Goal: Task Accomplishment & Management: Use online tool/utility

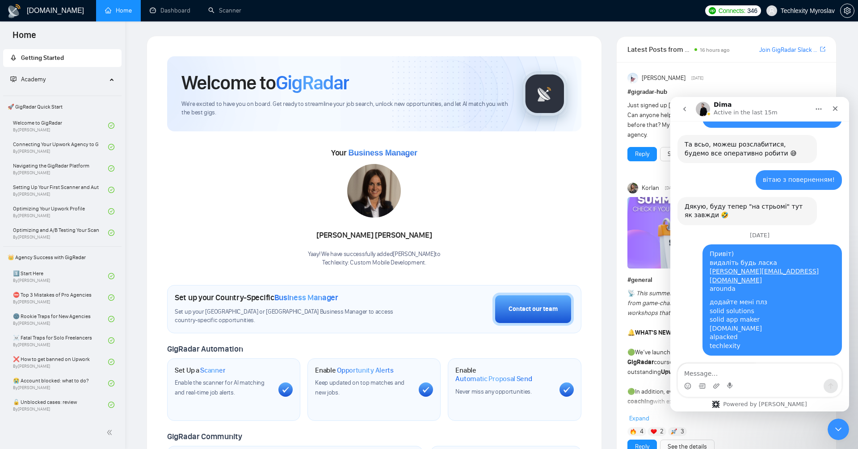
scroll to position [9353, 0]
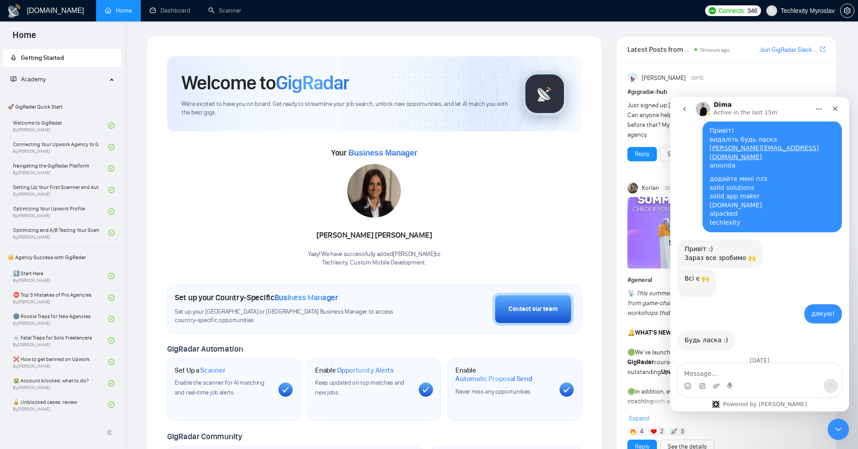
drag, startPoint x: 753, startPoint y: 297, endPoint x: 753, endPoint y: 305, distance: 7.6
click at [759, 377] on textarea "Message…" at bounding box center [760, 371] width 164 height 15
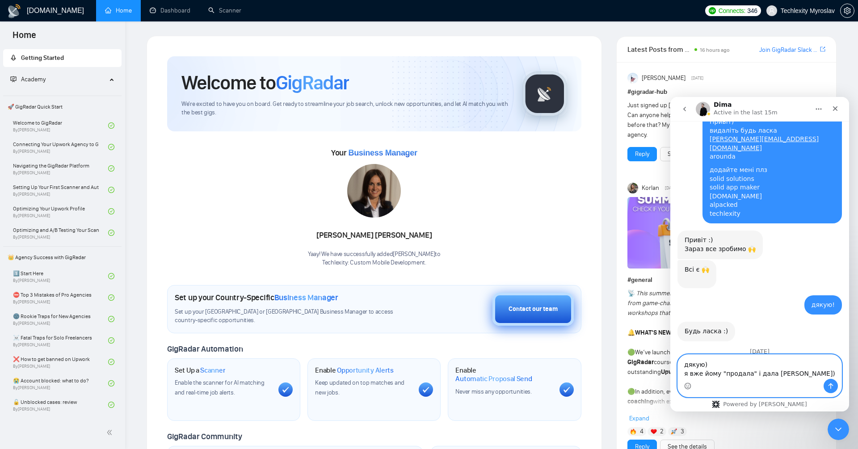
scroll to position [9371, 0]
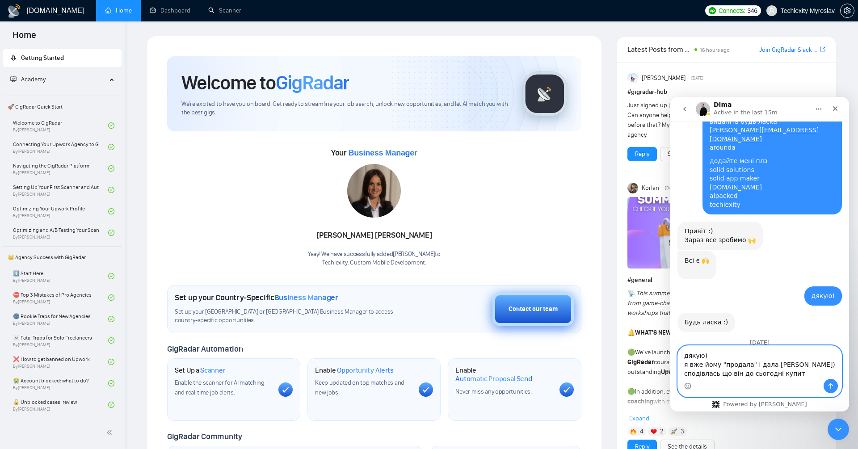
type textarea "дякую) я вже йому "продала" і дала мою лінку) сподівлась що він до сьогодні куп…"
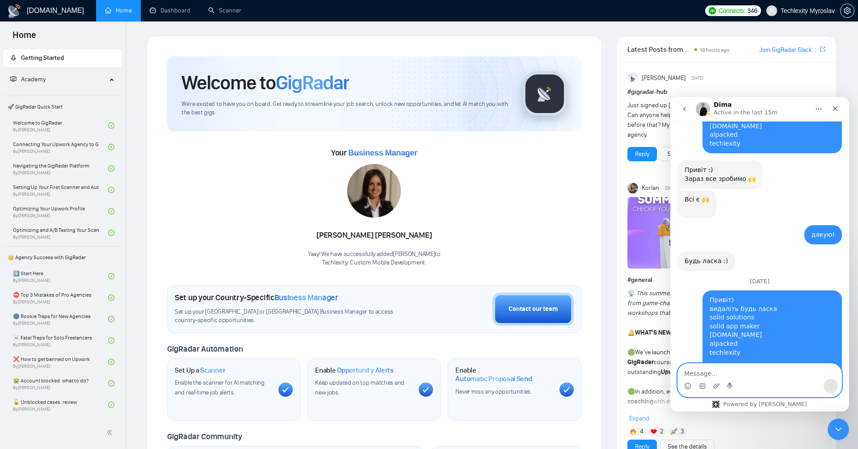
scroll to position [9462, 0]
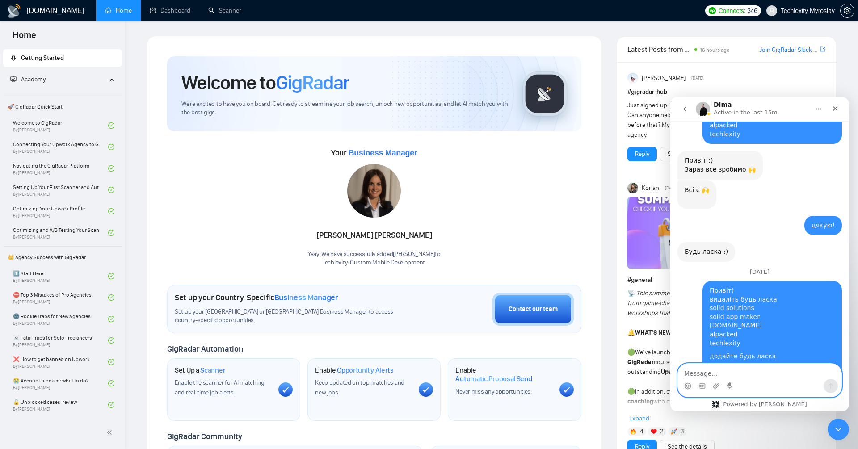
click at [750, 367] on textarea "Message…" at bounding box center [760, 371] width 164 height 15
click at [795, 375] on textarea "Message…" at bounding box center [760, 371] width 164 height 15
type textarea "так, він сказав, що йому не сподобалась демка"
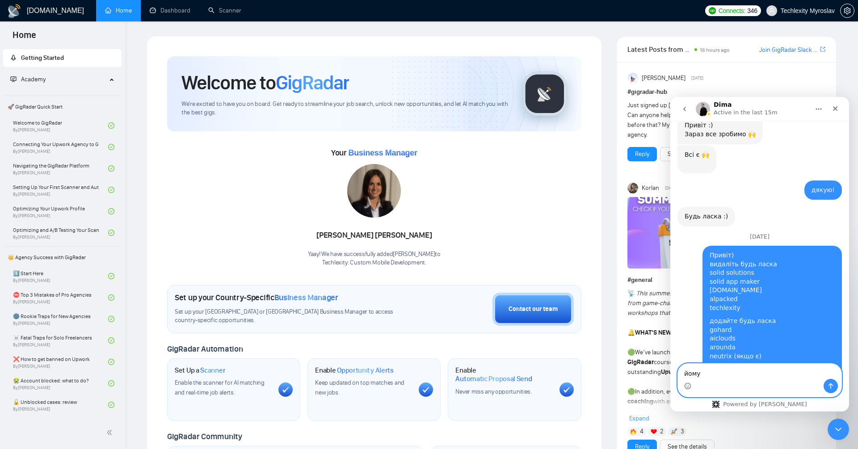
type textarea "йому"
drag, startPoint x: 833, startPoint y: 429, endPoint x: 1634, endPoint y: 750, distance: 862.2
click at [832, 430] on icon "Close Intercom Messenger" at bounding box center [837, 428] width 11 height 11
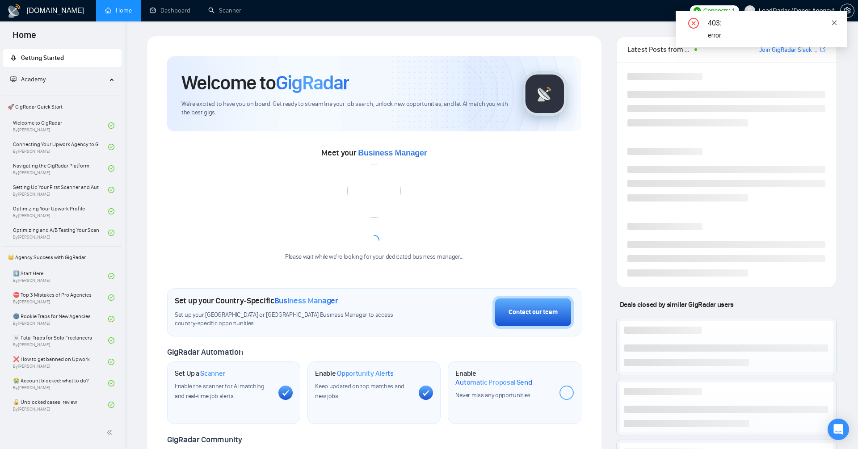
click at [835, 20] on icon "close" at bounding box center [834, 23] width 6 height 6
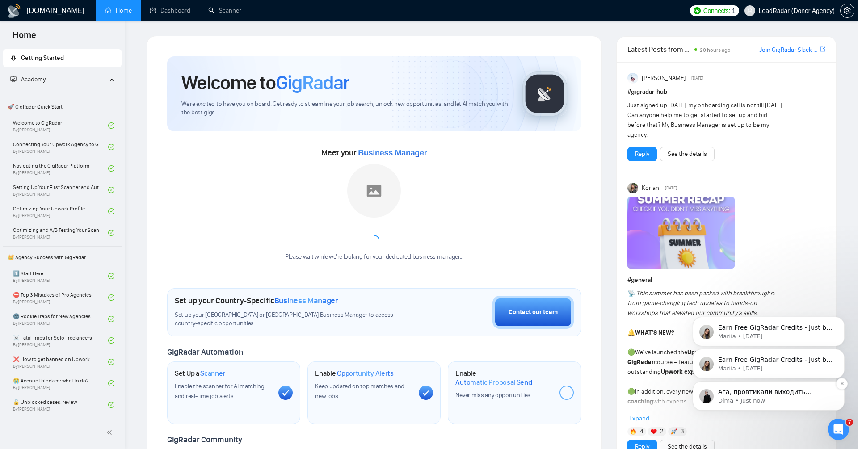
click at [789, 390] on p "Ага, провтикали виходить ліда, бо там як я поняв, він запізнився чи шось таке -…" at bounding box center [775, 392] width 115 height 9
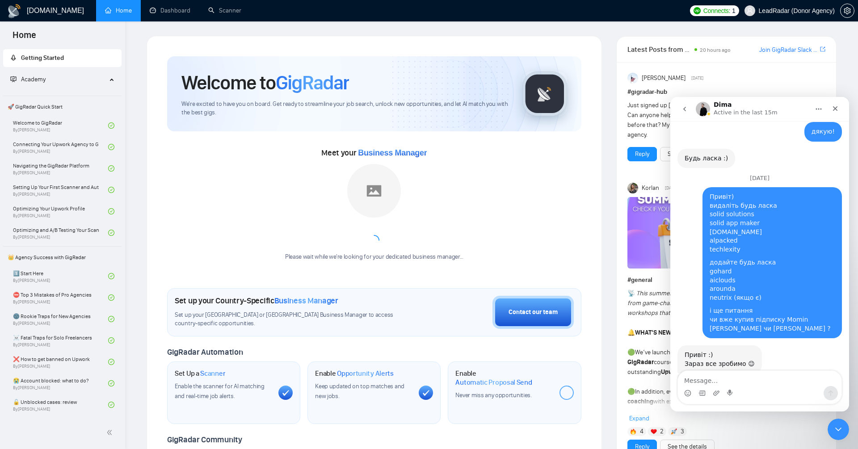
scroll to position [9099, 0]
click at [773, 384] on textarea "Message…" at bounding box center [760, 378] width 164 height 15
type textarea "я ще не завела раз ти не бачиш)"
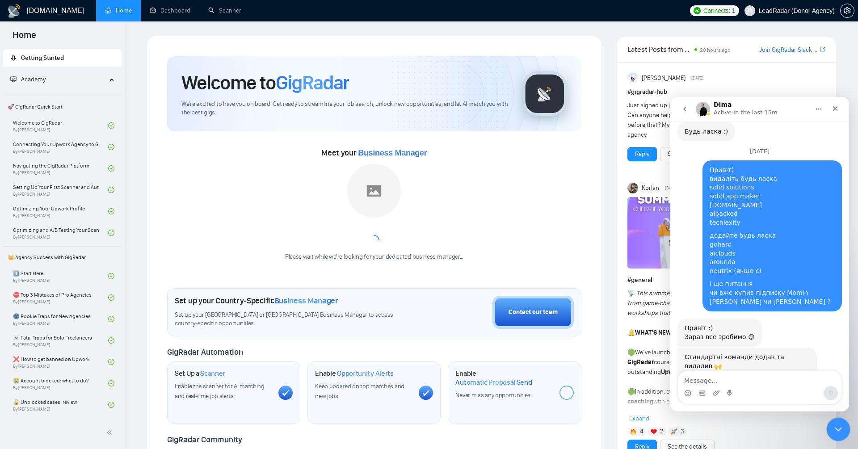
click at [838, 433] on icon "Close Intercom Messenger" at bounding box center [837, 428] width 11 height 11
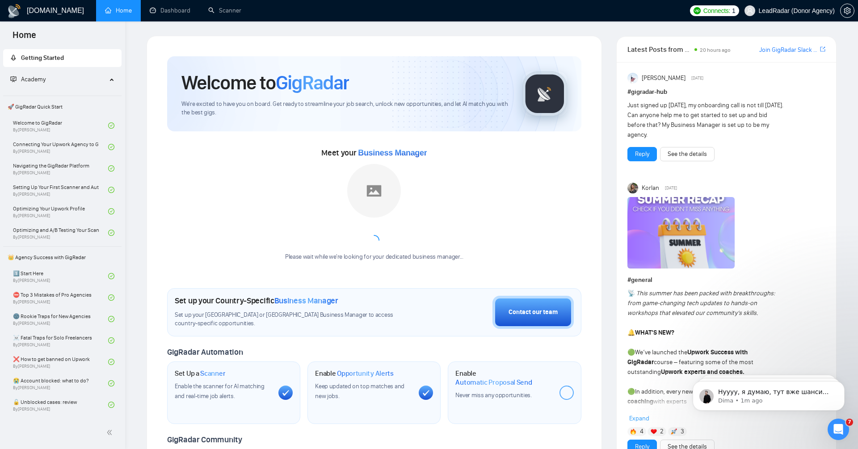
scroll to position [9181, 0]
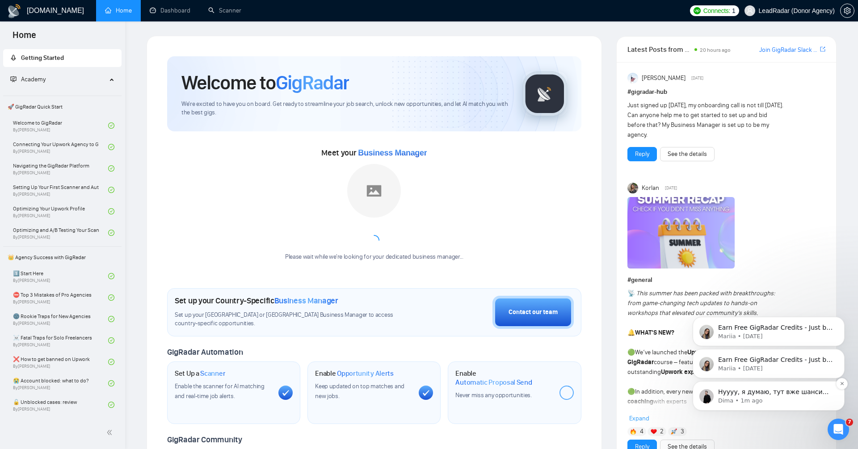
click at [798, 392] on p "Нуууу, я думаю, тут вже шанси стали краще на це :))" at bounding box center [775, 392] width 115 height 9
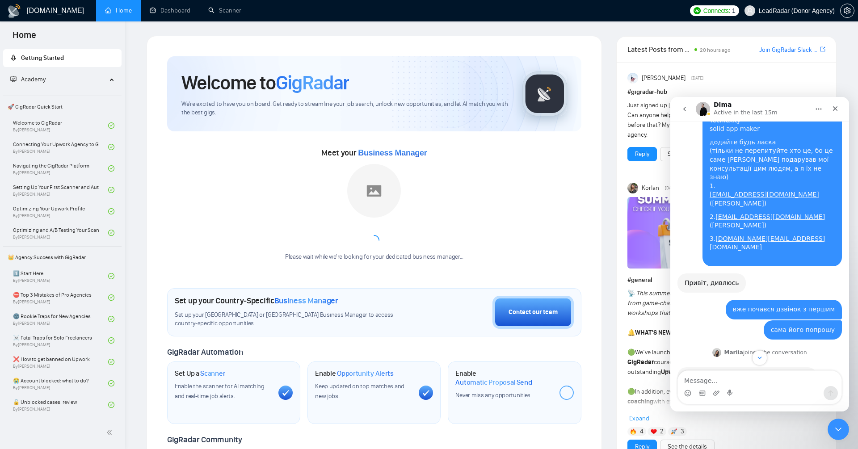
scroll to position [9196, 0]
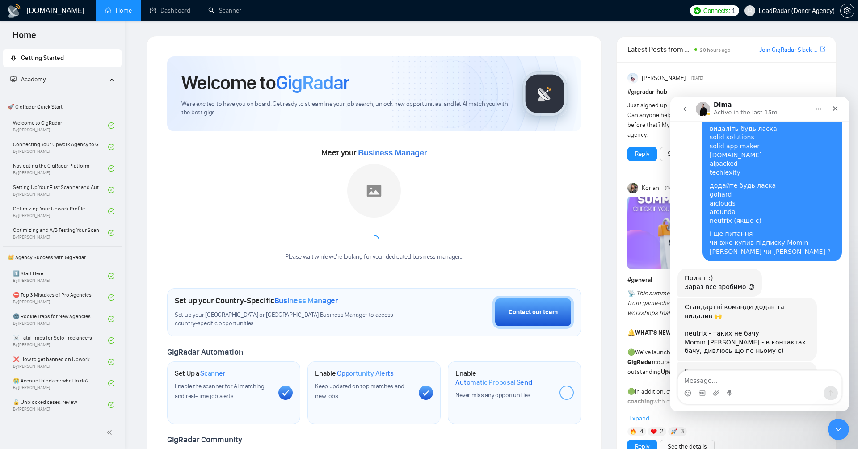
click at [767, 379] on textarea "Message…" at bounding box center [760, 378] width 164 height 15
type textarea "так, сьогодні консультація, я його добю"
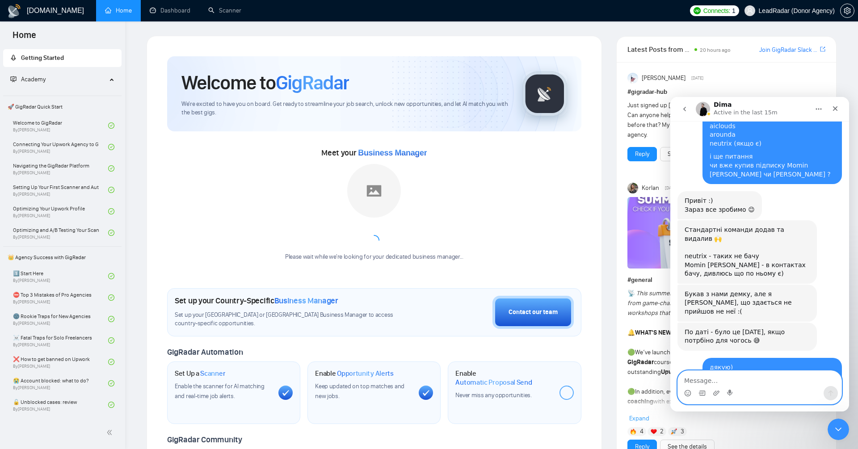
scroll to position [9295, 0]
click at [771, 386] on div "Intercom messenger" at bounding box center [760, 393] width 164 height 14
click at [833, 427] on icon "Close Intercom Messenger" at bounding box center [837, 428] width 11 height 11
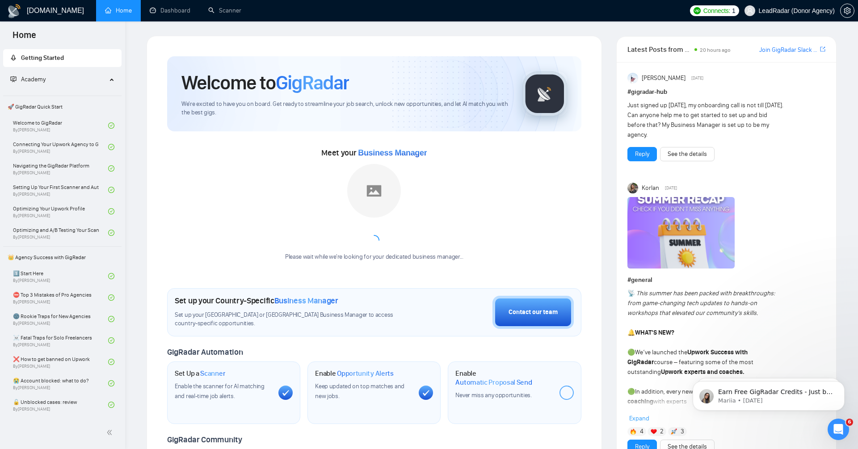
scroll to position [0, 0]
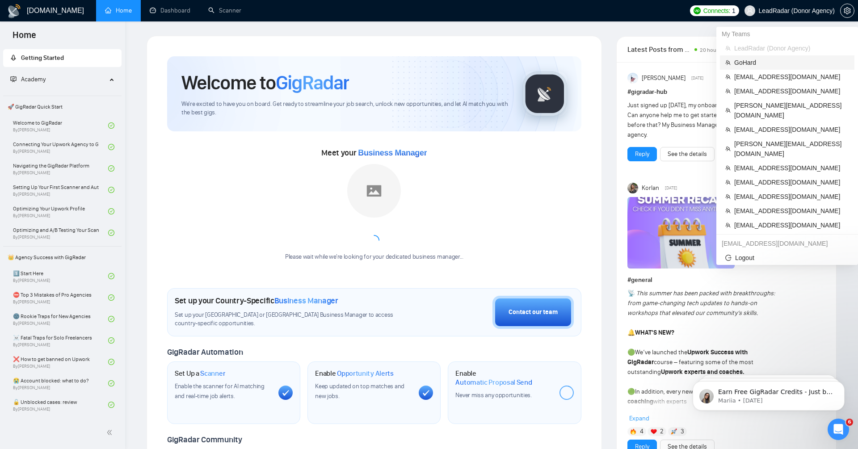
click at [763, 67] on span "GoHard" at bounding box center [791, 63] width 115 height 10
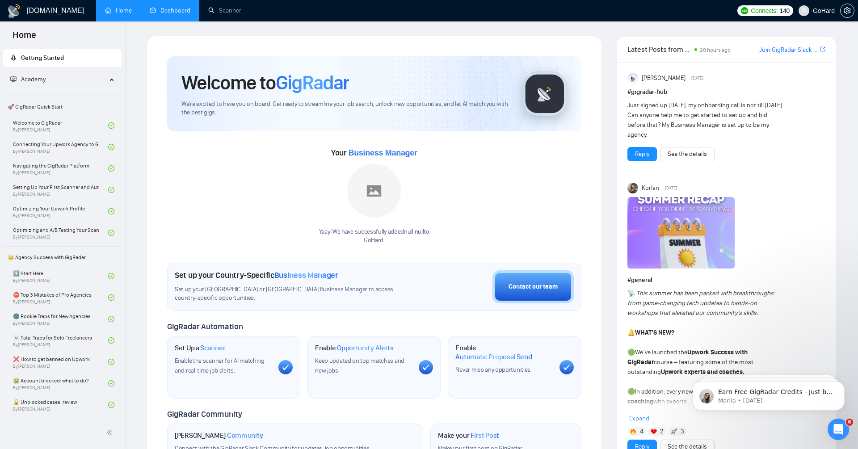
click at [166, 9] on link "Dashboard" at bounding box center [170, 11] width 41 height 8
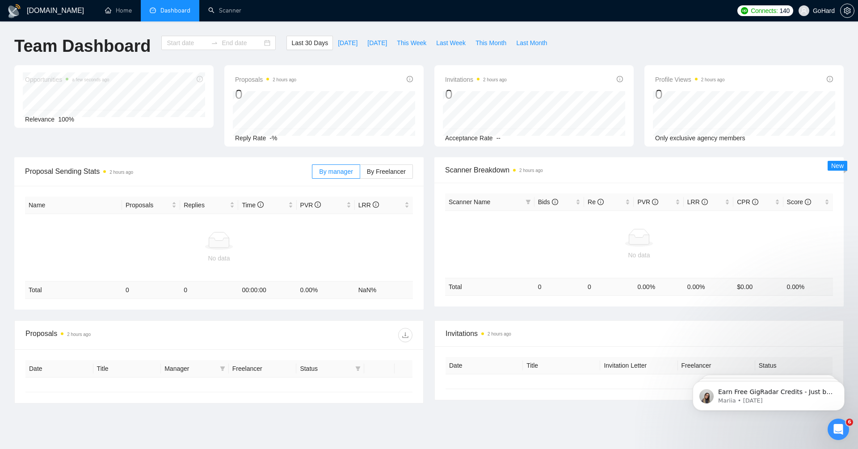
type input "2025-08-03"
type input "2025-09-02"
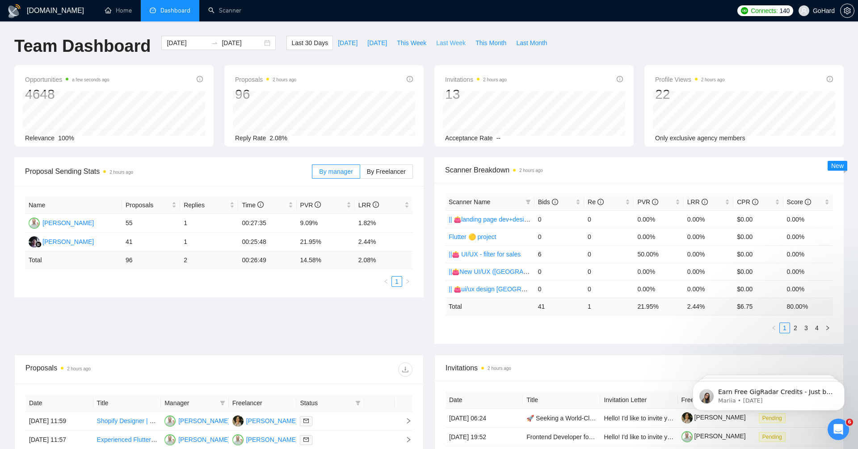
click at [459, 42] on span "Last Week" at bounding box center [450, 43] width 29 height 10
type input "[DATE]"
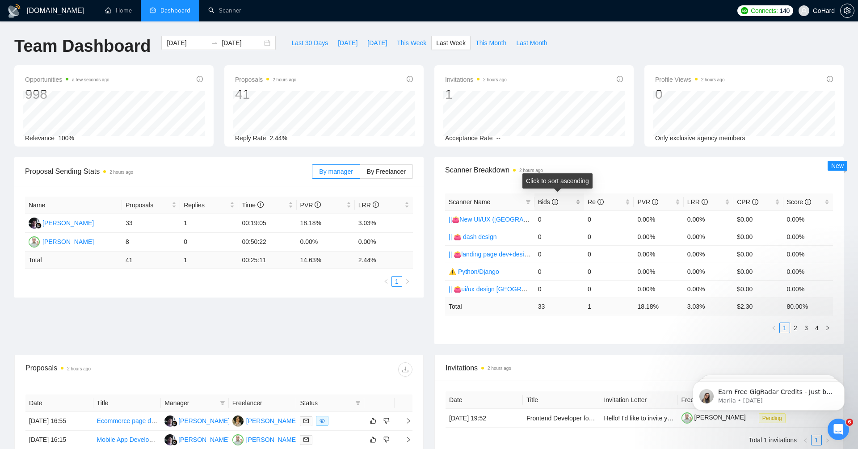
click at [543, 197] on div "Bids" at bounding box center [559, 202] width 42 height 10
click at [480, 219] on link "🟢|| kotlin/java" at bounding box center [469, 219] width 40 height 7
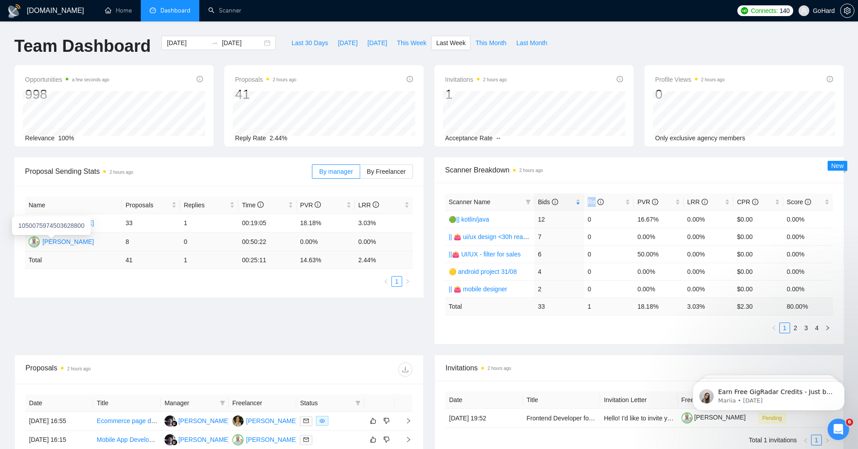
click at [67, 242] on div "Igor Vertepny" at bounding box center [67, 242] width 51 height 10
drag, startPoint x: 358, startPoint y: 226, endPoint x: 380, endPoint y: 227, distance: 22.4
click at [380, 227] on td "3.03%" at bounding box center [384, 223] width 58 height 19
click at [396, 168] on span "By Freelancer" at bounding box center [386, 171] width 39 height 7
click at [360, 174] on input "By Freelancer" at bounding box center [360, 174] width 0 height 0
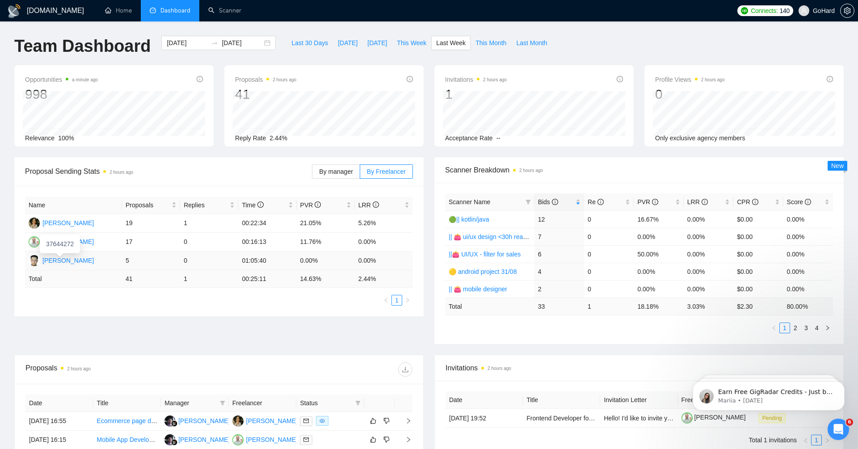
click at [57, 259] on div "Bohdan Podyriako" at bounding box center [67, 261] width 51 height 10
click at [324, 168] on span "By manager" at bounding box center [336, 171] width 34 height 7
click at [312, 174] on input "By manager" at bounding box center [312, 174] width 0 height 0
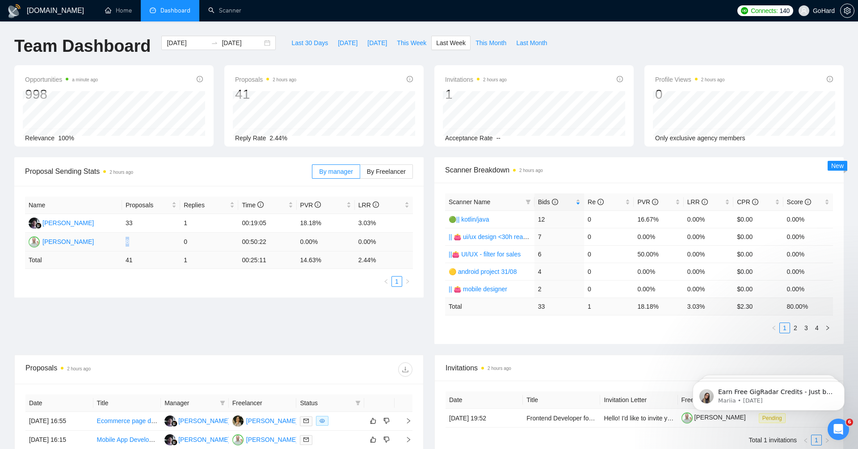
drag, startPoint x: 119, startPoint y: 239, endPoint x: 136, endPoint y: 239, distance: 16.5
click at [135, 239] on tr "Igor Vertepny 8 0 00:50:22 0.00% 0.00%" at bounding box center [219, 242] width 388 height 19
click at [160, 245] on td "8" at bounding box center [151, 242] width 58 height 19
drag, startPoint x: 294, startPoint y: 240, endPoint x: 335, endPoint y: 240, distance: 40.7
click at [334, 240] on tr "Igor Vertepny 8 0 00:50:22 0.00% 0.00%" at bounding box center [219, 242] width 388 height 19
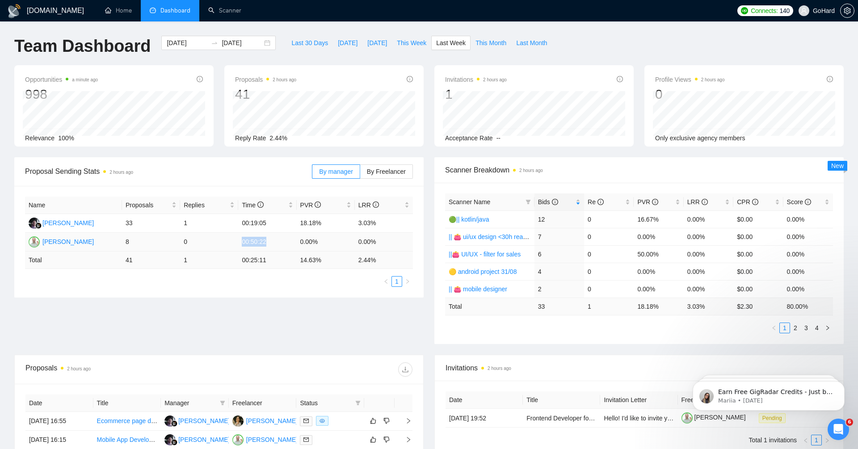
drag, startPoint x: 259, startPoint y: 236, endPoint x: 251, endPoint y: 251, distance: 17.6
click at [251, 251] on table "Name Proposals Replies Time PVR LRR Rustini Rustini 33 1 00:19:05 18.18% 3.03% …" at bounding box center [219, 233] width 388 height 72
drag, startPoint x: 289, startPoint y: 222, endPoint x: 331, endPoint y: 224, distance: 42.1
click at [331, 224] on tr "Rustini Rustini 33 1 00:19:05 18.18% 3.03%" at bounding box center [219, 223] width 388 height 19
click at [492, 188] on div "Scanner Name Bids Re PVR LRR CPR Score 🟢|| kotlin/java 12 0 16.67% 0.00% $0.00 …" at bounding box center [638, 263] width 409 height 161
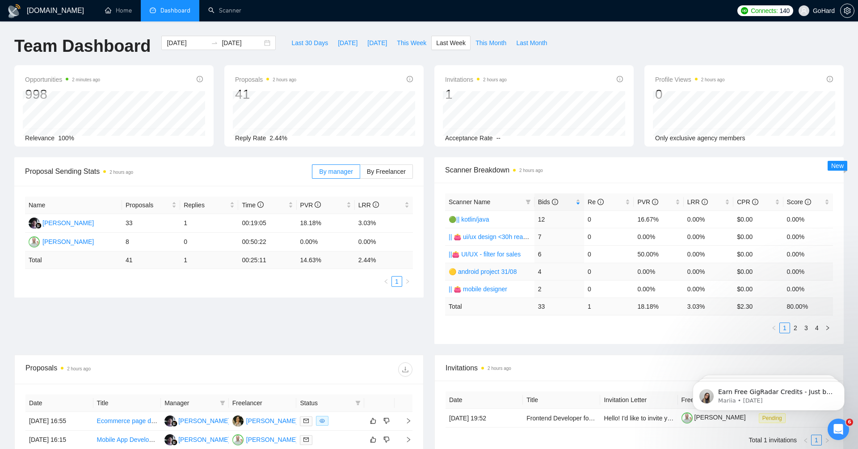
click at [497, 271] on link "🟡 android project 31/08" at bounding box center [483, 271] width 68 height 7
click at [484, 287] on link "|| 👛 mobile designer" at bounding box center [478, 289] width 59 height 7
click at [378, 168] on span "By Freelancer" at bounding box center [386, 171] width 39 height 7
click at [360, 174] on input "By Freelancer" at bounding box center [360, 174] width 0 height 0
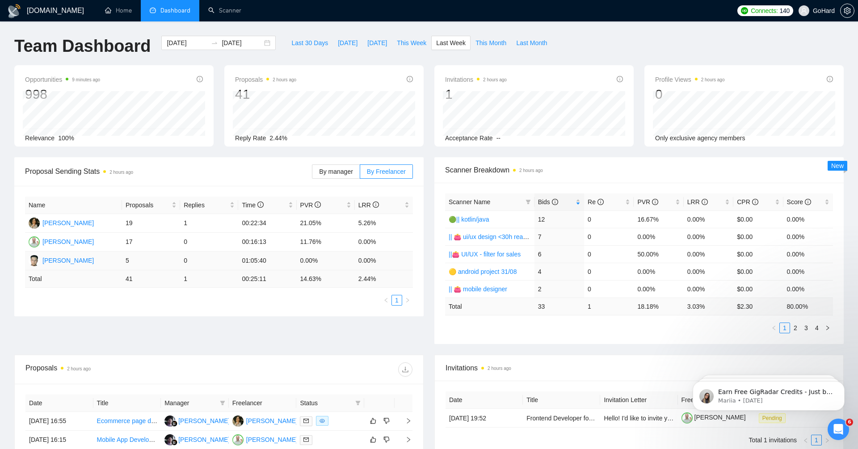
click at [87, 259] on div "Bohdan Podyriako" at bounding box center [67, 261] width 51 height 10
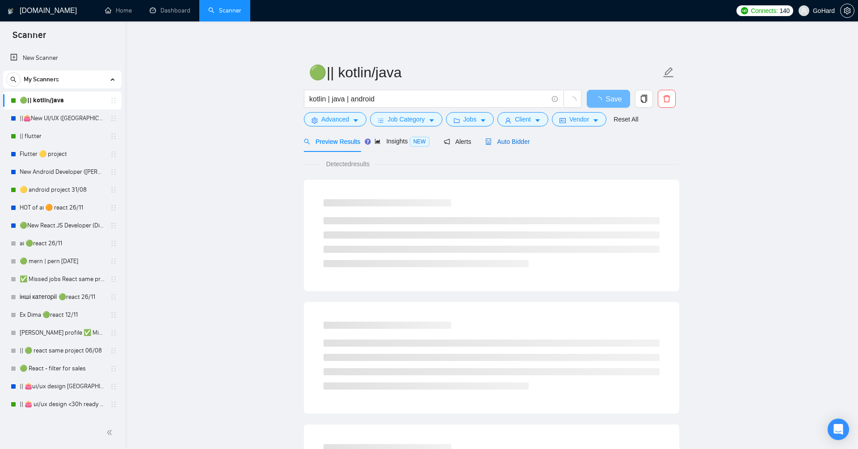
click at [530, 144] on span "Auto Bidder" at bounding box center [507, 141] width 44 height 7
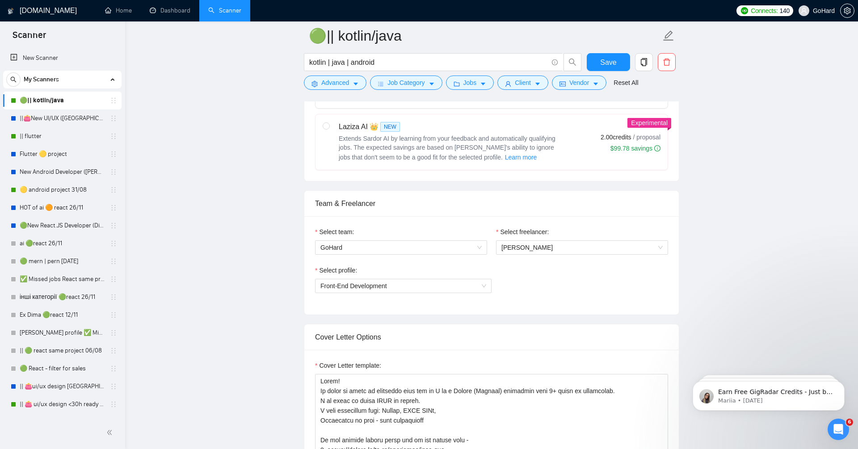
scroll to position [471, 0]
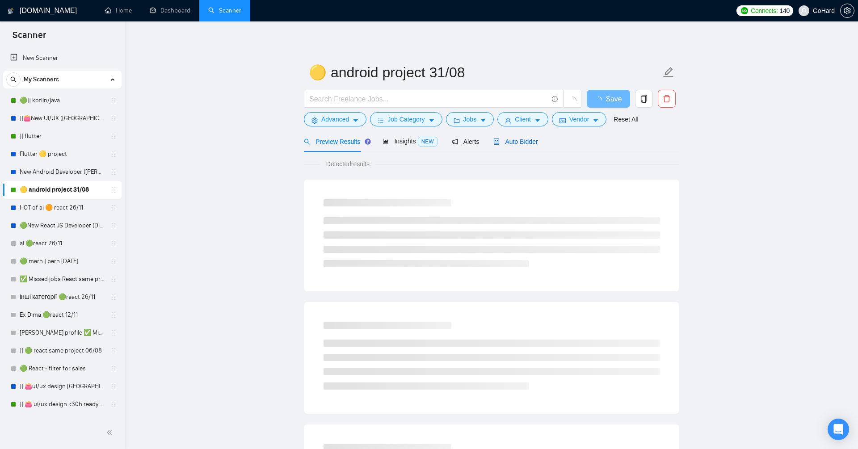
click at [516, 140] on span "Auto Bidder" at bounding box center [515, 141] width 44 height 7
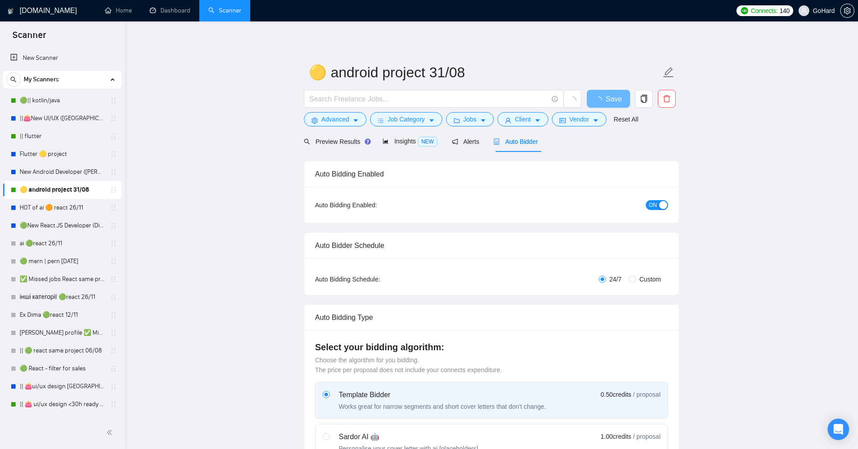
radio input "false"
radio input "true"
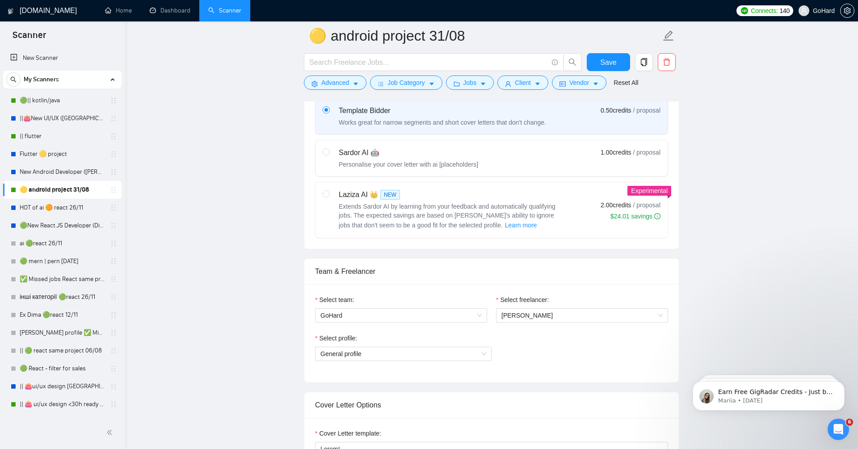
scroll to position [291, 0]
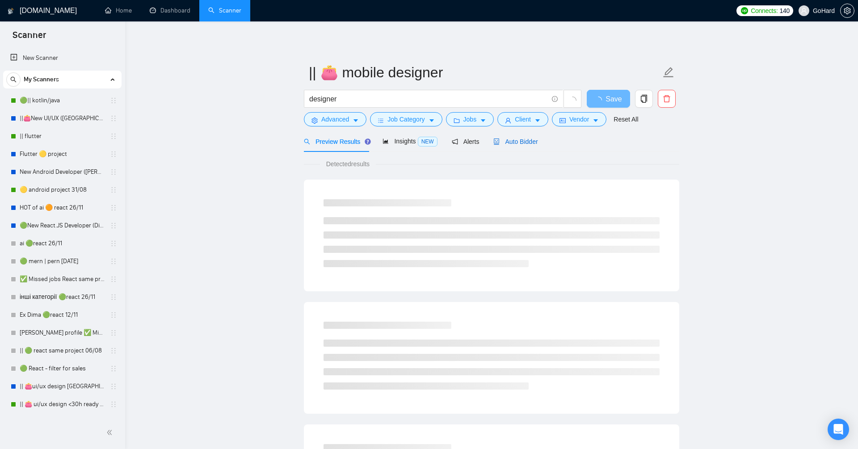
click at [522, 145] on div "Auto Bidder" at bounding box center [515, 142] width 44 height 10
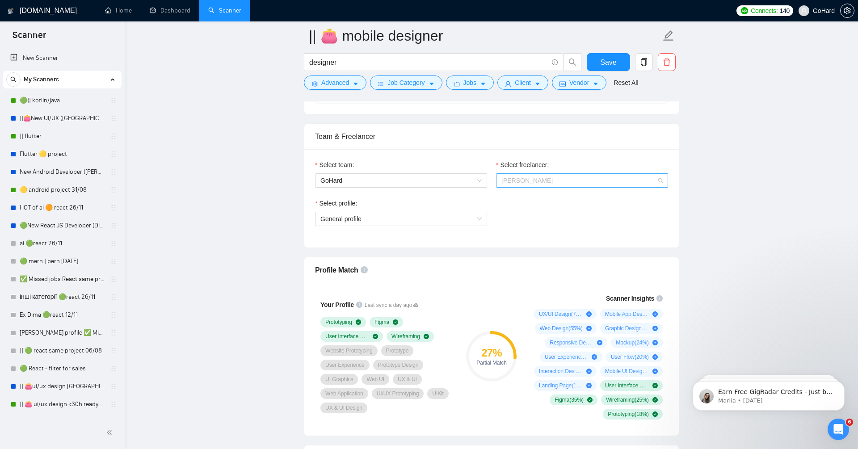
click at [500, 180] on div "[PERSON_NAME]" at bounding box center [582, 180] width 172 height 14
click at [534, 217] on div "Select profile: General profile" at bounding box center [492, 217] width 362 height 38
click at [64, 95] on link "🟢|| kotlin/java" at bounding box center [62, 101] width 85 height 18
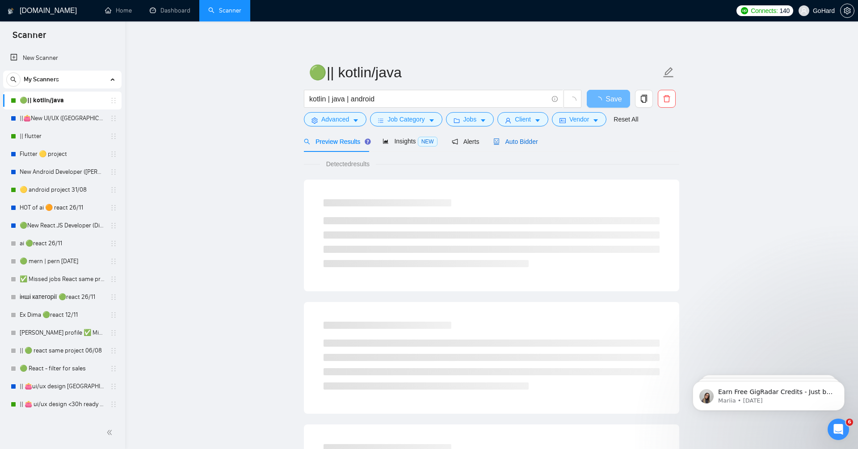
click at [530, 142] on span "Auto Bidder" at bounding box center [515, 141] width 44 height 7
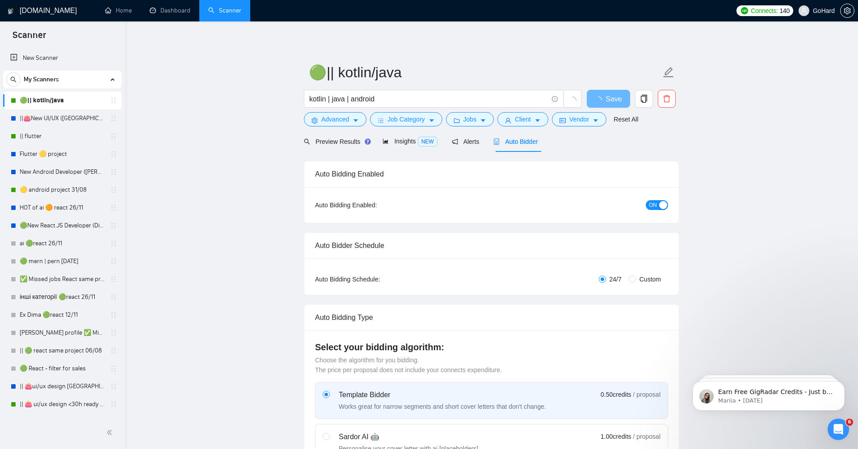
radio input "false"
radio input "true"
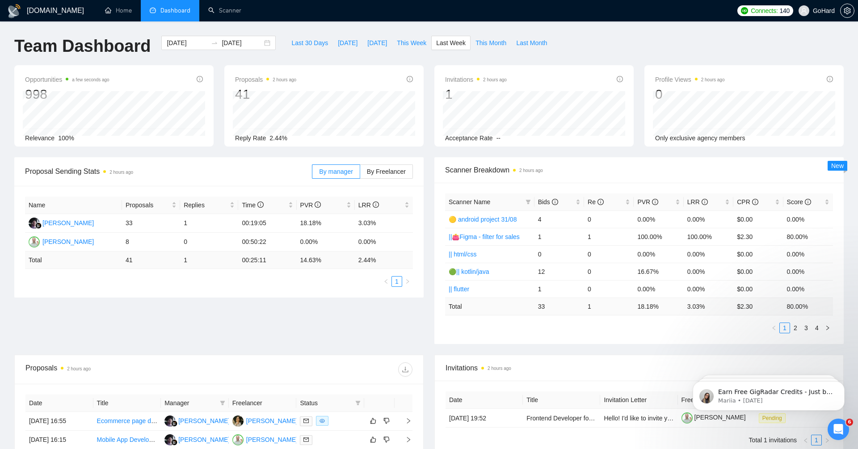
click at [824, 18] on span "GoHard" at bounding box center [816, 10] width 47 height 29
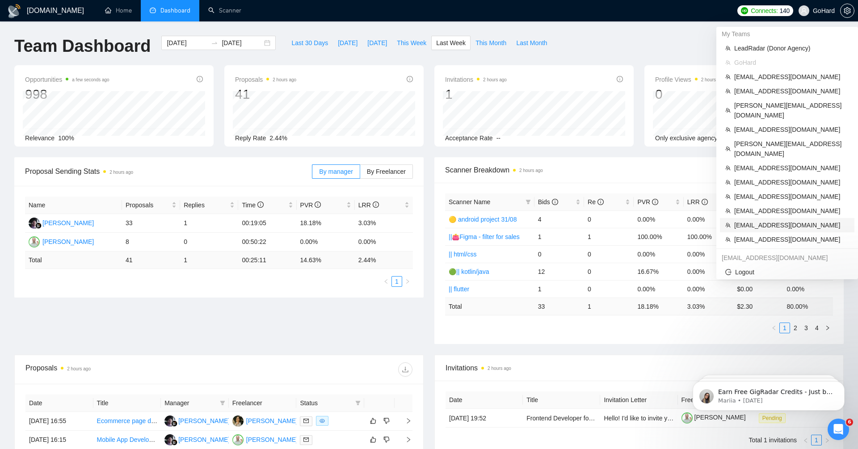
click at [750, 220] on span "[EMAIL_ADDRESS][DOMAIN_NAME]" at bounding box center [791, 225] width 115 height 10
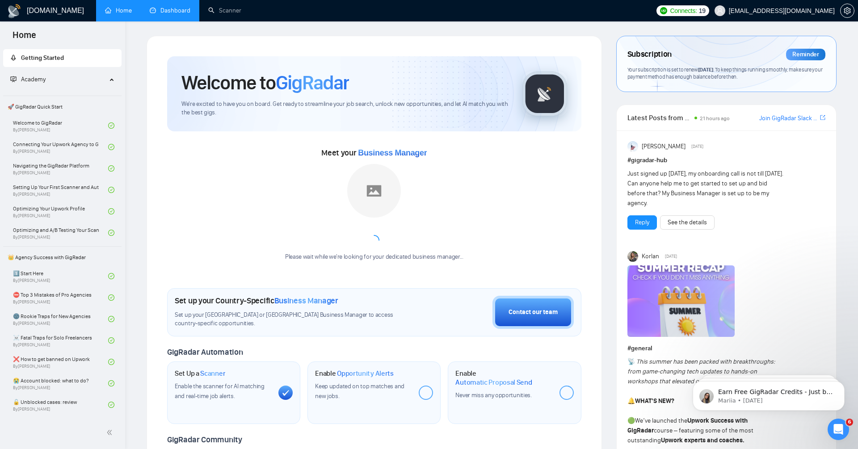
click at [173, 11] on link "Dashboard" at bounding box center [170, 11] width 41 height 8
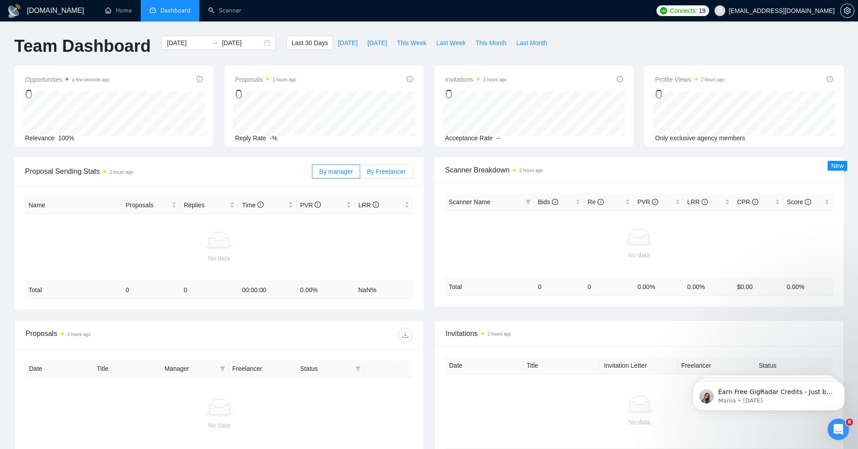
click at [396, 169] on span "By Freelancer" at bounding box center [386, 171] width 39 height 7
click at [360, 174] on input "By Freelancer" at bounding box center [360, 174] width 0 height 0
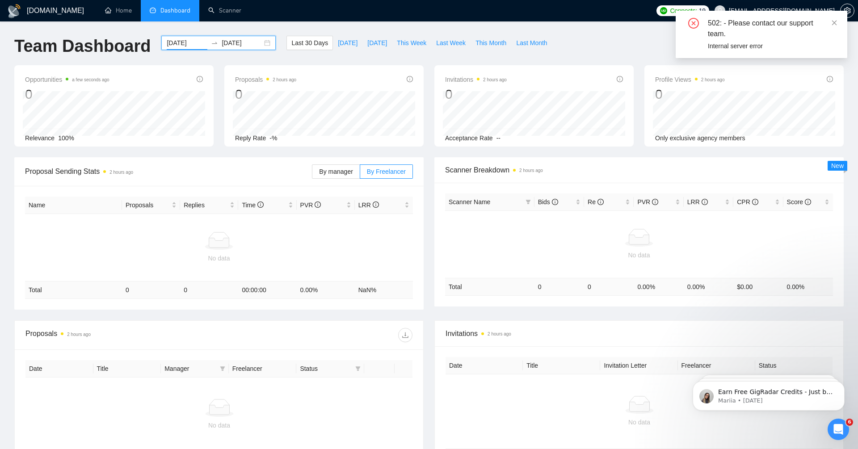
click at [167, 44] on input "[DATE]" at bounding box center [187, 43] width 41 height 10
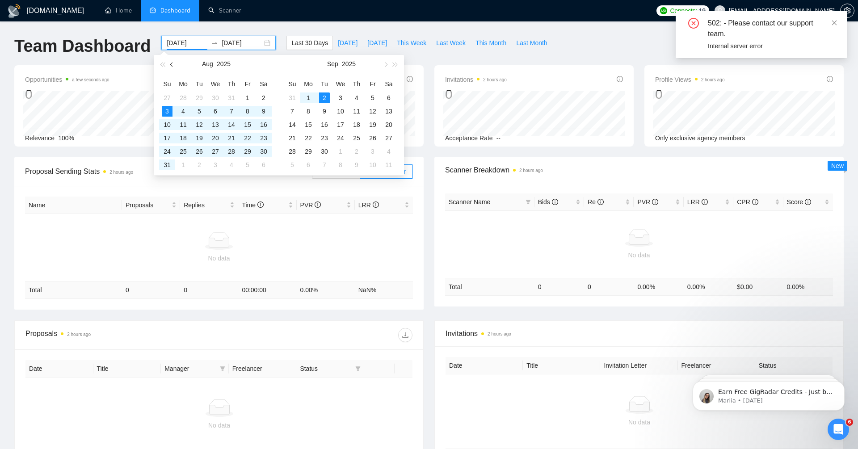
click at [172, 63] on span "button" at bounding box center [172, 64] width 4 height 4
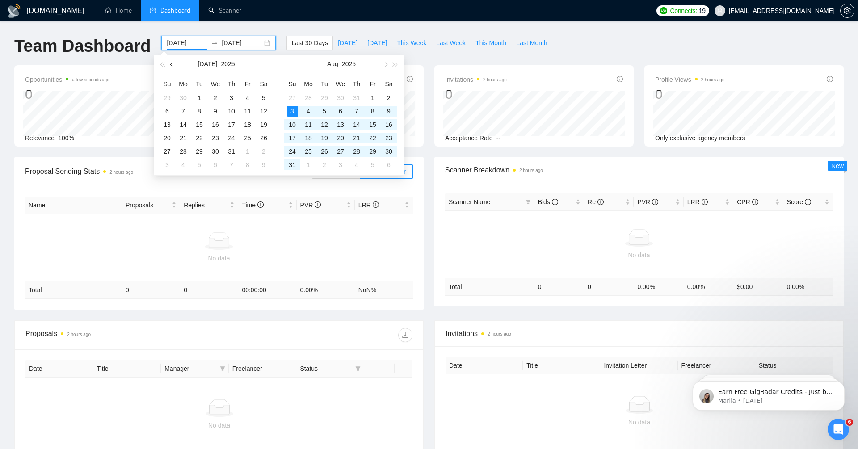
click at [171, 63] on span "button" at bounding box center [172, 64] width 4 height 4
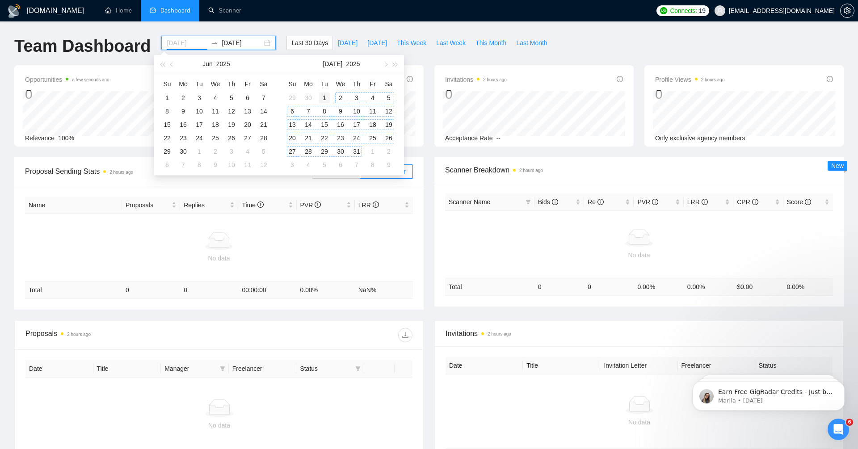
type input "[DATE]"
click at [327, 95] on div "1" at bounding box center [324, 98] width 11 height 11
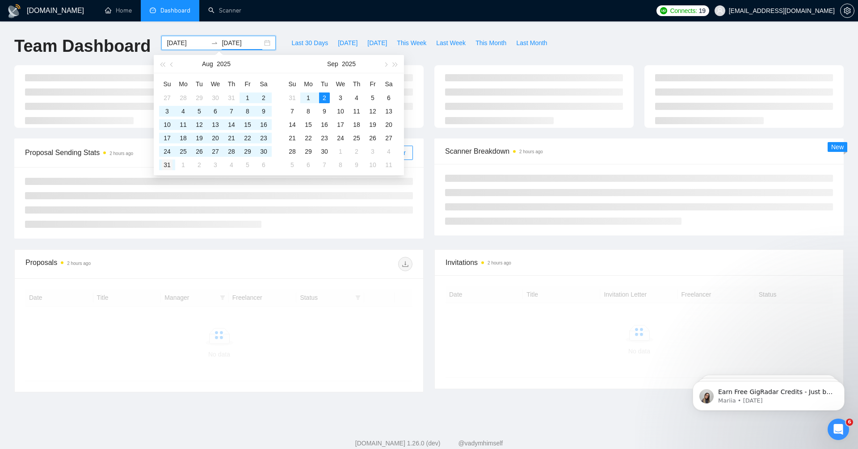
type input "[DATE]"
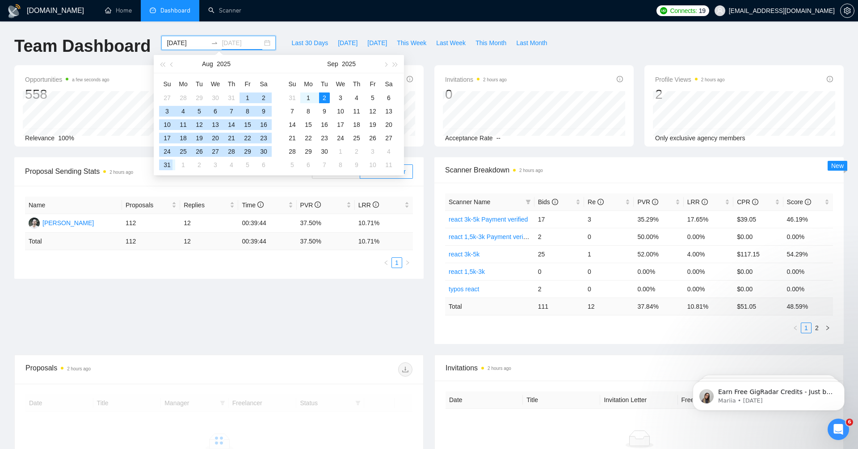
click at [164, 161] on div "31" at bounding box center [167, 165] width 11 height 11
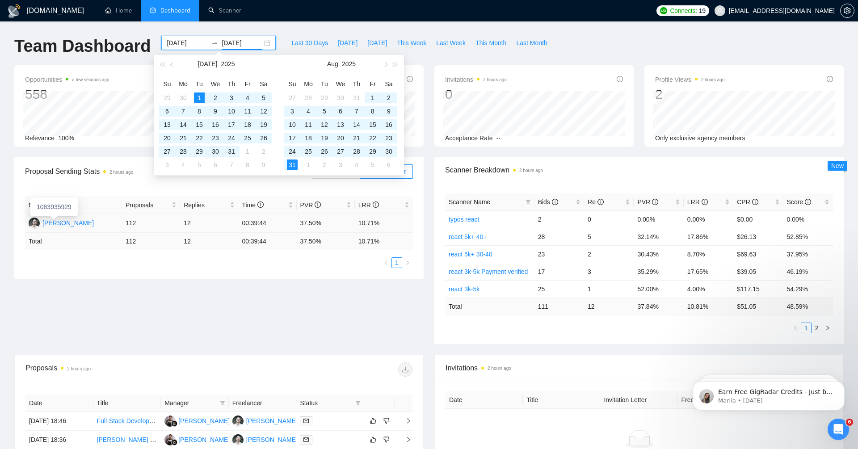
click at [57, 221] on div "[PERSON_NAME]" at bounding box center [67, 223] width 51 height 10
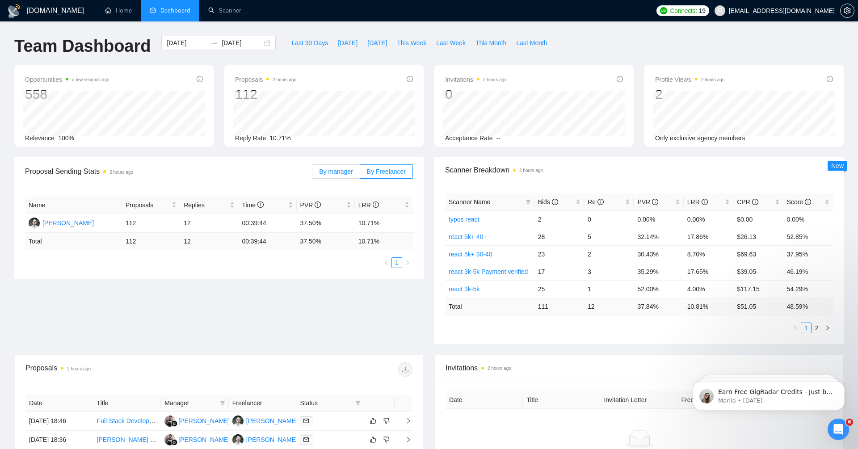
click at [339, 178] on label "By manager" at bounding box center [336, 171] width 48 height 14
click at [312, 174] on input "By manager" at bounding box center [312, 174] width 0 height 0
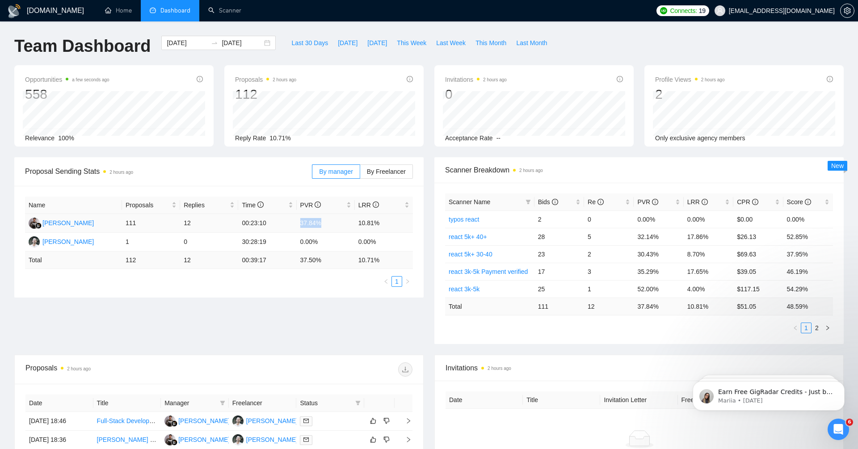
drag, startPoint x: 291, startPoint y: 222, endPoint x: 332, endPoint y: 222, distance: 40.7
click at [332, 222] on tr "Torik Rijal 111 12 00:23:10 37.84% 10.81%" at bounding box center [219, 223] width 388 height 19
click at [303, 217] on td "37.84%" at bounding box center [326, 223] width 58 height 19
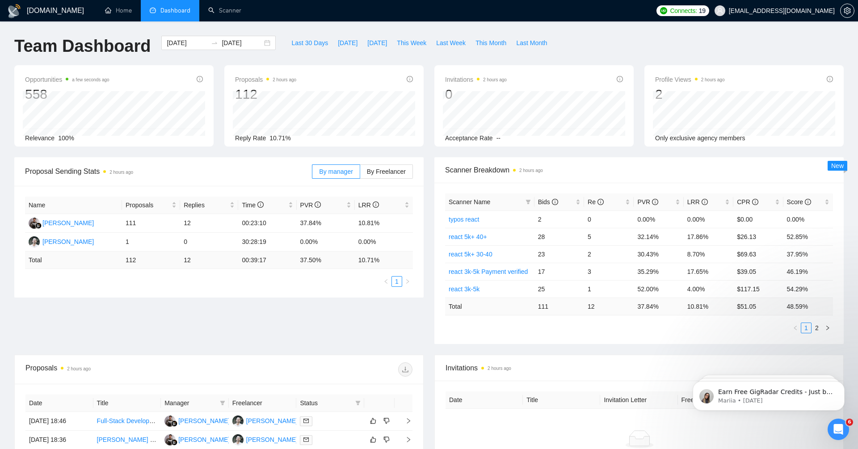
click at [286, 26] on div "GigRadar.io Home Dashboard Scanner Connects: 19 pandamrx@gmail.com Team Dashboa…" at bounding box center [429, 354] width 858 height 708
click at [539, 201] on span "Bids" at bounding box center [548, 201] width 20 height 7
click at [476, 219] on link "react 5k+ 40+" at bounding box center [468, 219] width 38 height 7
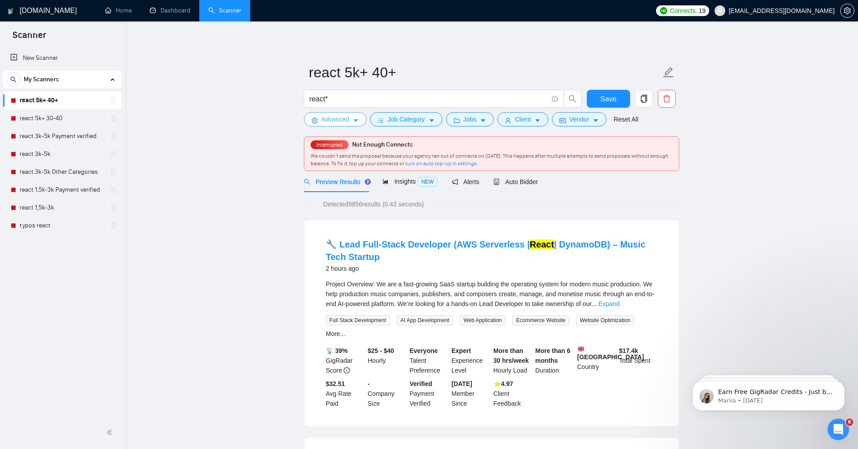
click at [337, 122] on span "Advanced" at bounding box center [335, 119] width 28 height 10
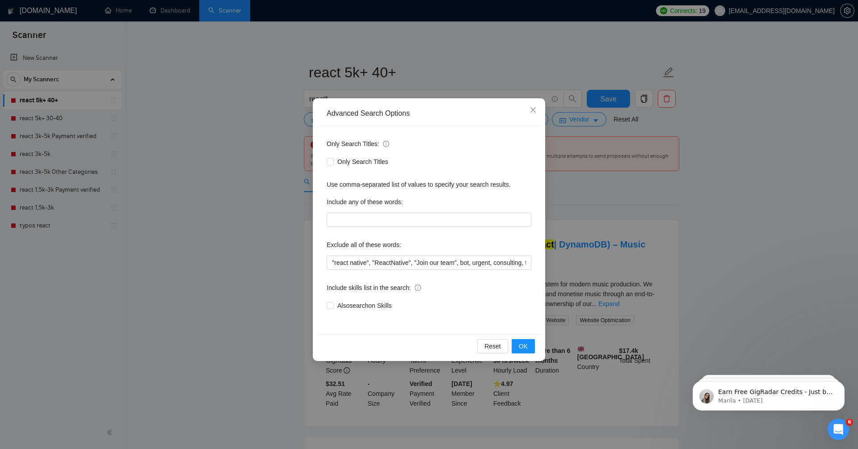
click at [235, 171] on div "Advanced Search Options Only Search Titles: Only Search Titles Use comma-separa…" at bounding box center [429, 224] width 858 height 449
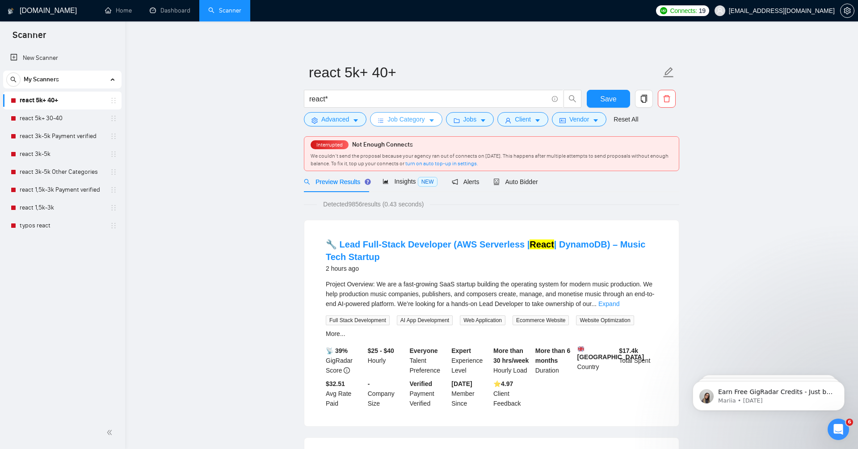
click at [418, 122] on span "Job Category" at bounding box center [405, 119] width 37 height 10
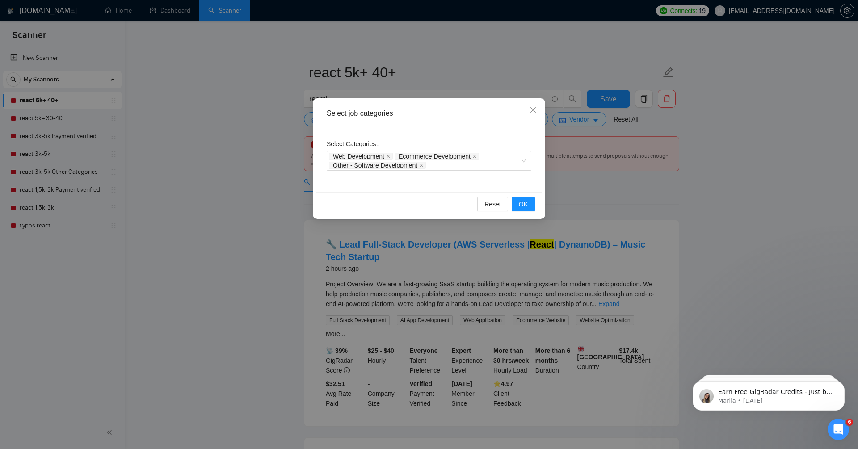
click at [251, 188] on div "Select job categories Select Categories Web Development Ecommerce Development O…" at bounding box center [429, 224] width 858 height 449
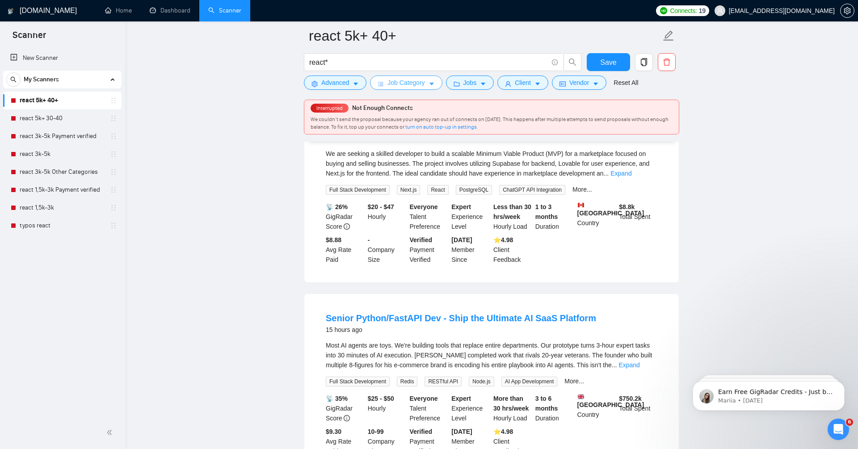
scroll to position [775, 0]
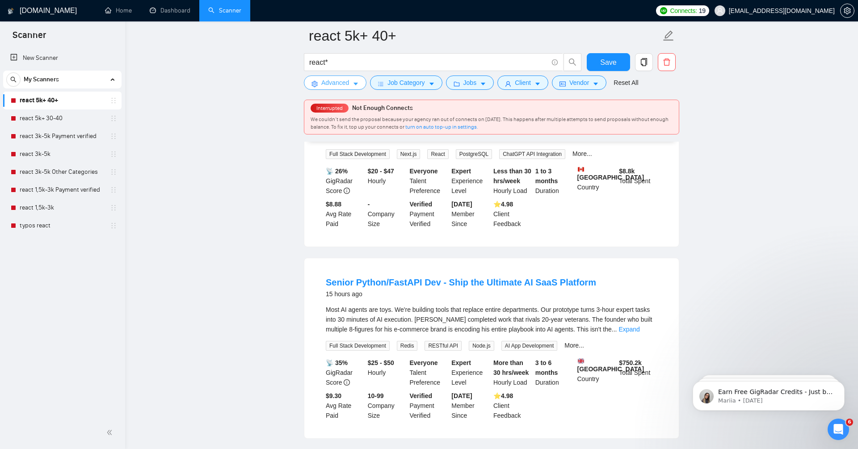
click at [331, 78] on span "Advanced" at bounding box center [335, 83] width 28 height 10
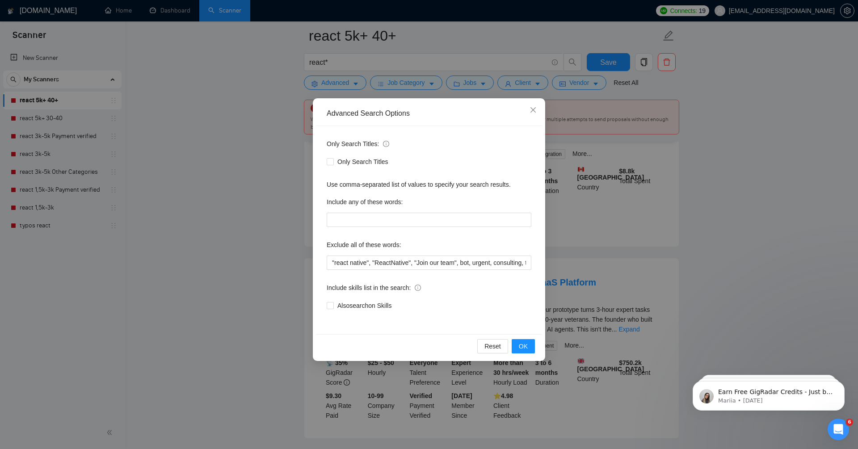
click at [202, 192] on div "Advanced Search Options Only Search Titles: Only Search Titles Use comma-separa…" at bounding box center [429, 224] width 858 height 449
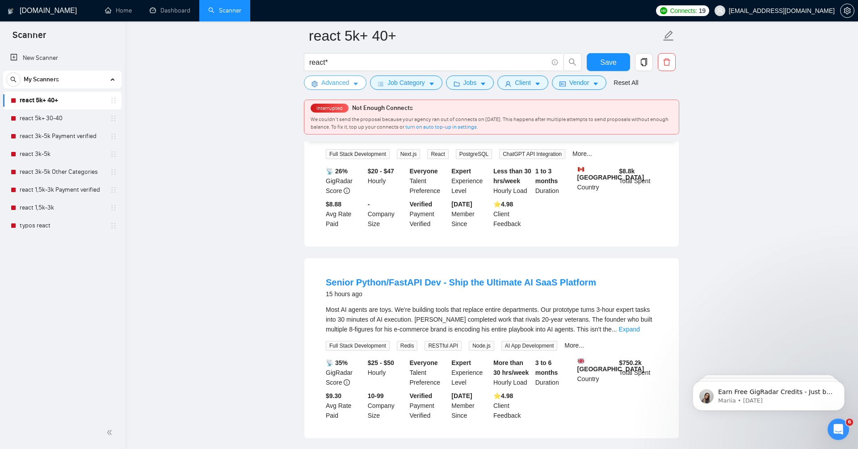
click at [352, 77] on button "Advanced" at bounding box center [335, 83] width 63 height 14
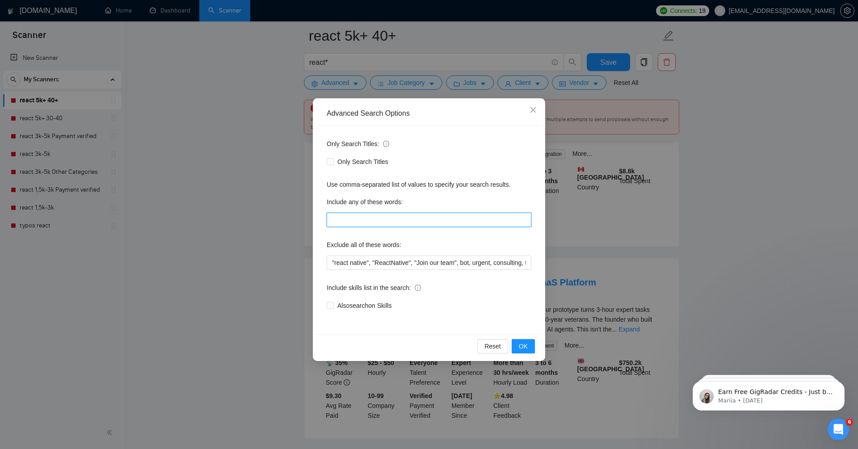
click at [358, 220] on input "text" at bounding box center [429, 220] width 205 height 14
type input "[PERSON_NAME]"
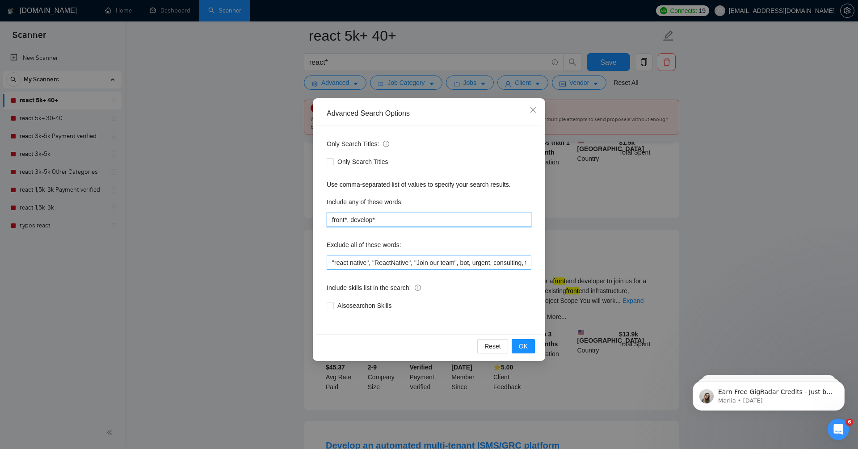
type input "front*, develop*"
click at [328, 266] on input ""react native", "ReactNative", "Join our team", bot, urgent, consulting, tutor,…" at bounding box center [429, 263] width 205 height 14
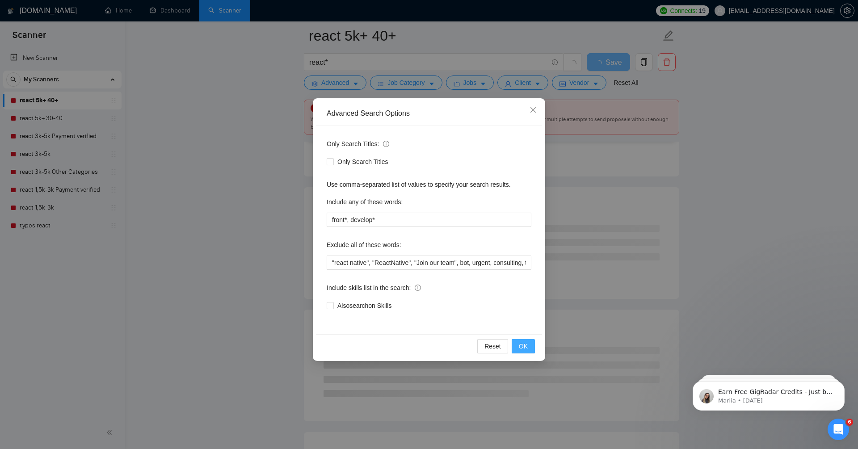
click at [525, 347] on span "OK" at bounding box center [523, 346] width 9 height 10
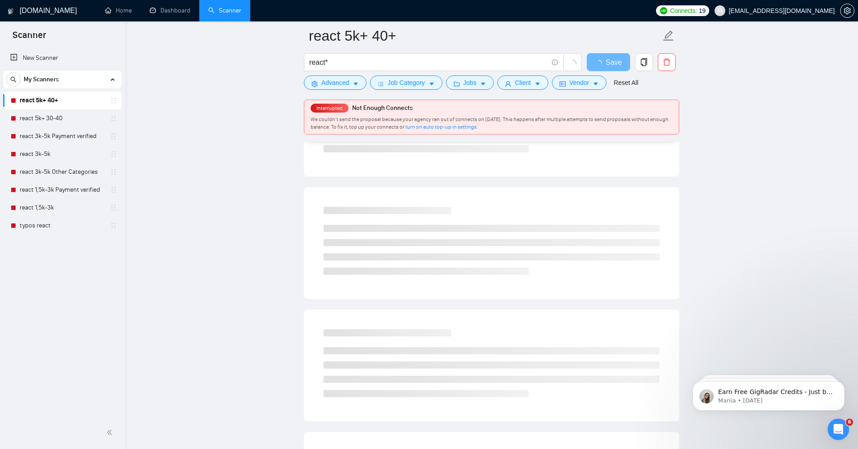
click at [383, 72] on div "react*" at bounding box center [443, 64] width 282 height 22
click at [378, 64] on input "react*" at bounding box center [428, 62] width 239 height 11
type input "react* | reactjs | "react.js" | "(react)" | "(react.js)" | "(reactjs)" | "/reac…"
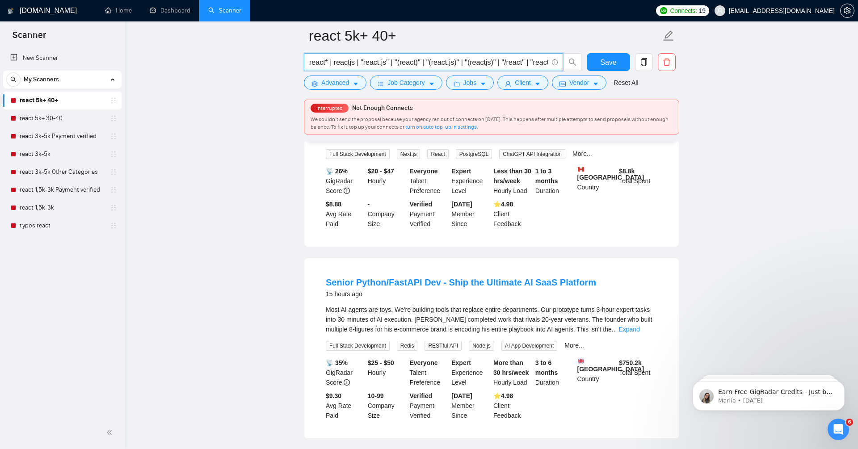
click at [441, 65] on input "react* | reactjs | "react.js" | "(react)" | "(react.js)" | "(reactjs)" | "/reac…" at bounding box center [428, 62] width 239 height 11
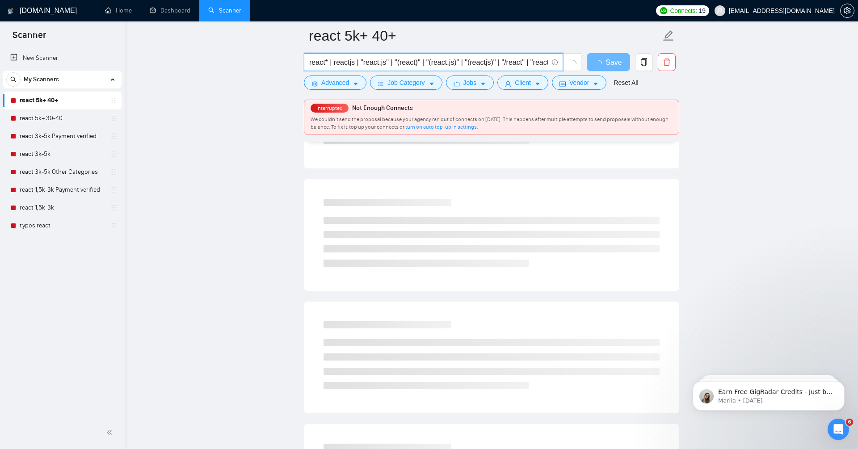
scroll to position [0, 0]
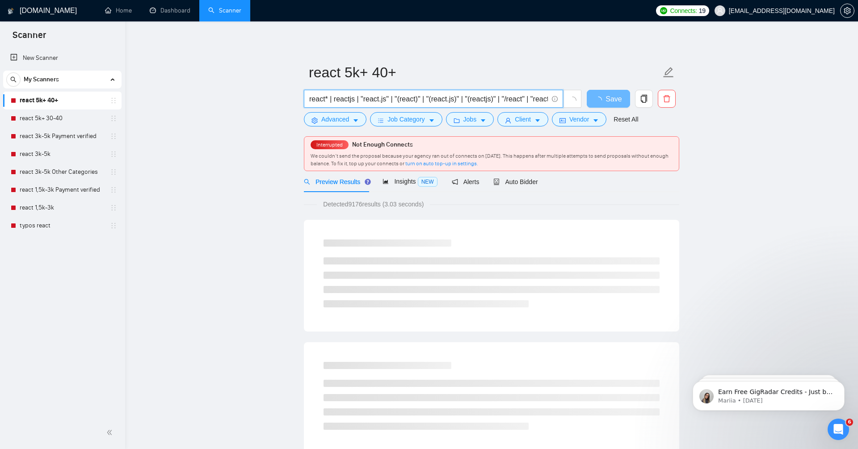
click at [395, 94] on input "react* | reactjs | "react.js" | "(react)" | "(react.js)" | "(reactjs)" | "/reac…" at bounding box center [428, 98] width 239 height 11
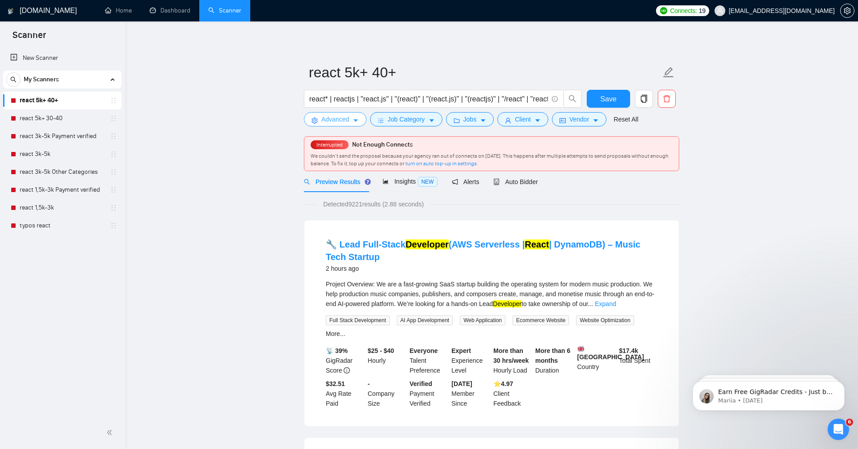
click at [333, 120] on span "Advanced" at bounding box center [335, 119] width 28 height 10
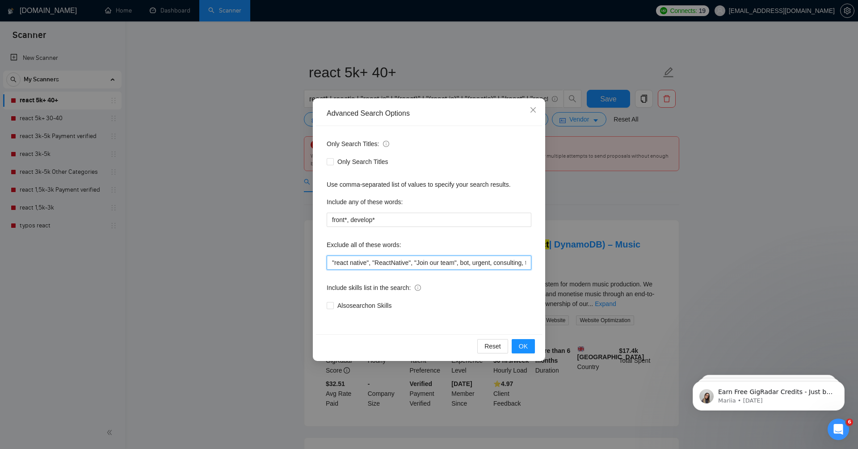
click at [329, 262] on input ""react native", "ReactNative", "Join our team", bot, urgent, consulting, tutor,…" at bounding box center [429, 263] width 205 height 14
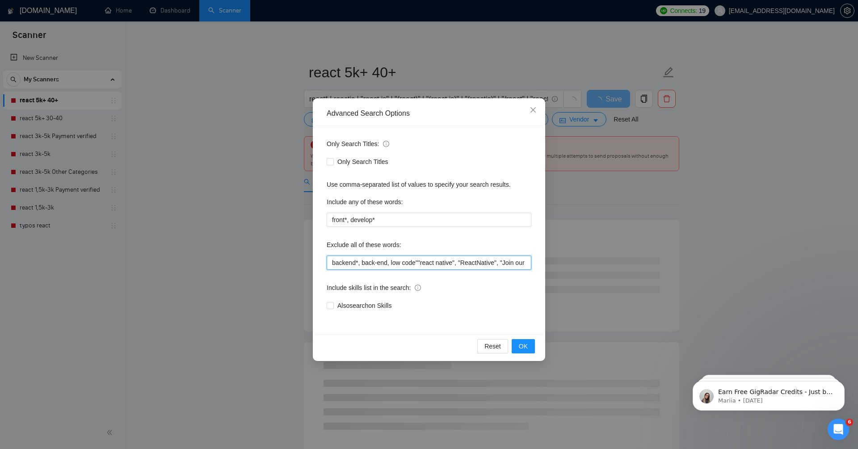
click at [390, 265] on input "backend*, back-end, low code""react native", "ReactNative", "Join our team", bo…" at bounding box center [429, 263] width 205 height 14
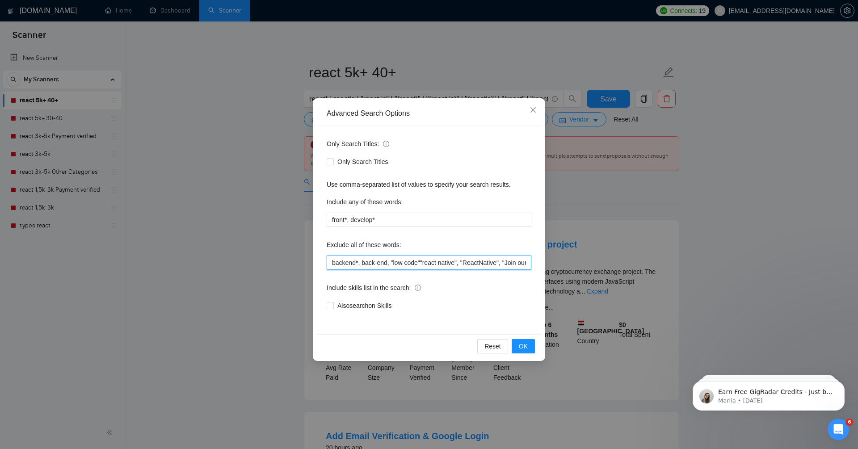
click at [424, 264] on input "backend*, back-end, "low code""react native", "ReactNative", "Join our team", b…" at bounding box center [429, 263] width 205 height 14
click at [523, 347] on span "OK" at bounding box center [523, 346] width 9 height 10
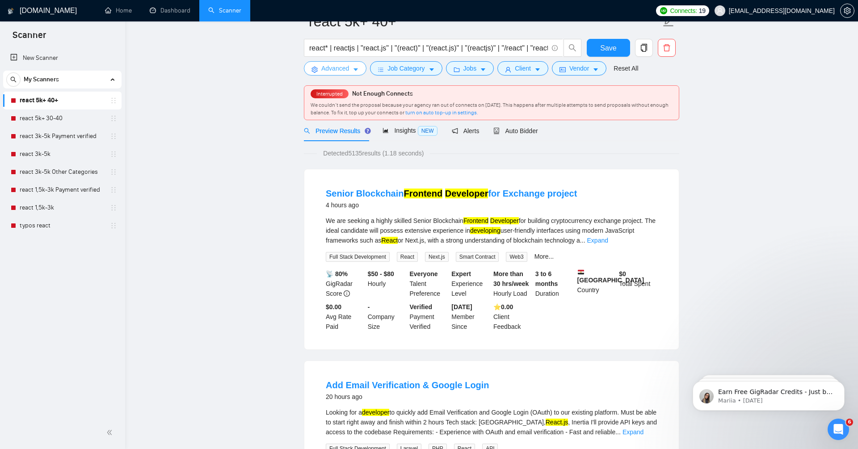
scroll to position [83, 0]
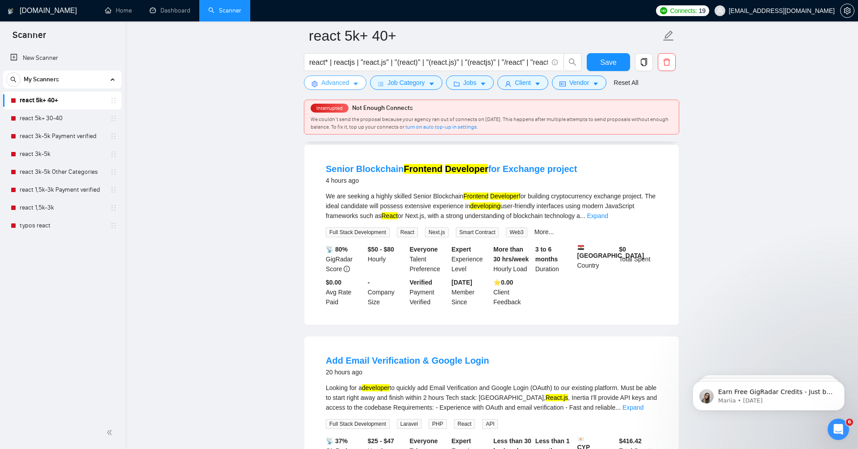
click at [345, 83] on span "Advanced" at bounding box center [335, 83] width 28 height 10
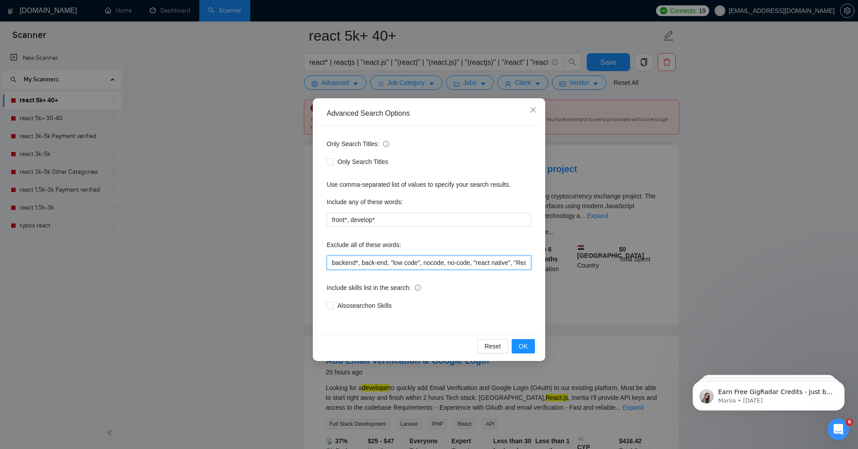
click at [328, 263] on input "backend*, back-end, "low code", nocode, no-code, "react native", "ReactNative",…" at bounding box center [429, 263] width 205 height 14
click at [516, 345] on button "OK" at bounding box center [523, 346] width 23 height 14
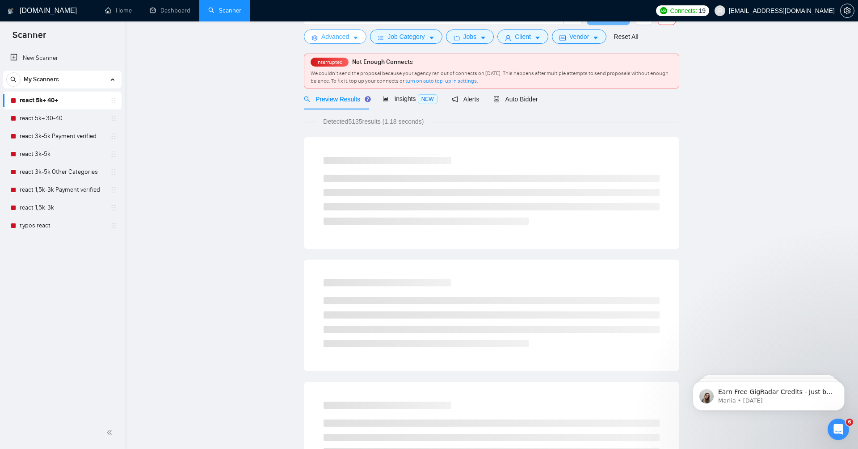
scroll to position [0, 0]
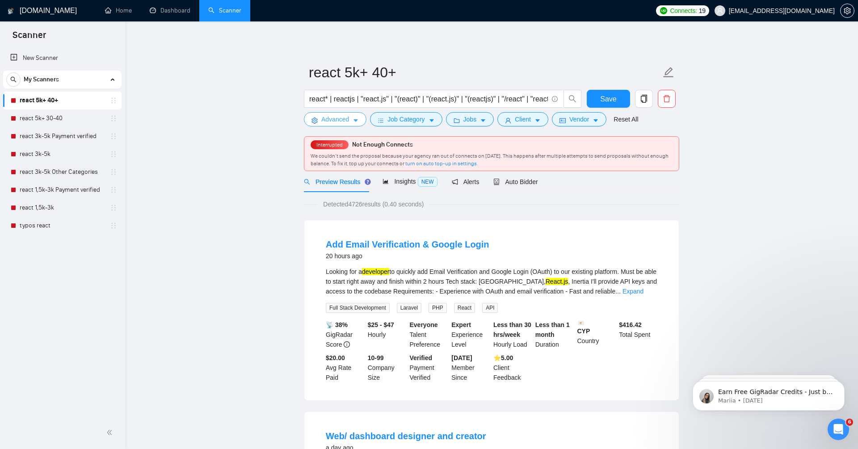
click at [334, 118] on span "Advanced" at bounding box center [335, 119] width 28 height 10
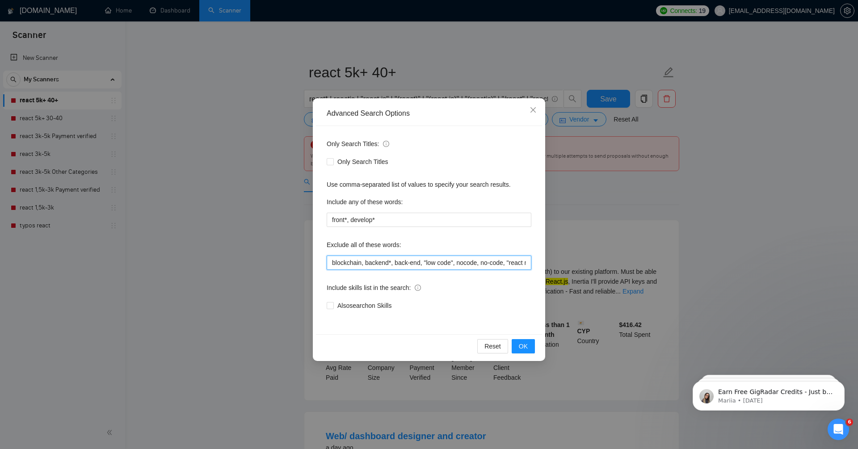
click at [331, 264] on input "blockchain, backend*, back-end, "low code", nocode, no-code, "react native", "R…" at bounding box center [429, 263] width 205 height 14
type input "quick*, urgent*, asap, fix*, bug*, blockchain, backend*, back-end, "low code", …"
click at [526, 345] on span "OK" at bounding box center [523, 346] width 9 height 10
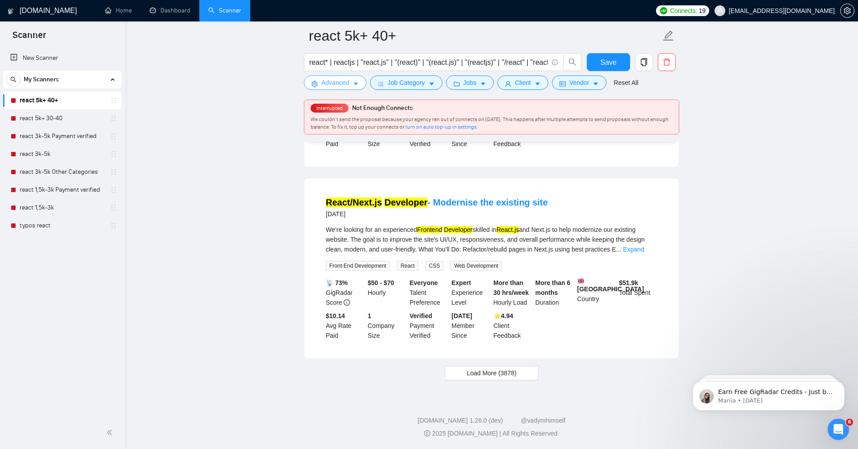
scroll to position [1849, 0]
click at [468, 375] on span "Load More (3878)" at bounding box center [492, 373] width 50 height 10
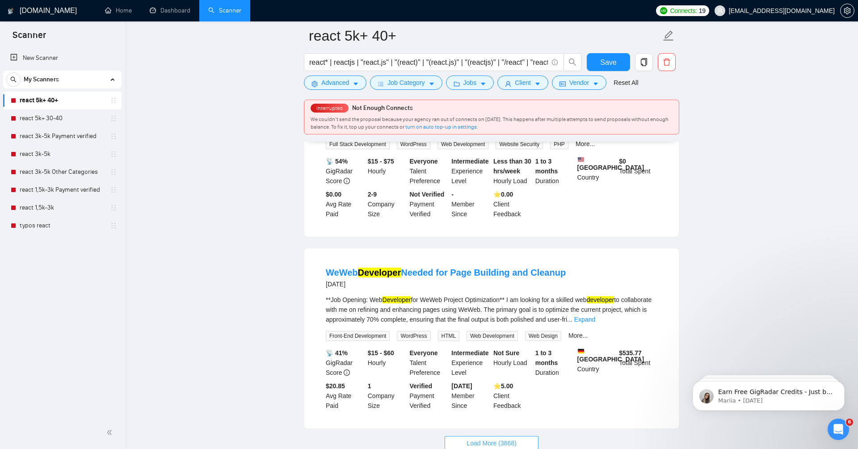
scroll to position [3821, 0]
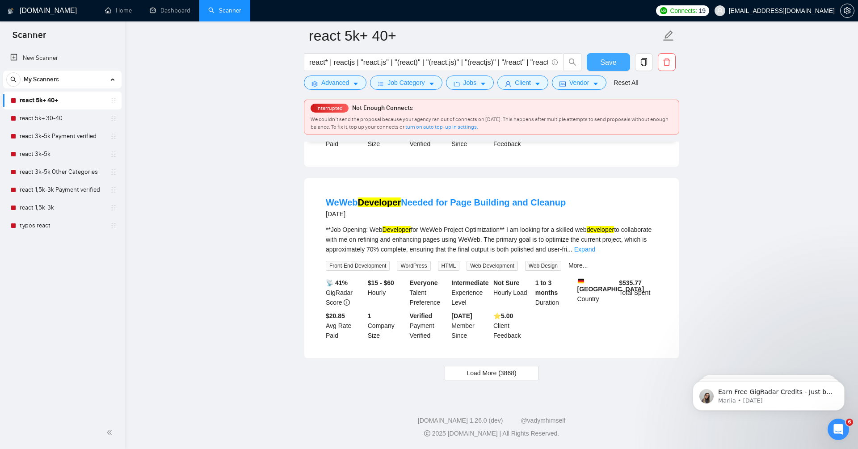
click at [612, 62] on span "Save" at bounding box center [608, 62] width 16 height 11
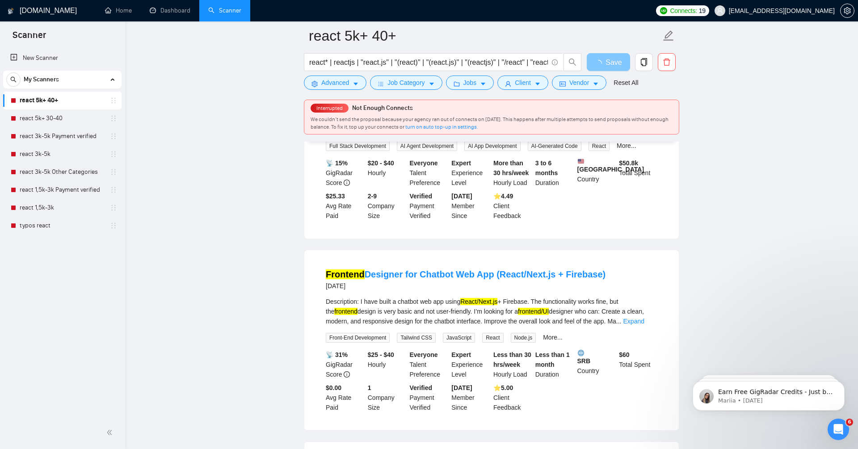
scroll to position [0, 0]
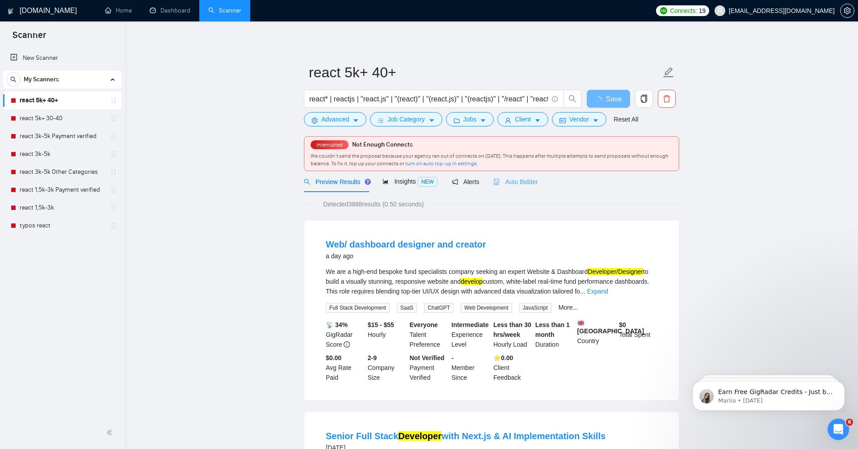
click at [519, 187] on div "Auto Bidder" at bounding box center [515, 181] width 44 height 21
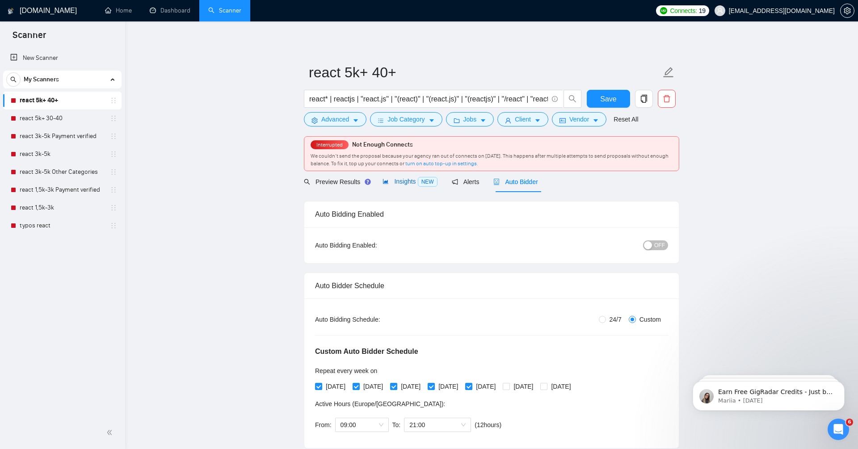
click at [393, 181] on span "Insights NEW" at bounding box center [410, 181] width 55 height 7
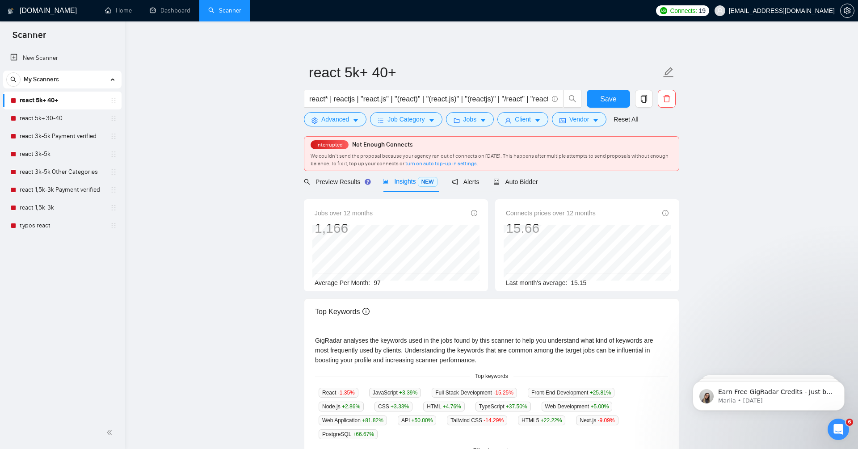
drag, startPoint x: 370, startPoint y: 282, endPoint x: 393, endPoint y: 282, distance: 22.8
click at [393, 282] on div "Average Per Month: 97" at bounding box center [396, 283] width 163 height 10
click at [611, 102] on span "Save" at bounding box center [608, 98] width 16 height 11
click at [644, 101] on icon "copy" at bounding box center [644, 99] width 8 height 8
click at [641, 147] on button "Yes" at bounding box center [632, 144] width 17 height 11
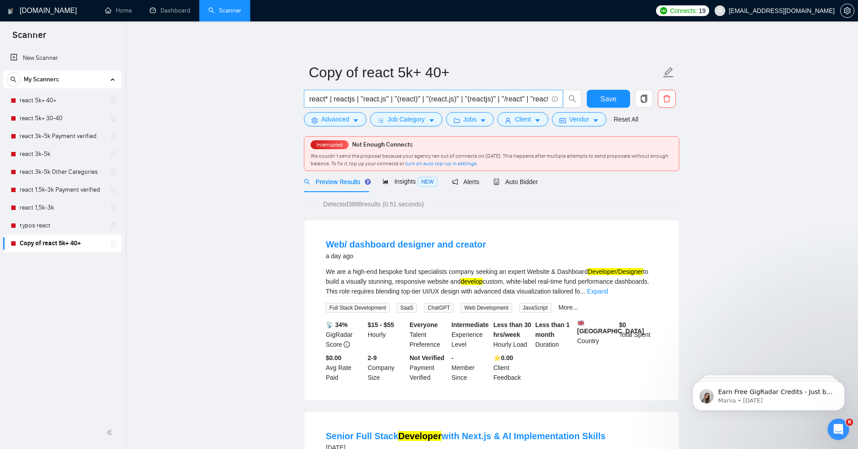
click at [376, 100] on input "react* | reactjs | "react.js" | "(react)" | "(react.js)" | "(reactjs)" | "/reac…" at bounding box center [428, 98] width 239 height 11
click at [376, 99] on input "react* | reactjs | "react.js" | "(react)" | "(react.js)" | "(reactjs)" | "/reac…" at bounding box center [428, 98] width 239 height 11
click at [343, 117] on span "Advanced" at bounding box center [335, 119] width 28 height 10
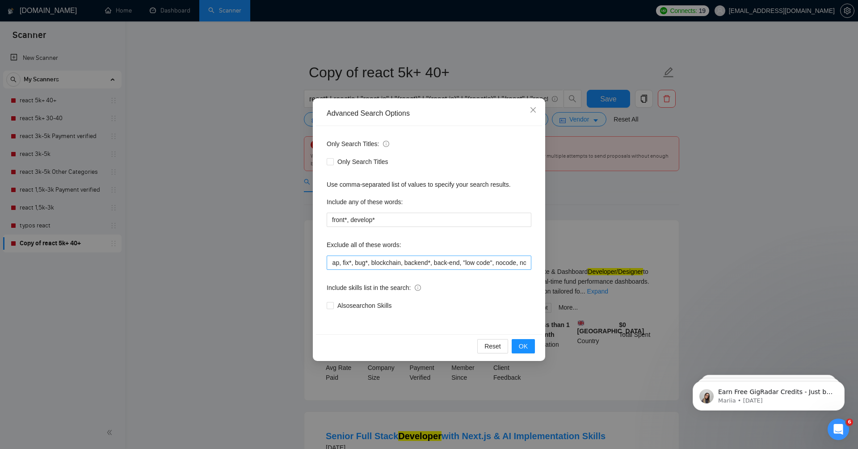
scroll to position [0, 54]
drag, startPoint x: 463, startPoint y: 264, endPoint x: 405, endPoint y: 262, distance: 58.6
click at [404, 262] on input "quick*, urgent*, asap, fix*, bug*, blockchain, backend*, back-end, "low code", …" at bounding box center [429, 263] width 205 height 14
click at [465, 269] on input "quick*, urgent*, asap, fix*, bug*, blockchain, "low code", nocode, no-code, "re…" at bounding box center [429, 263] width 205 height 14
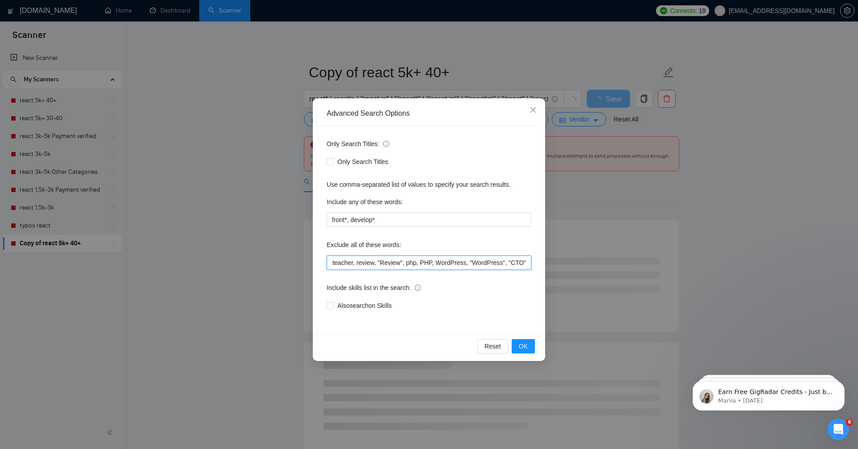
scroll to position [0, 438]
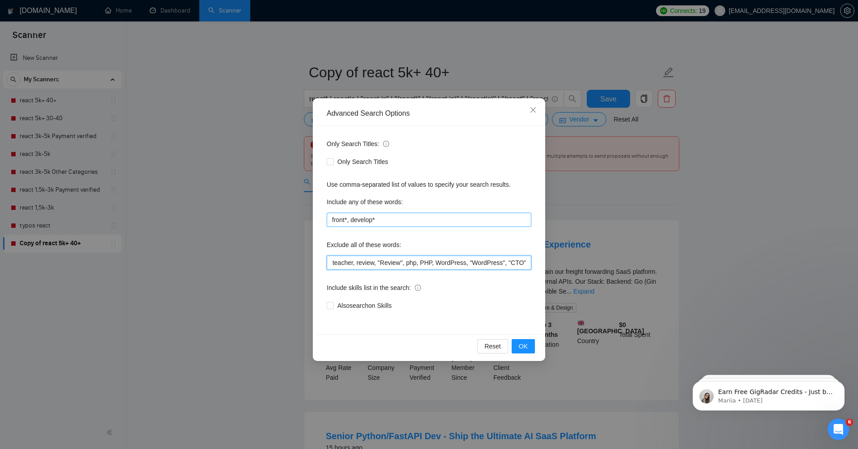
type input "quick*, urgent*, asap, fix*, bug*, blockchain, "low code", nocode, no-code, "re…"
click at [414, 223] on input "front*, develop*" at bounding box center [429, 220] width 205 height 14
click at [401, 224] on input "front*, develop*" at bounding box center [429, 220] width 205 height 14
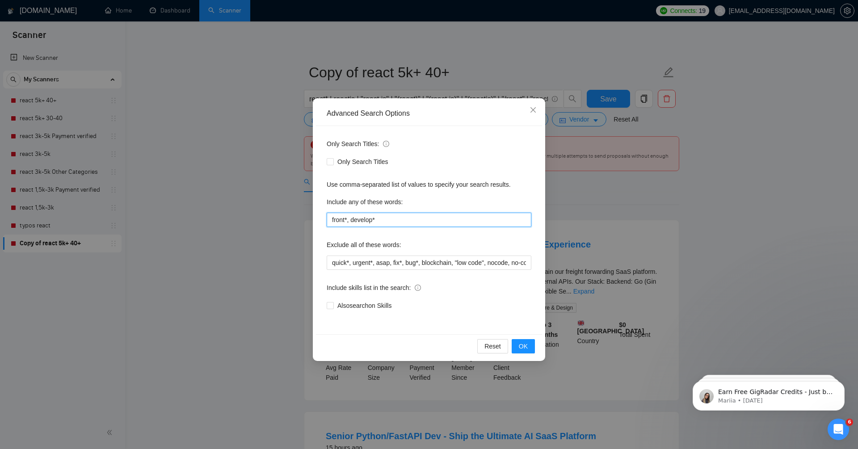
click at [401, 224] on input "front*, develop*" at bounding box center [429, 220] width 205 height 14
click at [341, 217] on input "pyhon*, [PERSON_NAME]*, fastapi," at bounding box center [429, 220] width 205 height 14
click at [339, 216] on input "pyhon*, [PERSON_NAME]*, fastapi," at bounding box center [429, 220] width 205 height 14
click at [447, 218] on input "python*, django*, fastapi," at bounding box center [429, 220] width 205 height 14
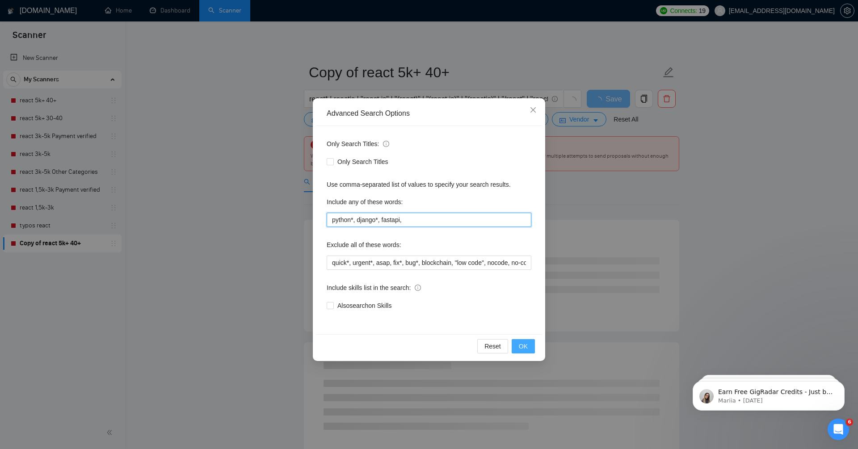
type input "python*, django*, fastapi,"
click at [530, 349] on button "OK" at bounding box center [523, 346] width 23 height 14
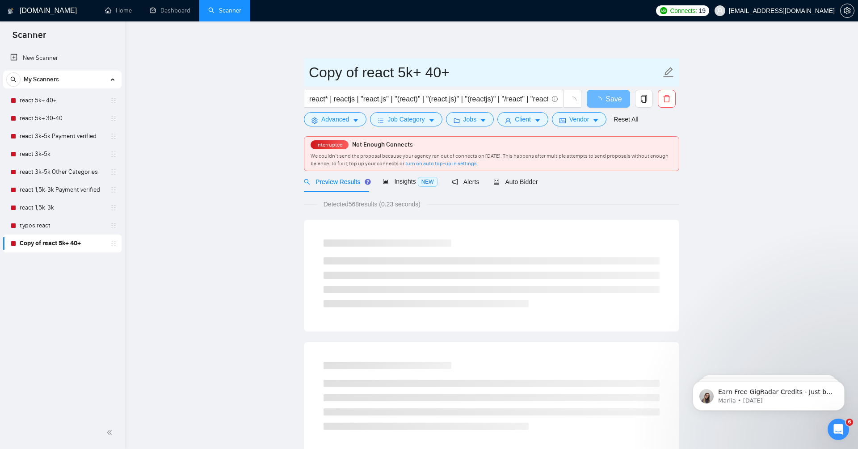
click at [361, 66] on input "Copy of react 5k+ 40+" at bounding box center [485, 72] width 352 height 22
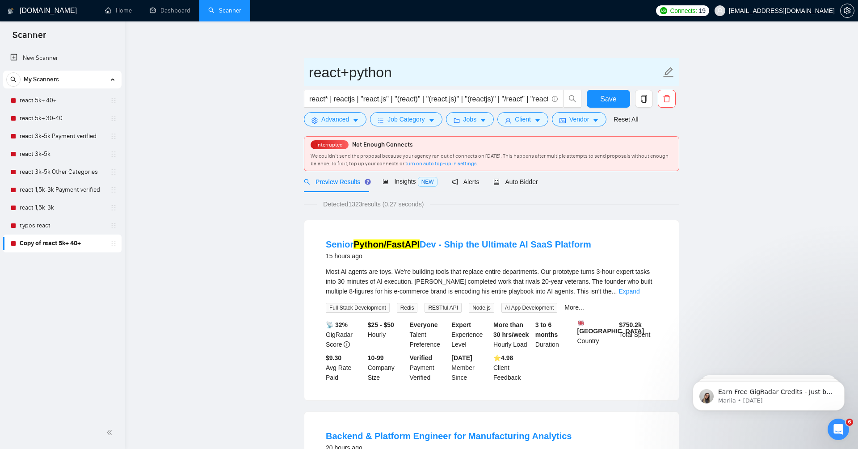
type input "react+python"
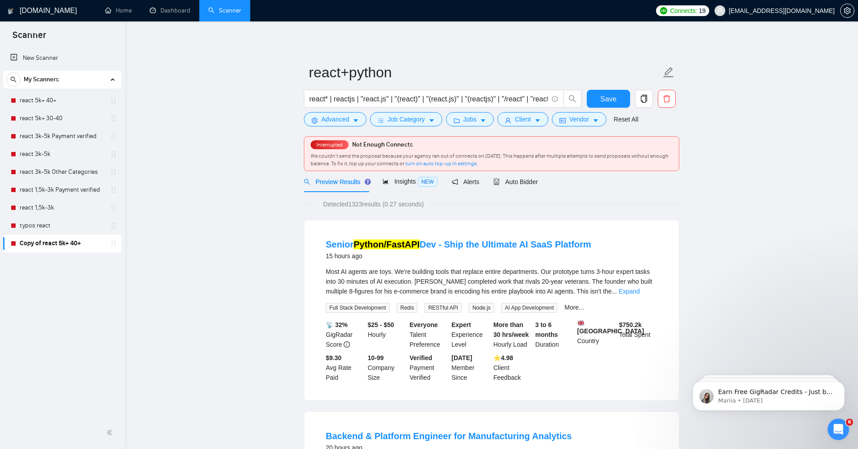
click at [535, 204] on div "Detected 1323 results (0.27 seconds)" at bounding box center [491, 204] width 375 height 10
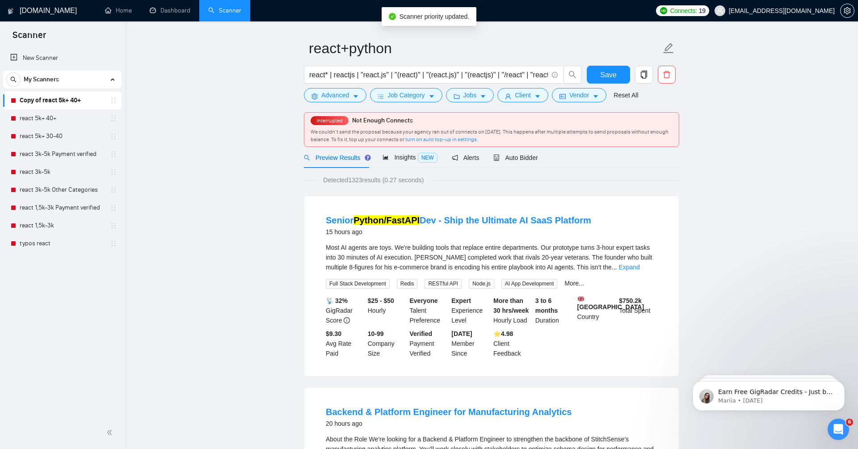
scroll to position [24, 0]
click at [647, 263] on div "Most AI agents are toys. We're building tools that replace entire departments. …" at bounding box center [492, 257] width 332 height 29
click at [640, 268] on link "Expand" at bounding box center [629, 267] width 21 height 7
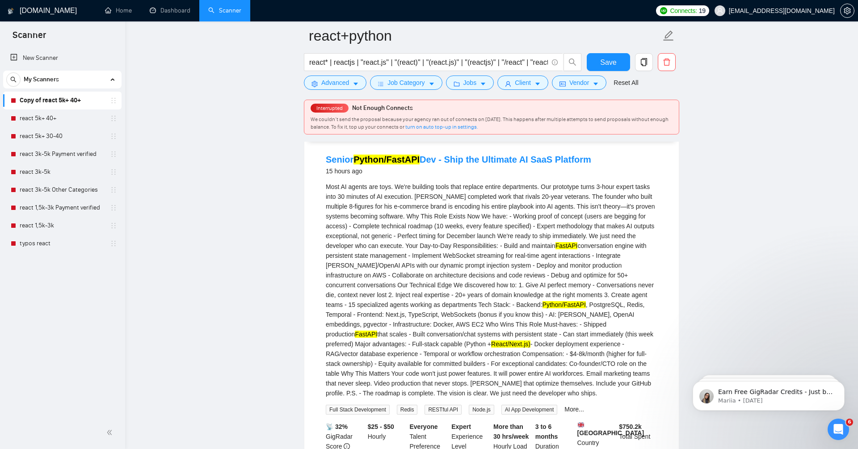
scroll to position [94, 0]
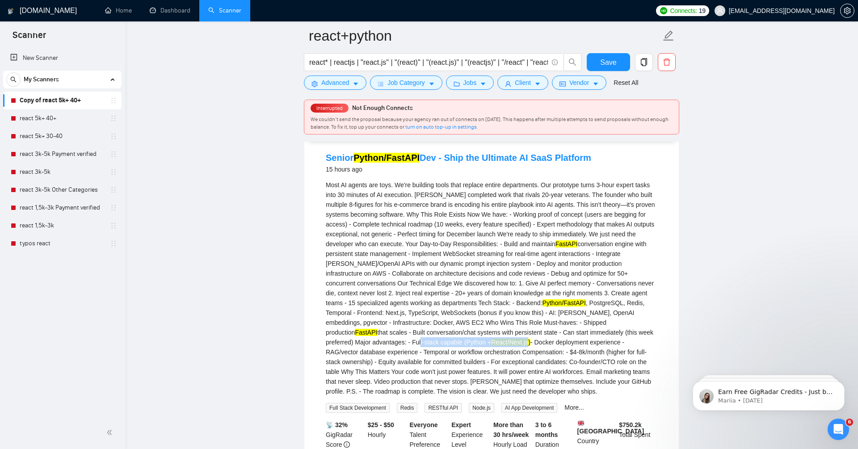
drag, startPoint x: 491, startPoint y: 344, endPoint x: 612, endPoint y: 332, distance: 122.1
click at [609, 337] on div "Most AI agents are toys. We're building tools that replace entire departments. …" at bounding box center [492, 288] width 332 height 216
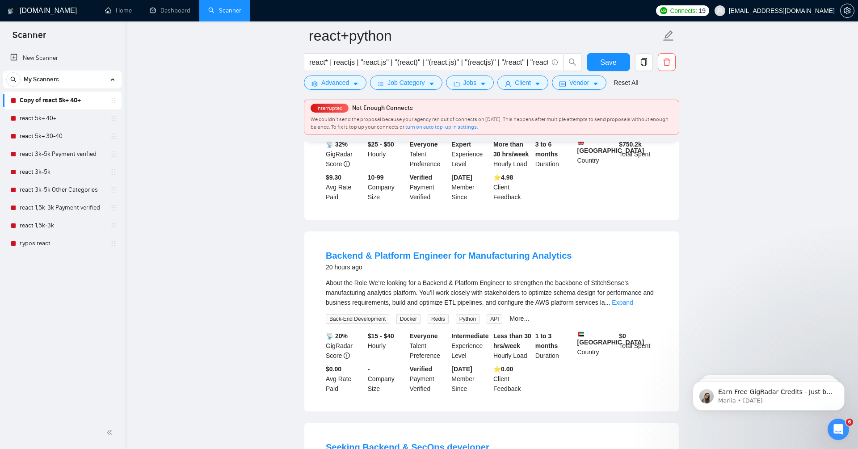
scroll to position [403, 0]
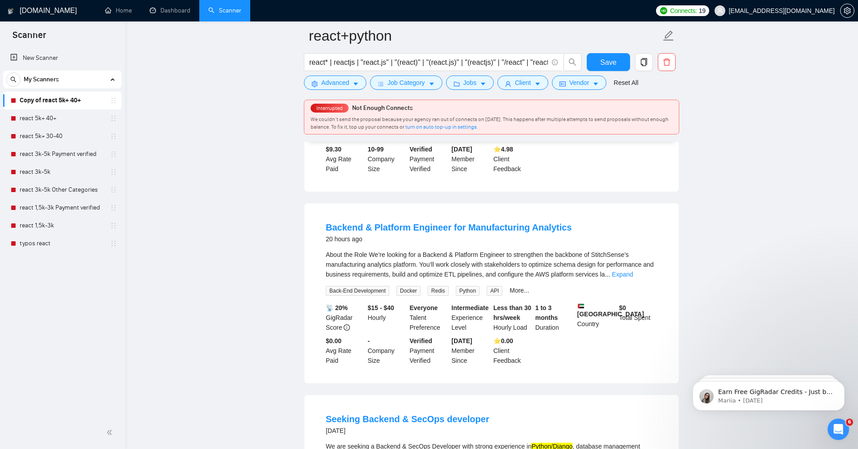
click at [655, 279] on div "About the Role We’re looking for a Backend & Platform Engineer to strengthen th…" at bounding box center [492, 264] width 332 height 29
click at [633, 278] on link "Expand" at bounding box center [622, 274] width 21 height 7
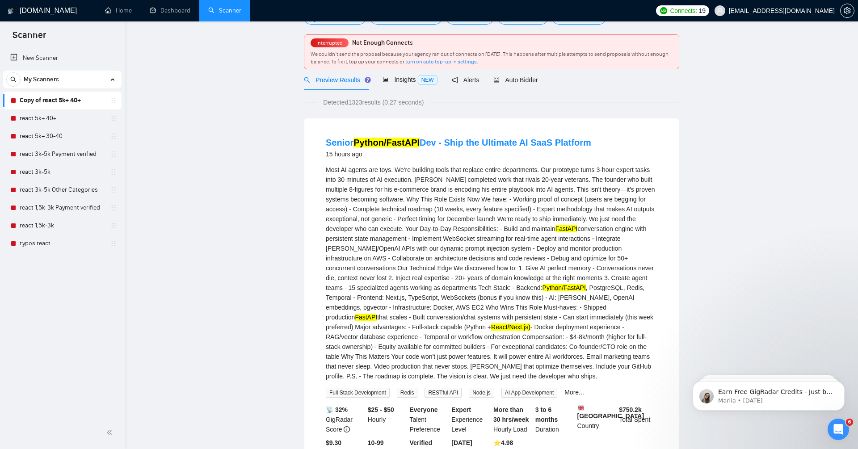
scroll to position [0, 0]
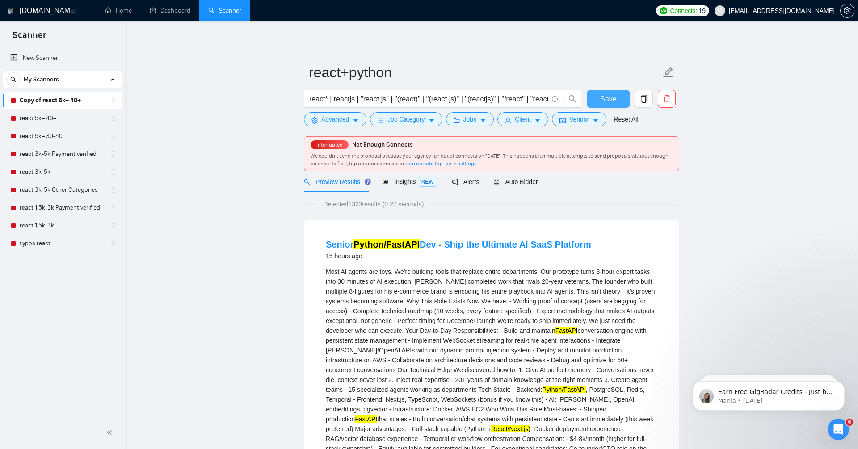
click at [602, 96] on span "Save" at bounding box center [608, 98] width 16 height 11
click at [333, 94] on input "react* | reactjs | "react.js" | "(react)" | "(react.js)" | "(reactjs)" | "/reac…" at bounding box center [428, 98] width 239 height 11
click at [534, 98] on input "react* | reactjs | "react.js" | "(react)" | "(react.js)" | "(reactjs)" | "/reac…" at bounding box center [428, 98] width 239 height 11
click at [547, 99] on input "react* | reactjs | "react.js" | "(react)" | "(react.js)" | "(reactjs)" | "/reac…" at bounding box center [428, 98] width 239 height 11
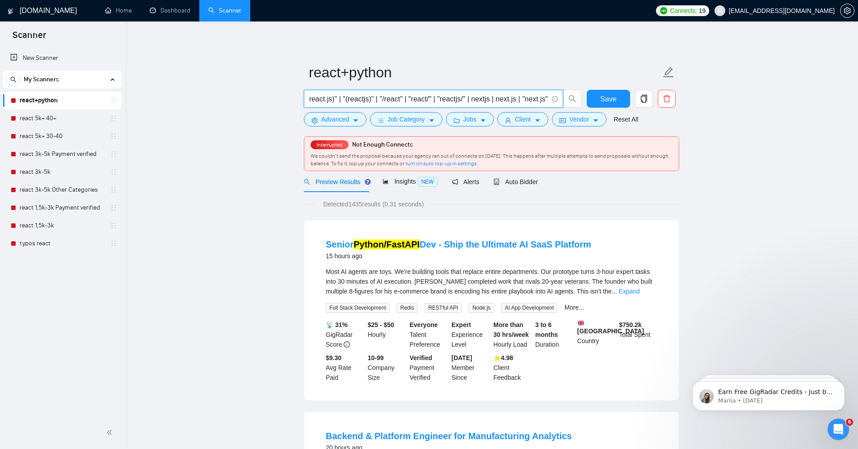
scroll to position [0, 139]
type input "react* | reactjs | "react.js" | "(react)" | "(react.js)" | "(reactjs)" | "/reac…"
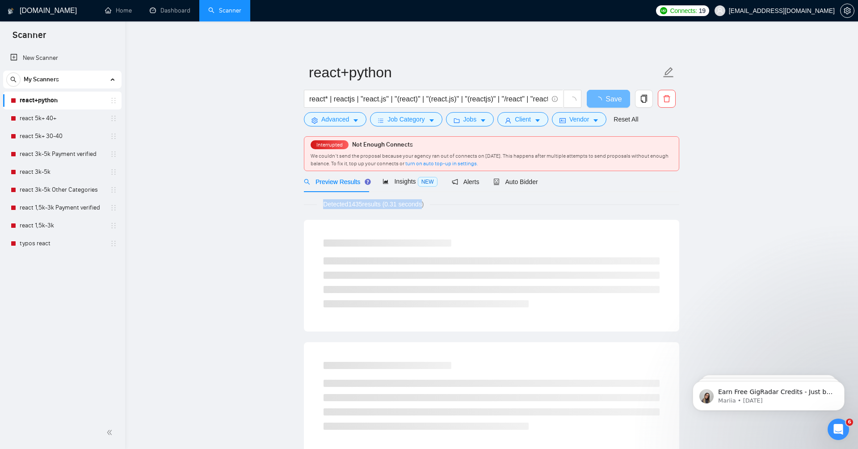
drag, startPoint x: 323, startPoint y: 207, endPoint x: 430, endPoint y: 207, distance: 107.3
click at [430, 207] on span "Detected 1435 results (0.31 seconds)" at bounding box center [373, 204] width 113 height 10
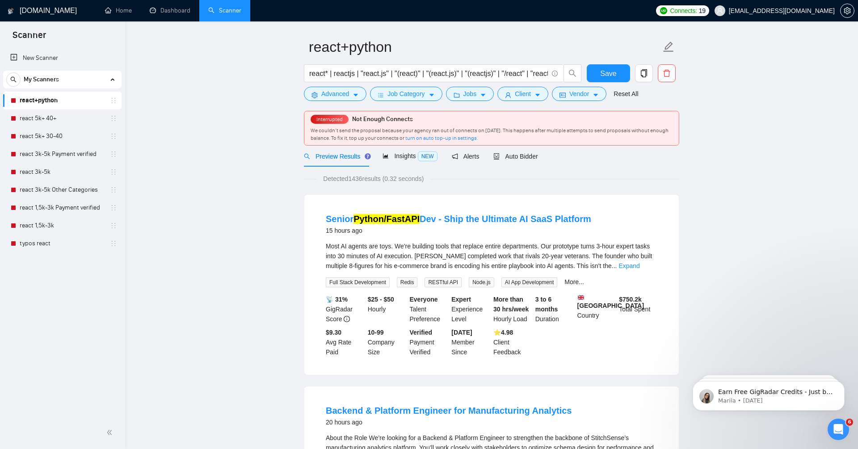
scroll to position [58, 0]
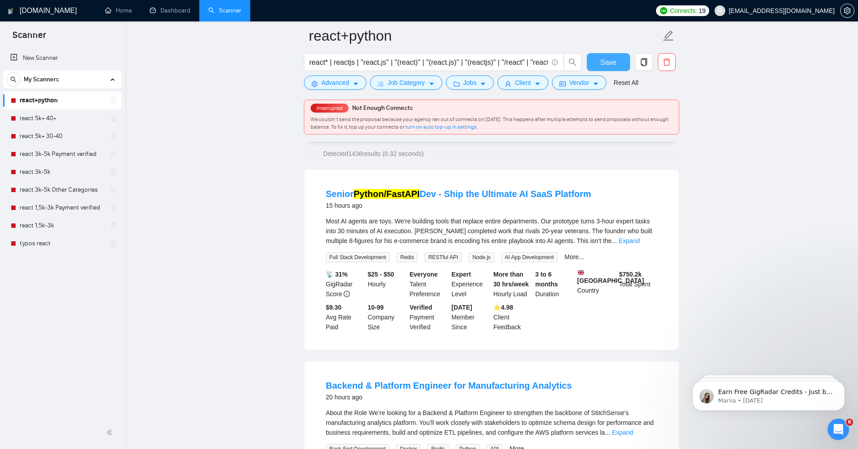
click at [609, 58] on span "Save" at bounding box center [608, 62] width 16 height 11
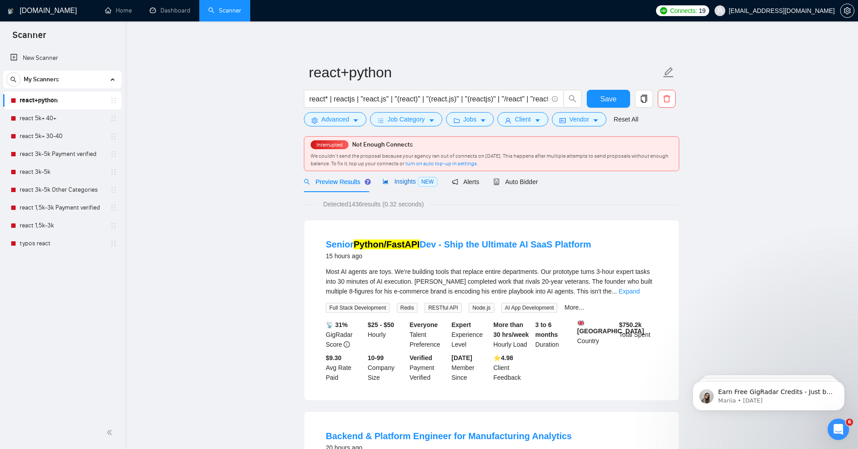
click at [394, 184] on span "Insights NEW" at bounding box center [410, 181] width 55 height 7
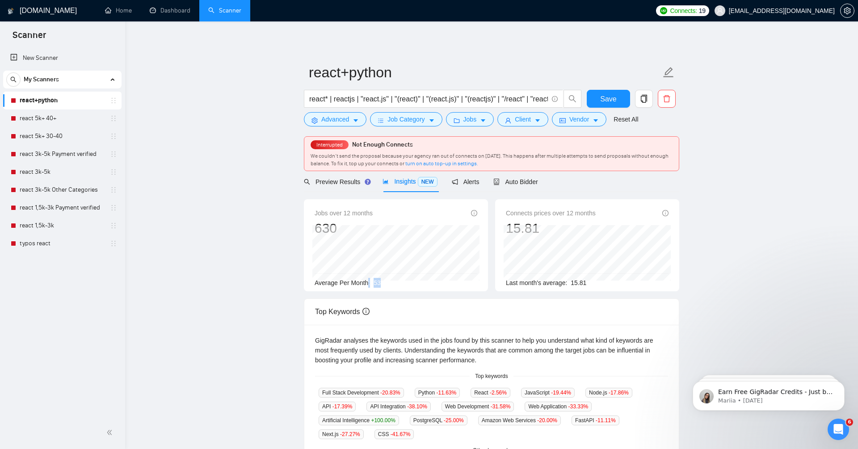
drag, startPoint x: 368, startPoint y: 280, endPoint x: 417, endPoint y: 280, distance: 49.2
click at [417, 280] on div "Average Per Month: 53" at bounding box center [396, 283] width 163 height 10
click at [83, 118] on link "react 5k+ 40+" at bounding box center [62, 118] width 85 height 18
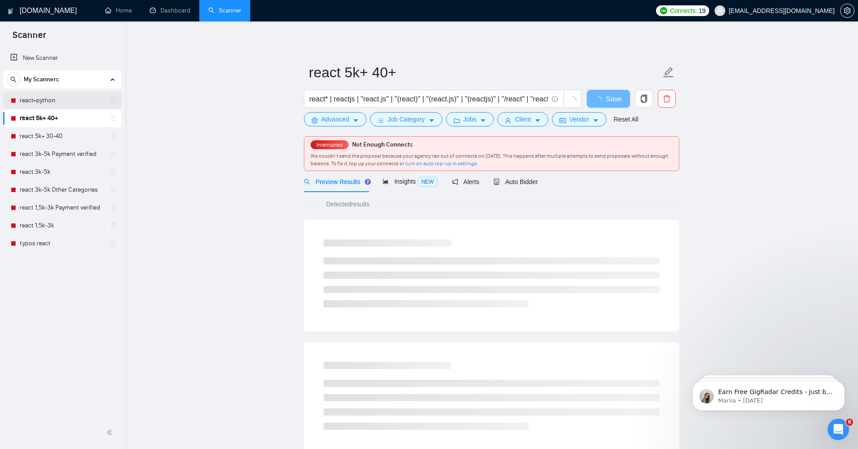
click at [78, 103] on link "react+python" at bounding box center [62, 101] width 85 height 18
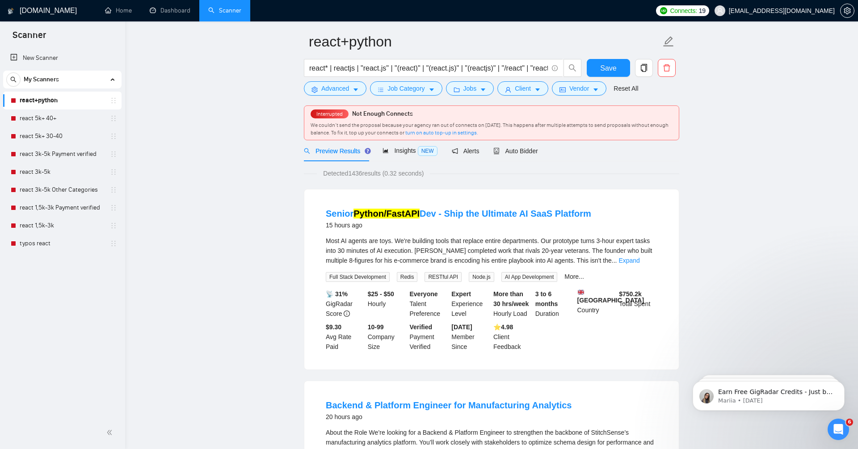
scroll to position [33, 0]
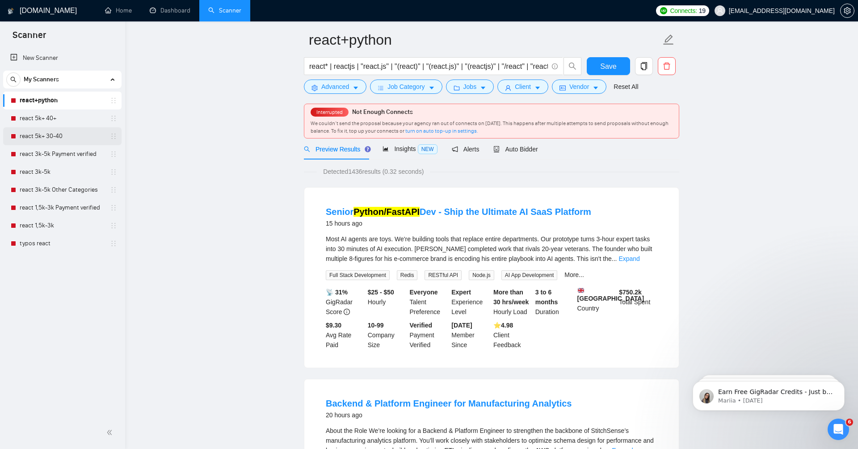
click at [52, 135] on link "react 5k+ 30-40" at bounding box center [62, 136] width 85 height 18
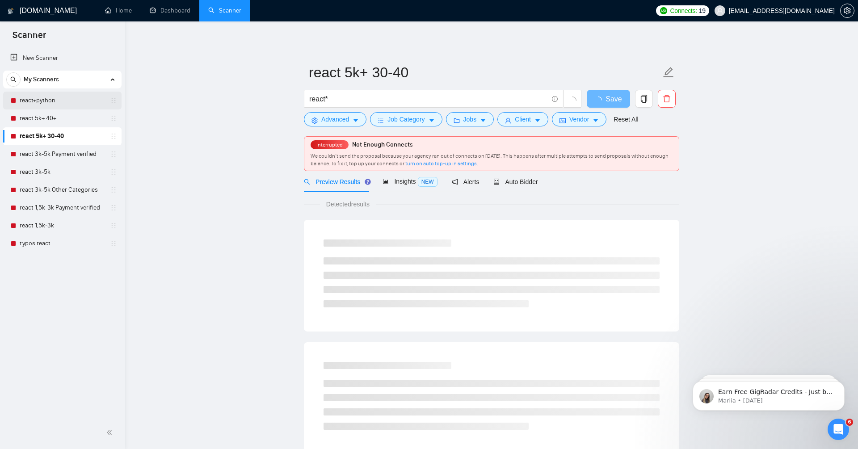
click at [57, 105] on link "react+python" at bounding box center [62, 101] width 85 height 18
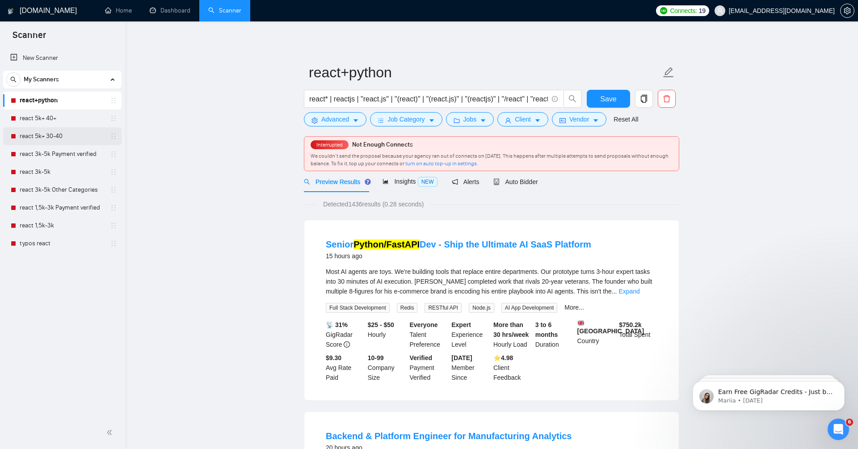
click at [68, 139] on link "react 5k+ 30-40" at bounding box center [62, 136] width 85 height 18
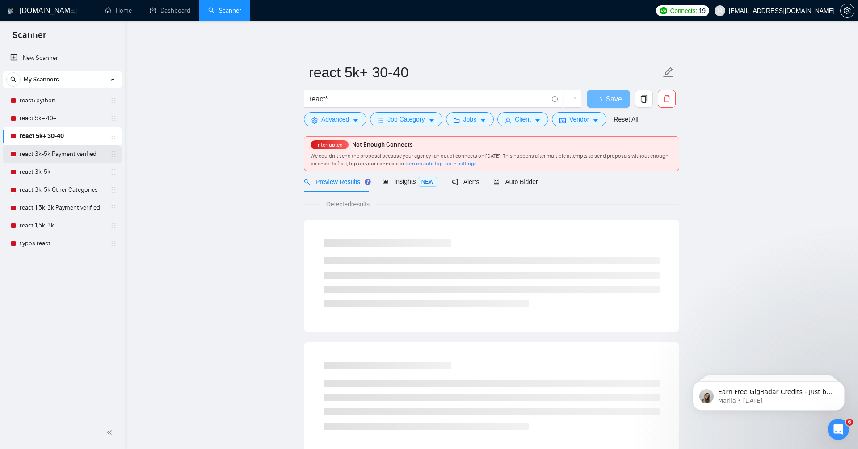
click at [75, 159] on link "react 3k-5k Payment verified" at bounding box center [62, 154] width 85 height 18
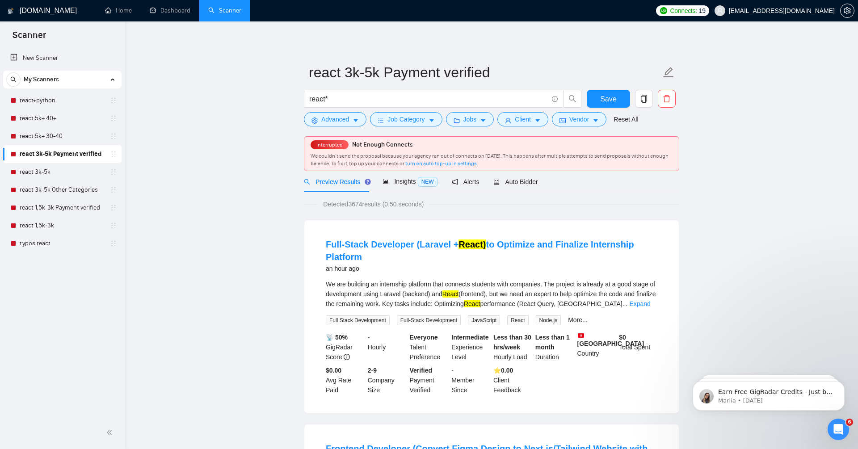
drag, startPoint x: 73, startPoint y: 189, endPoint x: 202, endPoint y: 141, distance: 138.0
click at [73, 189] on link "react 3k-5k Other Categories" at bounding box center [62, 190] width 85 height 18
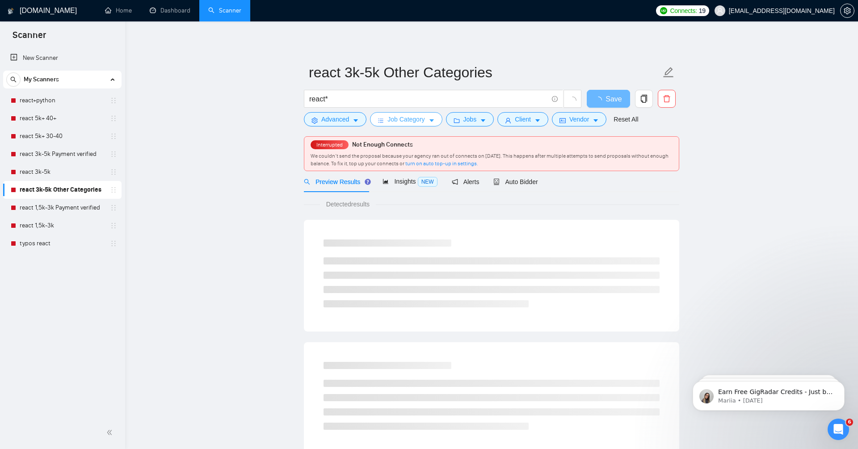
click at [405, 117] on span "Job Category" at bounding box center [405, 119] width 37 height 10
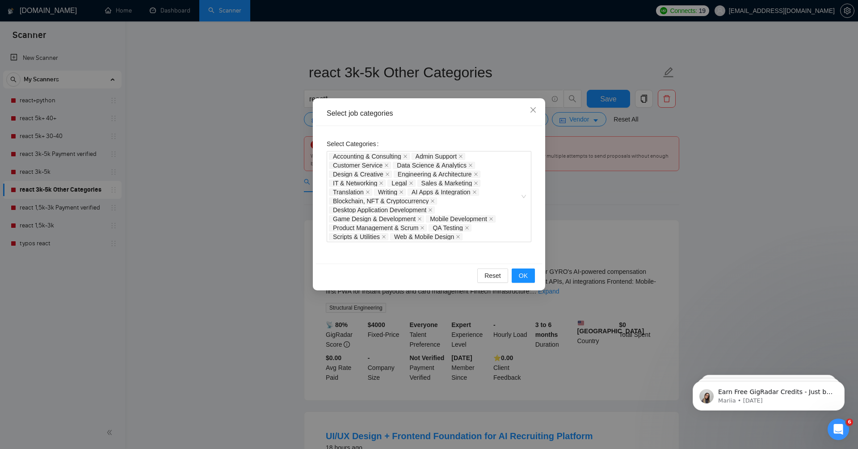
click at [229, 198] on div "Select job categories Select Categories Accounting & Consulting Admin Support C…" at bounding box center [429, 224] width 858 height 449
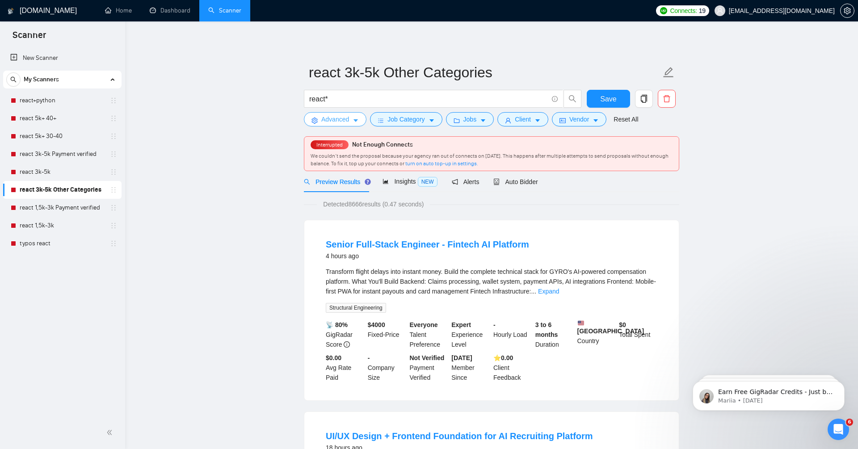
click at [321, 117] on span "Advanced" at bounding box center [335, 119] width 28 height 10
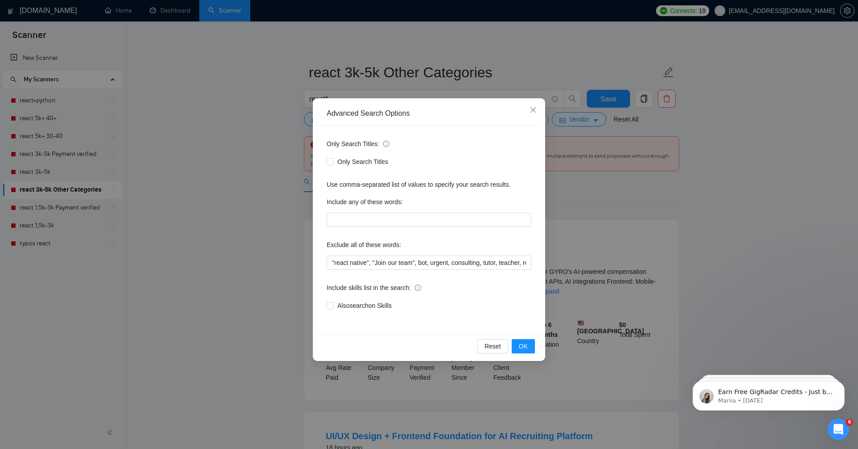
click at [225, 227] on div "Advanced Search Options Only Search Titles: Only Search Titles Use comma-separa…" at bounding box center [429, 224] width 858 height 449
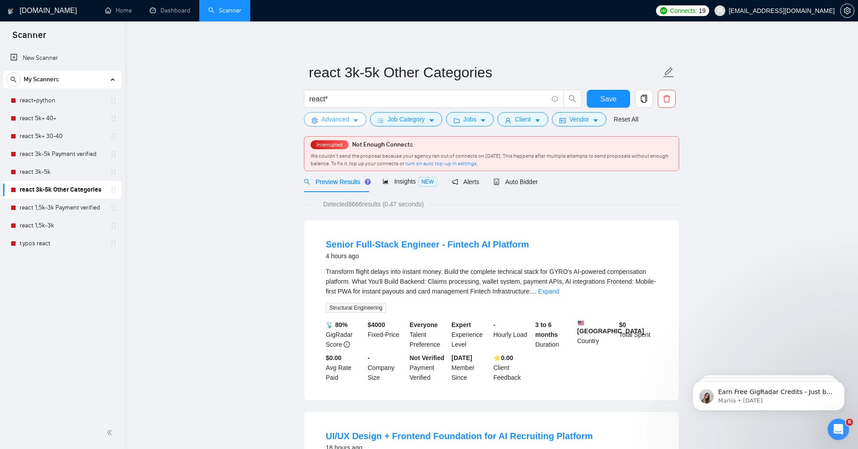
click at [345, 120] on span "Advanced" at bounding box center [335, 119] width 28 height 10
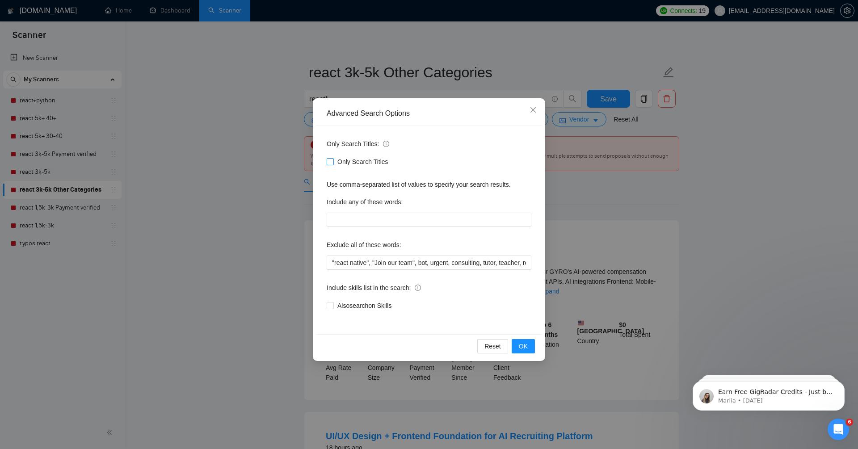
click at [355, 158] on span "Only Search Titles" at bounding box center [363, 162] width 58 height 10
click at [333, 158] on input "Only Search Titles" at bounding box center [330, 161] width 6 height 6
checkbox input "true"
click at [522, 342] on span "OK" at bounding box center [523, 346] width 9 height 10
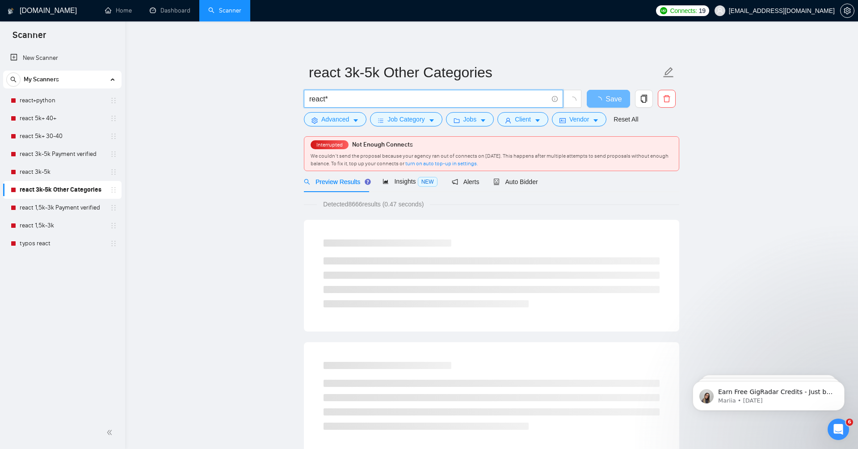
click at [375, 101] on input "react*" at bounding box center [428, 98] width 239 height 11
click at [609, 207] on div "Detected 1265 results (0.94 seconds)" at bounding box center [491, 204] width 375 height 10
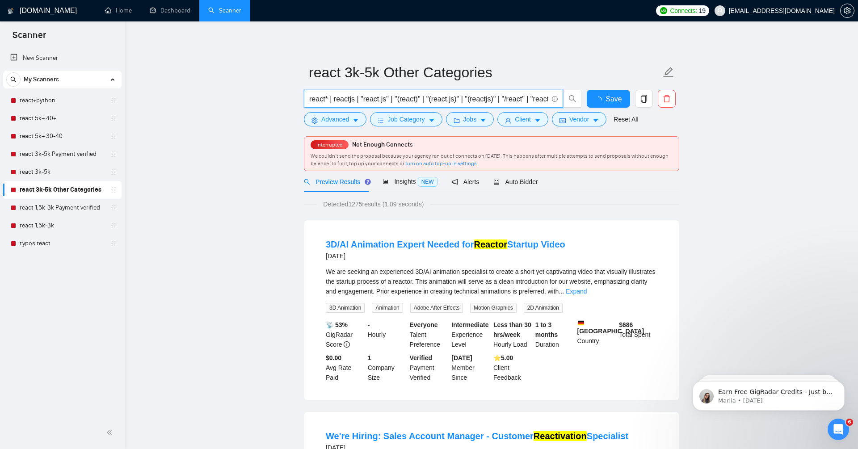
drag, startPoint x: 335, startPoint y: 98, endPoint x: 274, endPoint y: 98, distance: 61.2
type input "reactjs | "react.js" | "(react)" | "(react.js)" | "(reactjs)" | "/react" | "rea…"
click at [333, 119] on span "Advanced" at bounding box center [335, 119] width 28 height 10
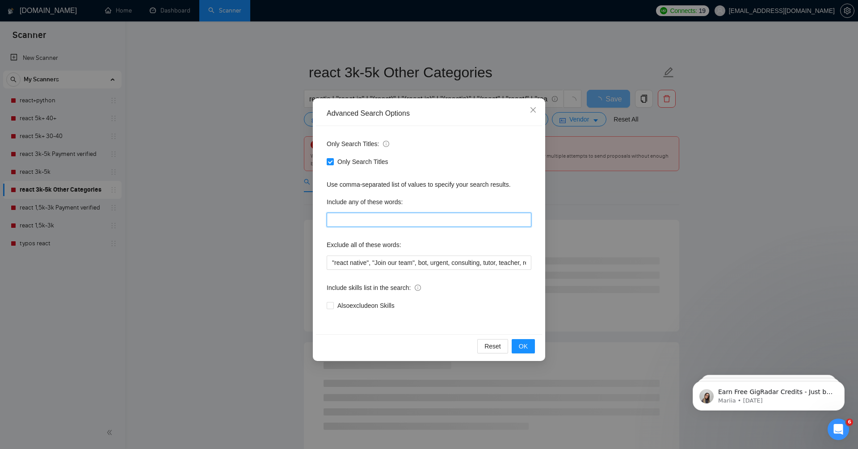
click at [404, 222] on input "text" at bounding box center [429, 220] width 205 height 14
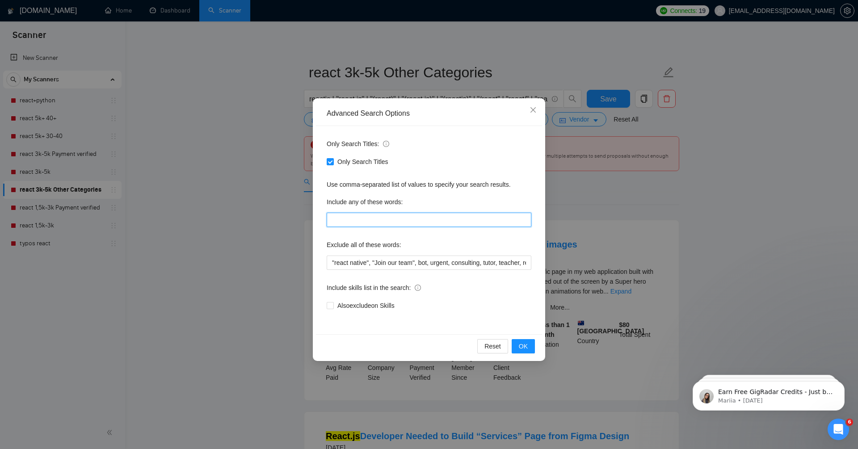
type input "developer*, developers, programmer*, coder*, development, dev, devs"
click at [527, 352] on button "OK" at bounding box center [523, 346] width 23 height 14
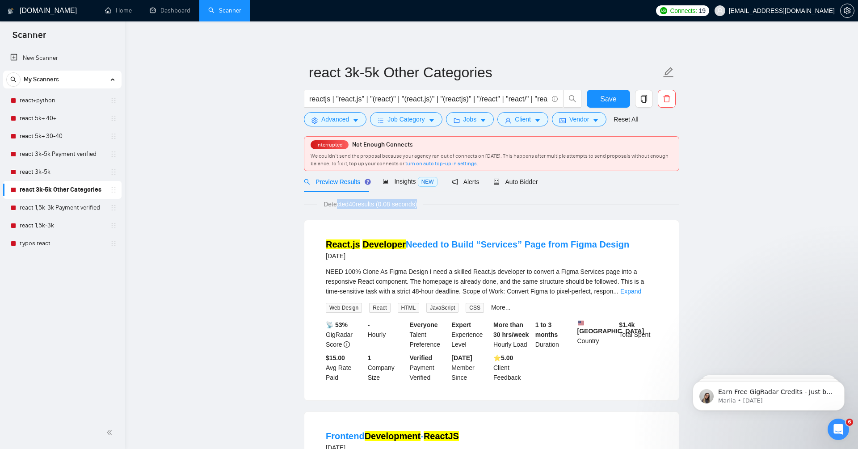
drag, startPoint x: 337, startPoint y: 203, endPoint x: 456, endPoint y: 205, distance: 118.9
click at [456, 205] on div "Detected 40 results (0.08 seconds)" at bounding box center [491, 204] width 375 height 10
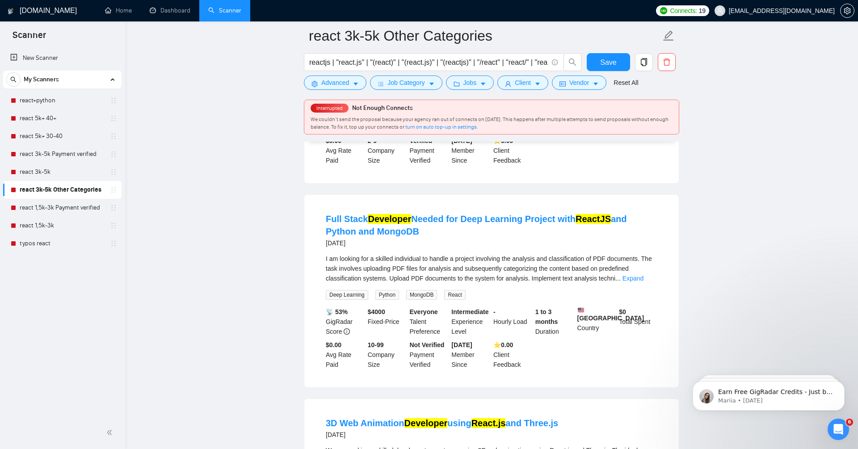
scroll to position [610, 0]
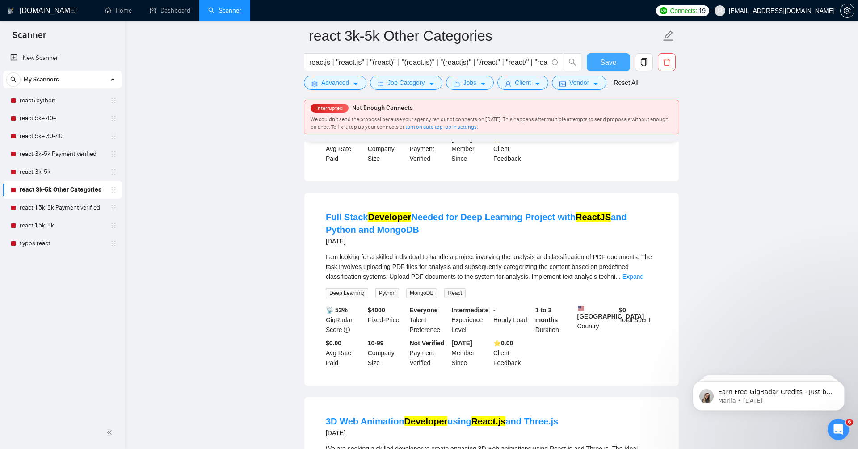
click at [614, 66] on span "Save" at bounding box center [608, 62] width 16 height 11
click at [324, 88] on button "Advanced" at bounding box center [335, 83] width 63 height 14
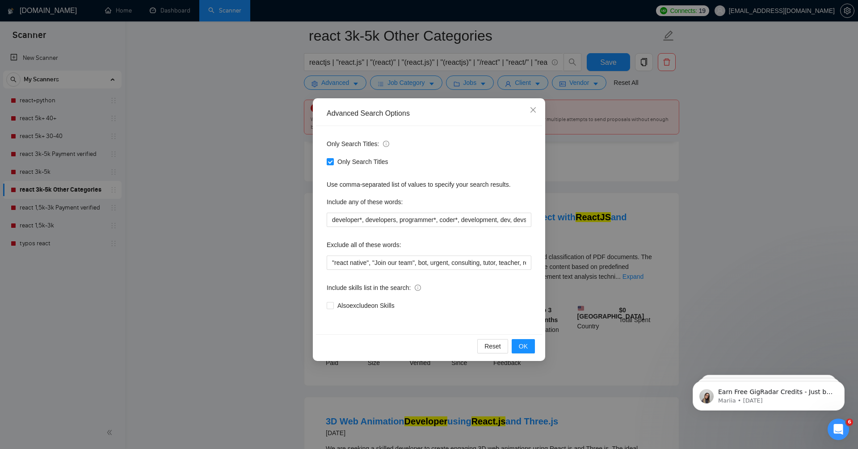
click at [258, 191] on div "Advanced Search Options Only Search Titles: Only Search Titles Use comma-separa…" at bounding box center [429, 224] width 858 height 449
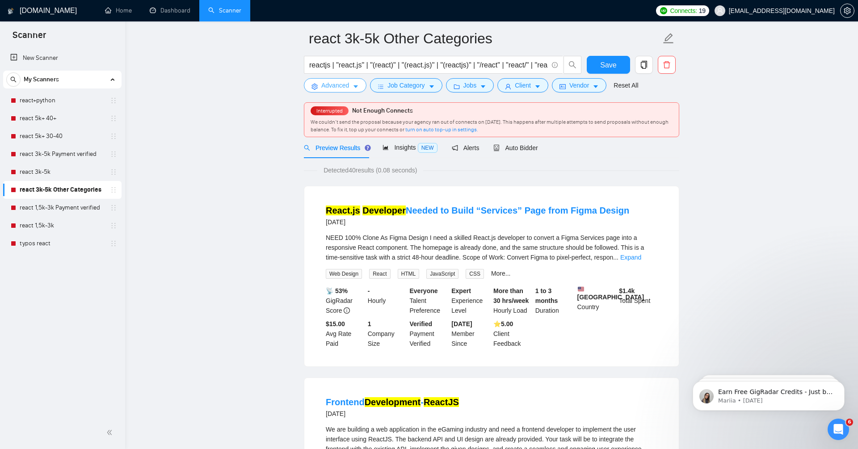
scroll to position [0, 0]
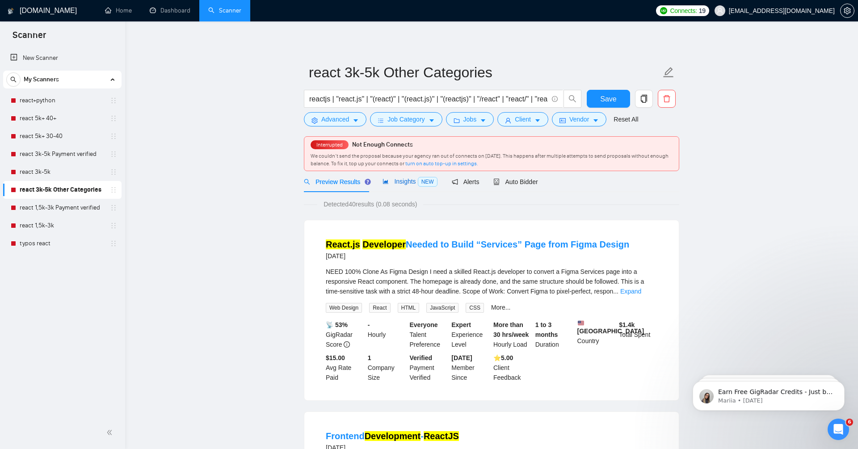
click at [397, 186] on div "Insights NEW" at bounding box center [410, 182] width 55 height 10
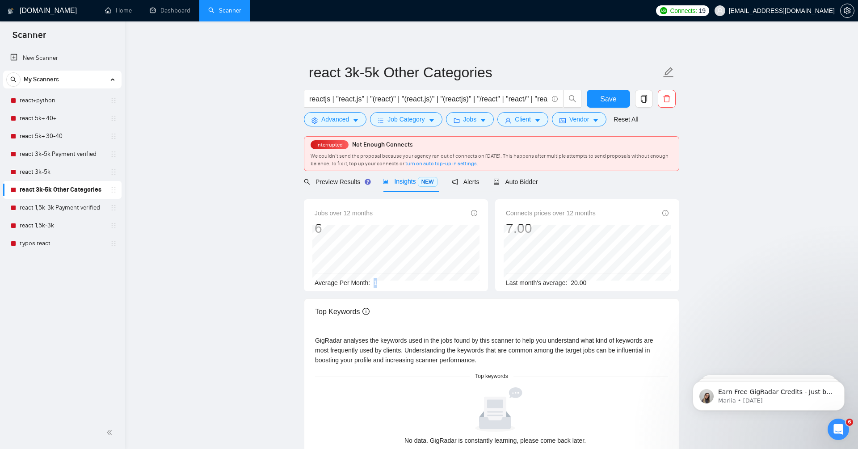
drag, startPoint x: 373, startPoint y: 283, endPoint x: 413, endPoint y: 283, distance: 39.3
click at [412, 283] on div "Average Per Month: 1" at bounding box center [396, 283] width 163 height 10
click at [153, 223] on main "react 3k-5k Other Categories reactjs | "react.js" | "(react)" | "(react.js)" | …" at bounding box center [491, 333] width 704 height 595
click at [56, 217] on link "react 1,5k-3k" at bounding box center [62, 226] width 85 height 18
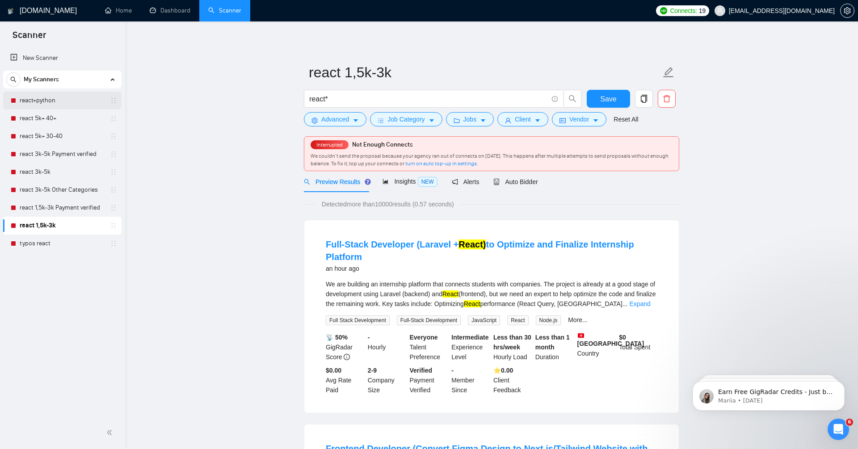
click at [62, 94] on link "react+python" at bounding box center [62, 101] width 85 height 18
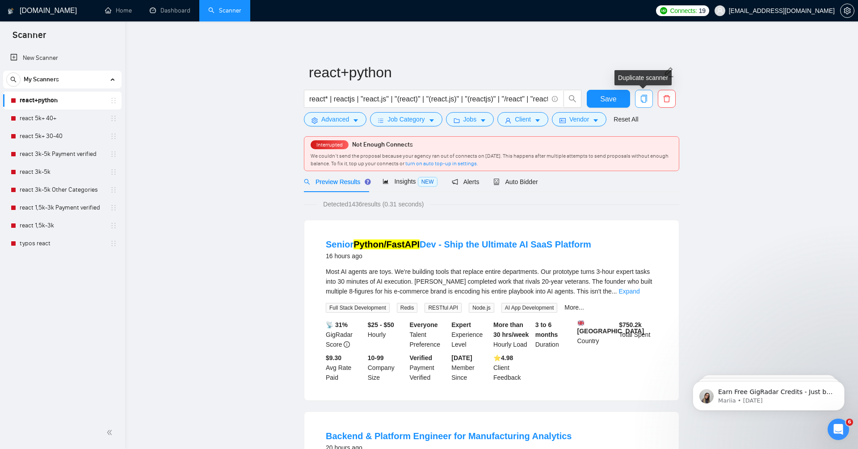
click at [644, 97] on icon "copy" at bounding box center [644, 99] width 8 height 8
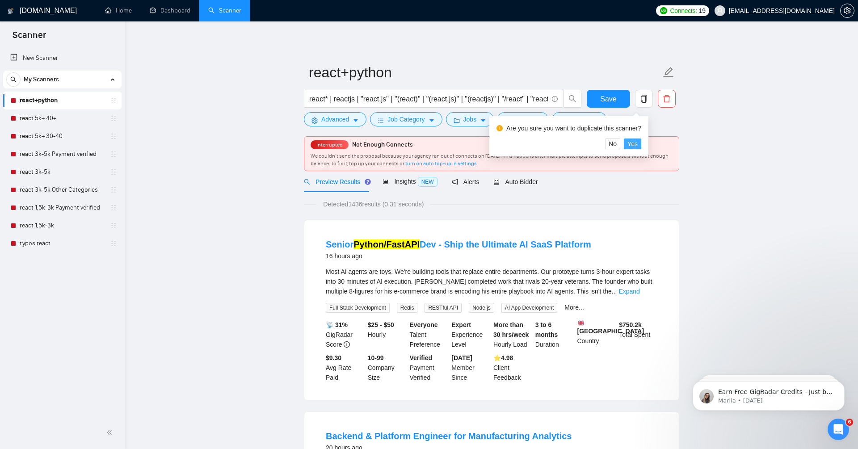
click at [638, 147] on span "Yes" at bounding box center [633, 144] width 10 height 10
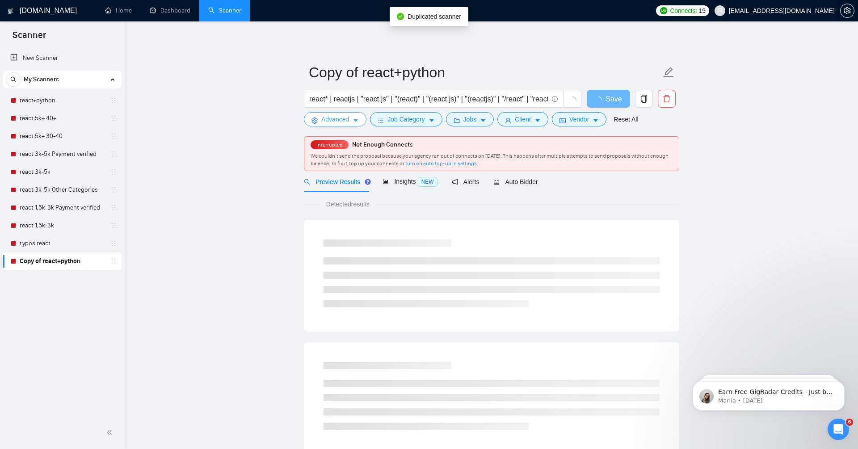
click at [325, 125] on button "Advanced" at bounding box center [335, 119] width 63 height 14
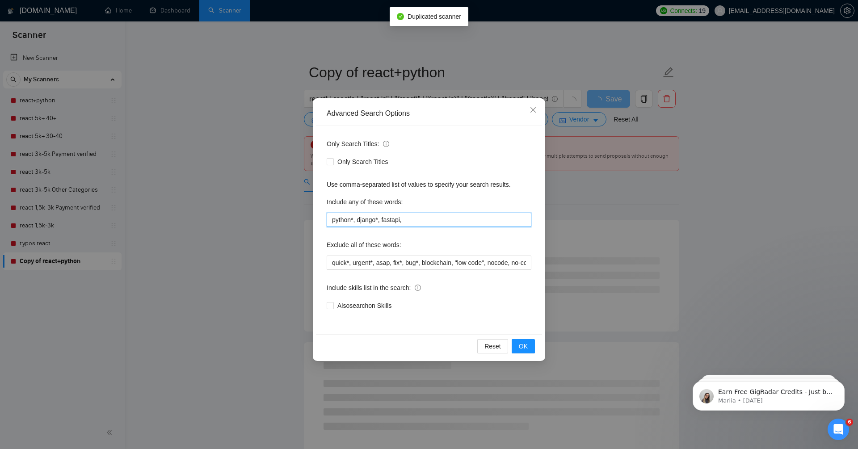
click at [360, 215] on input "python*, django*, fastapi," at bounding box center [429, 220] width 205 height 14
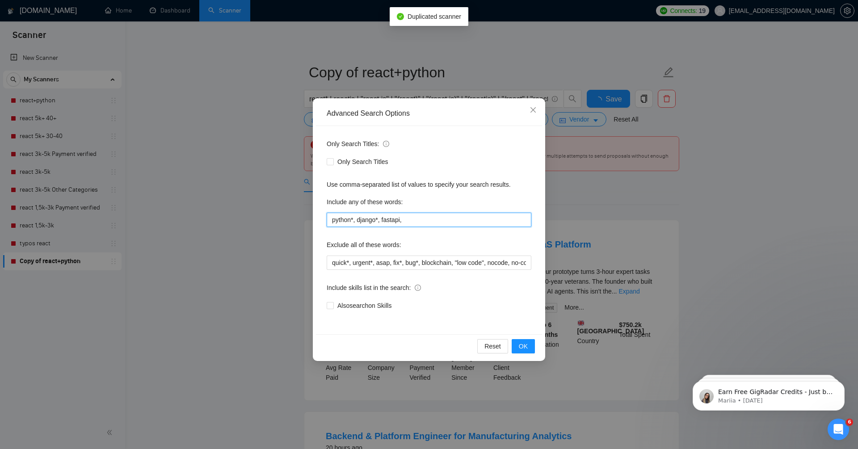
click at [360, 215] on input "python*, django*, fastapi," at bounding box center [429, 220] width 205 height 14
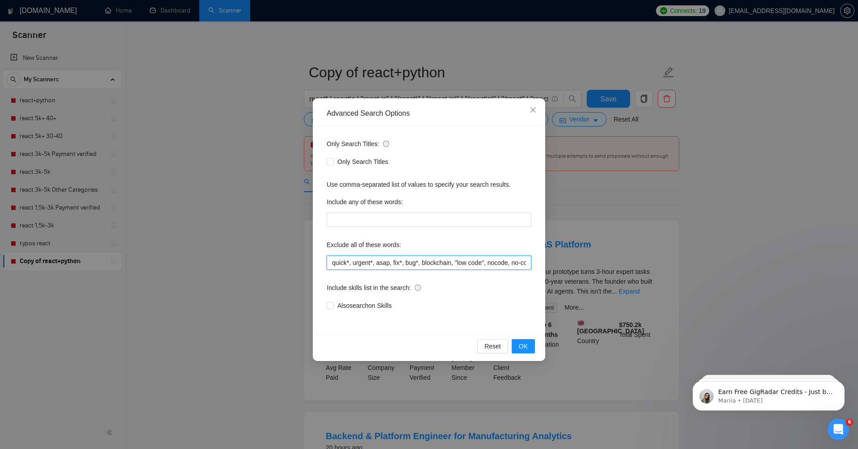
click at [330, 263] on input "quick*, urgent*, asap, fix*, bug*, blockchain, "low code", nocode, no-code, "re…" at bounding box center [429, 263] width 205 height 14
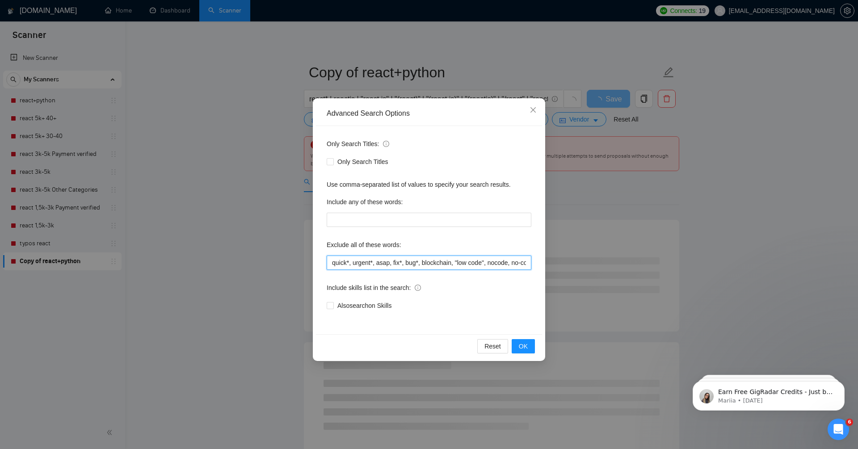
paste input "python*, django*, fastapi,"
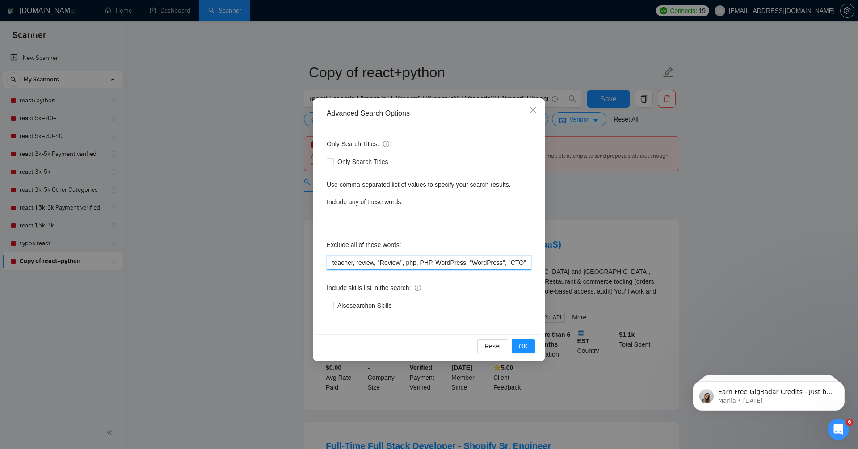
drag, startPoint x: 529, startPoint y: 261, endPoint x: 569, endPoint y: 297, distance: 53.5
click at [529, 261] on input "python*, django*, fastapi, react*, next*, typescript*, quick*, urgent*, asap, f…" at bounding box center [429, 263] width 205 height 14
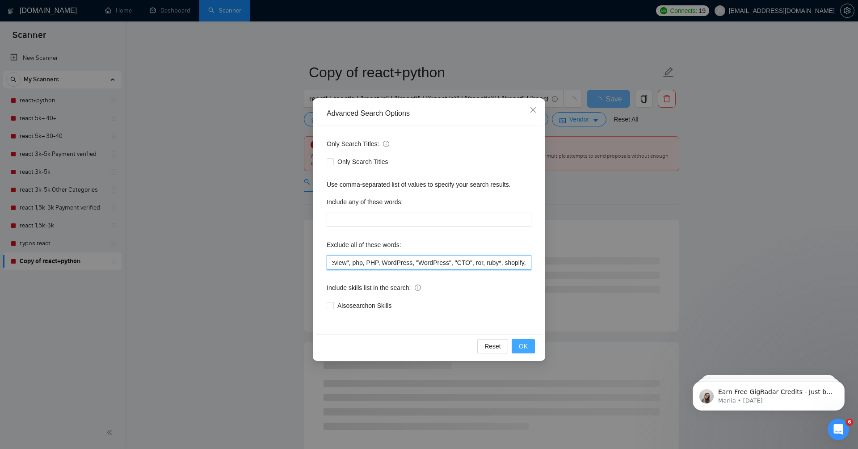
type input "python*, django*, fastapi, react*, next*, typescript*, quick*, urgent*, asap, f…"
click at [519, 348] on span "OK" at bounding box center [523, 346] width 9 height 10
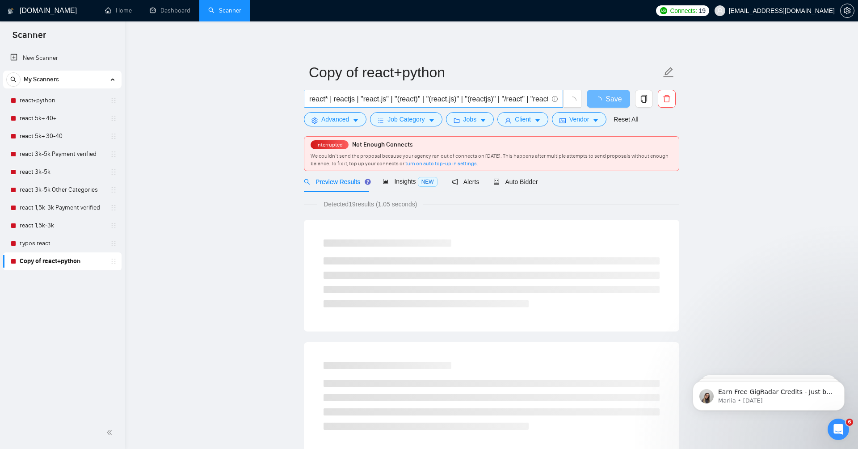
click at [398, 101] on input "react* | reactjs | "react.js" | "(react)" | "(react.js)" | "(reactjs)" | "/reac…" at bounding box center [428, 98] width 239 height 11
click at [398, 102] on input "react* | reactjs | "react.js" | "(react)" | "(react.js)" | "(reactjs)" | "/reac…" at bounding box center [428, 98] width 239 height 11
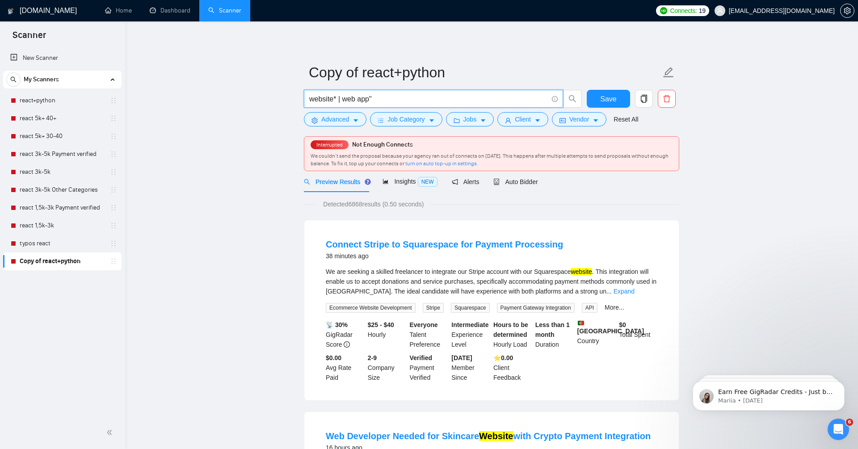
click at [343, 100] on input "website* | web app"" at bounding box center [428, 98] width 239 height 11
click at [413, 94] on input "website* | "web app"" at bounding box center [428, 98] width 239 height 11
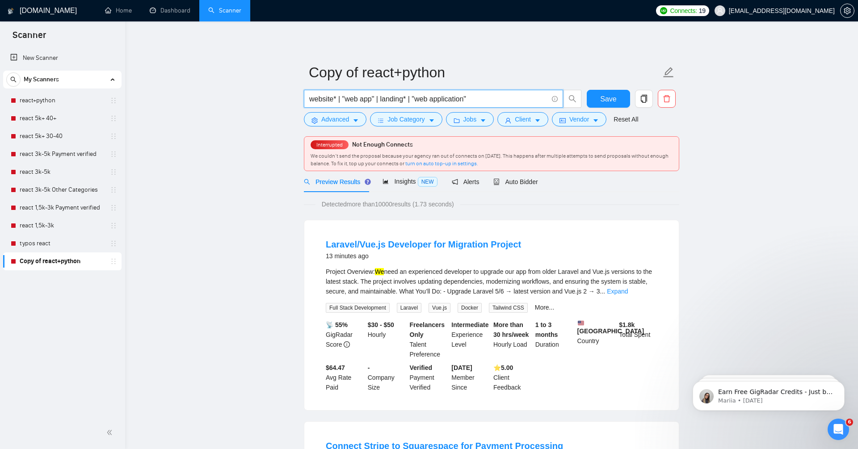
type input "website* | "web app" | landing* | "web application""
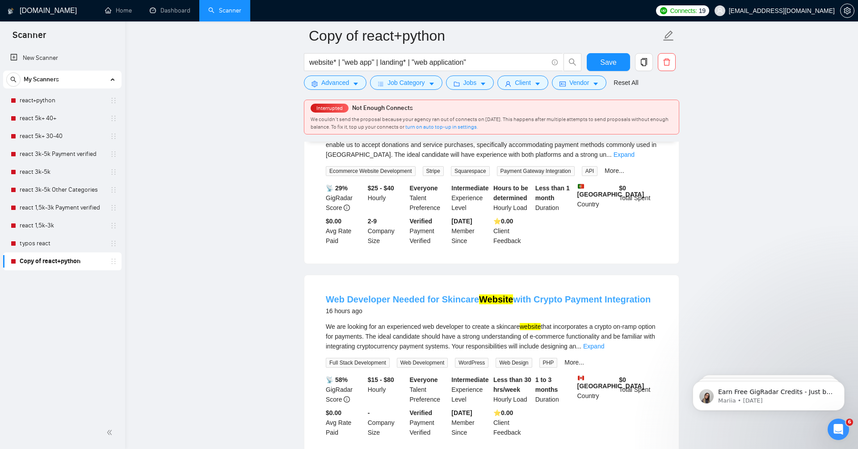
scroll to position [149, 0]
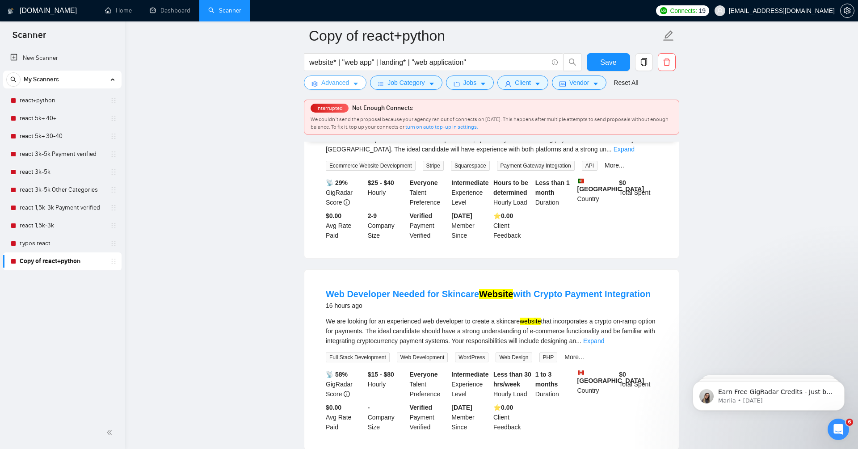
click at [337, 86] on span "Advanced" at bounding box center [335, 83] width 28 height 10
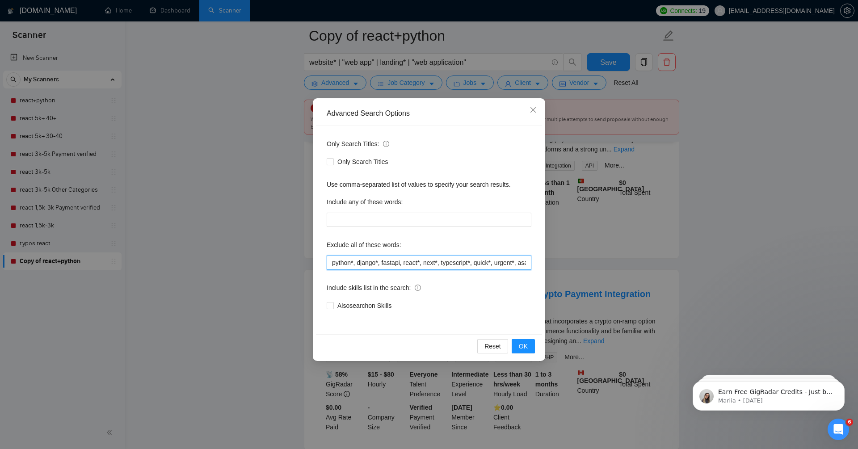
click at [331, 265] on input "python*, django*, fastapi, react*, next*, typescript*, quick*, urgent*, asap, f…" at bounding box center [429, 263] width 205 height 14
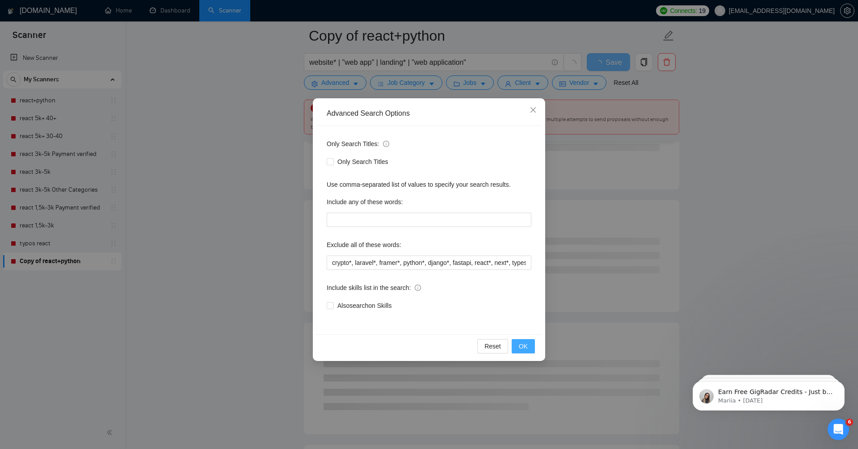
click at [523, 349] on span "OK" at bounding box center [523, 346] width 9 height 10
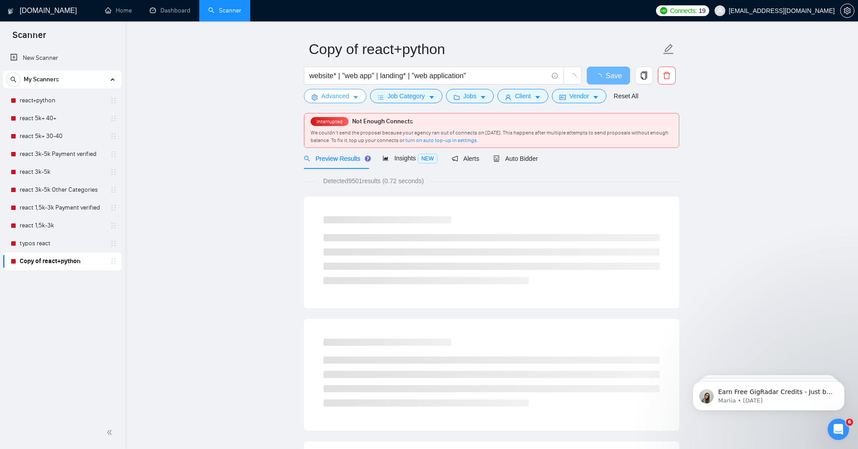
scroll to position [0, 0]
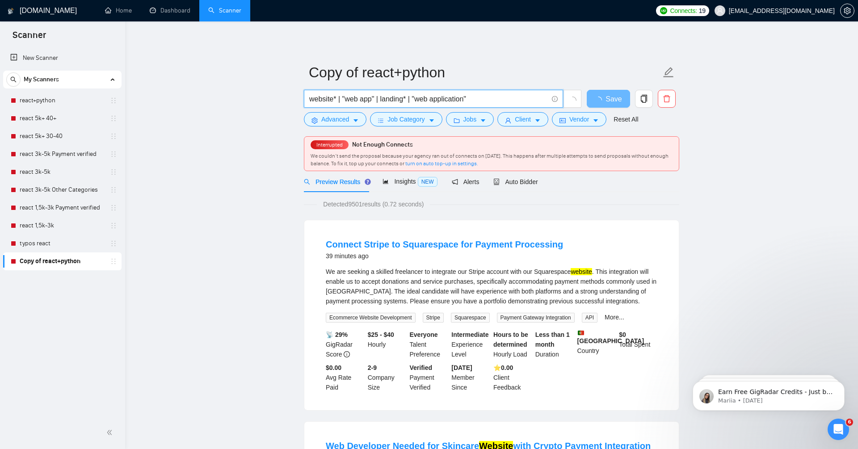
click at [513, 99] on input "website* | "web app" | landing* | "web application"" at bounding box center [428, 98] width 239 height 11
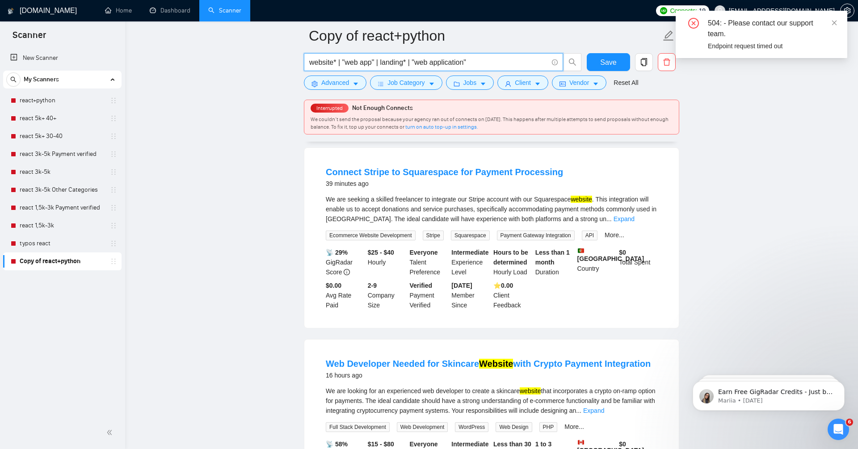
scroll to position [82, 0]
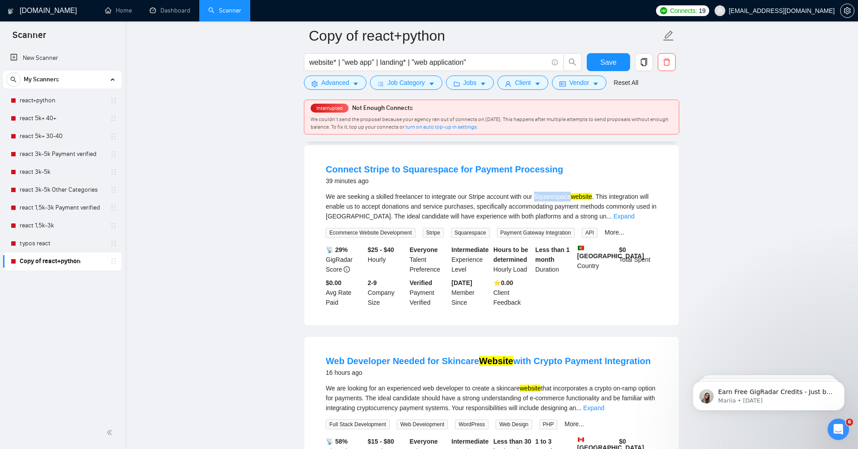
drag, startPoint x: 579, startPoint y: 196, endPoint x: 543, endPoint y: 198, distance: 36.2
click at [543, 198] on div "We are seeking a skilled freelancer to integrate our Stripe account with our Sq…" at bounding box center [492, 206] width 332 height 29
copy div "Squarespace"
click at [342, 85] on span "Advanced" at bounding box center [335, 83] width 28 height 10
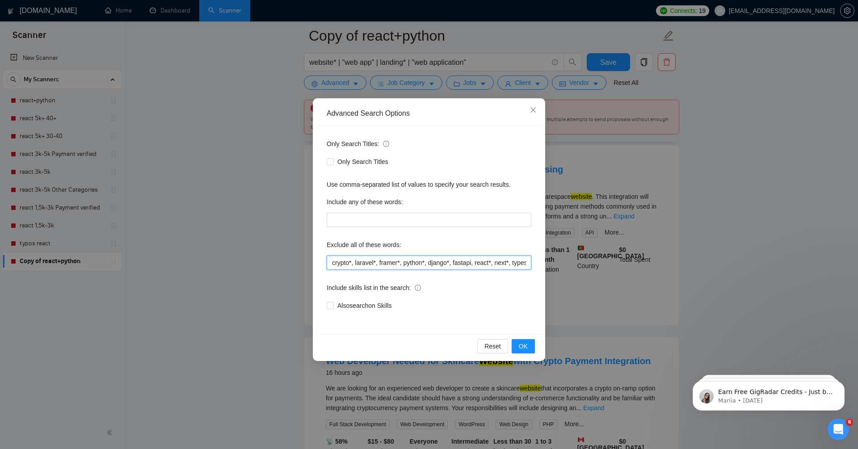
click at [328, 263] on input "crypto*, laravel*, framer*, python*, django*, fastapi, react*, next*, typescrip…" at bounding box center [429, 263] width 205 height 14
paste input "Squarespace"
type input "Squarespace, opencart, crypto*, laravel*, framer*, python*, django*, fastapi, r…"
click at [520, 345] on span "OK" at bounding box center [523, 346] width 9 height 10
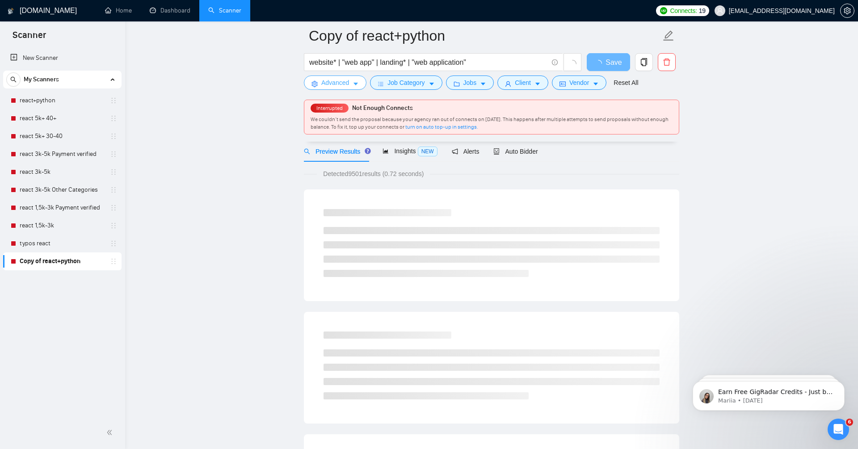
scroll to position [0, 0]
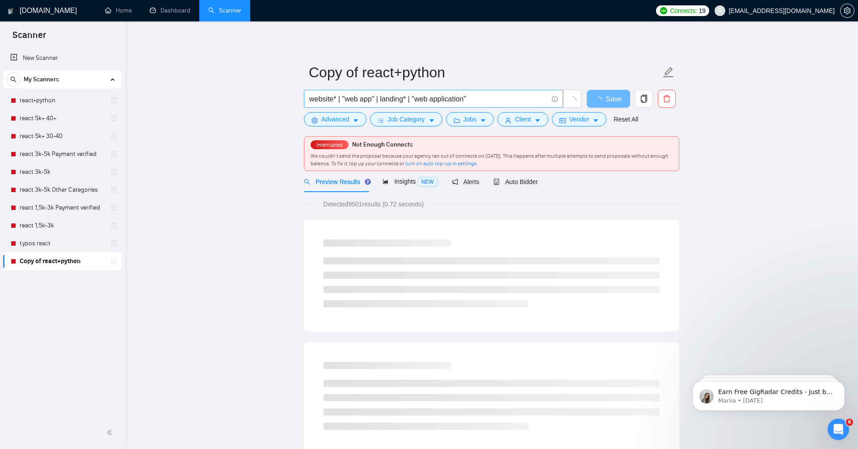
click at [493, 97] on input "website* | "web app" | landing* | "web application"" at bounding box center [428, 98] width 239 height 11
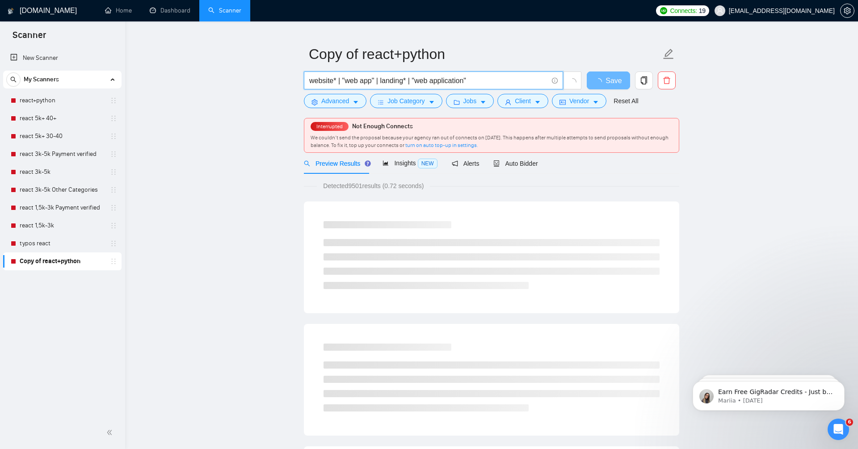
scroll to position [23, 0]
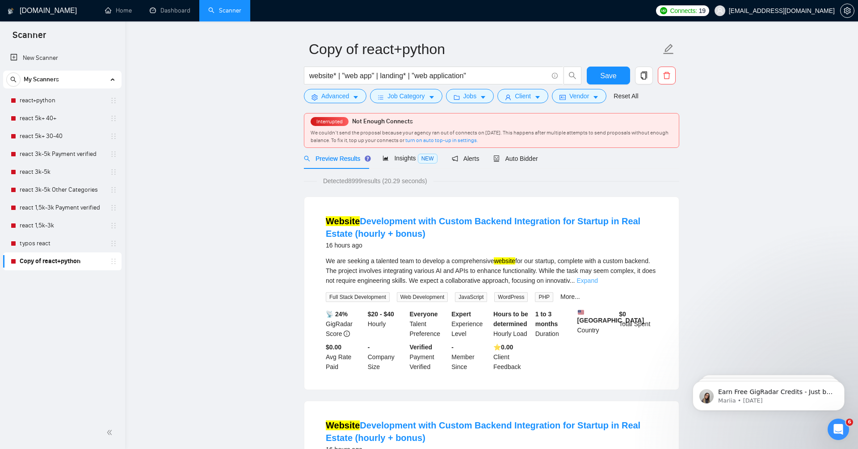
click at [598, 281] on link "Expand" at bounding box center [587, 280] width 21 height 7
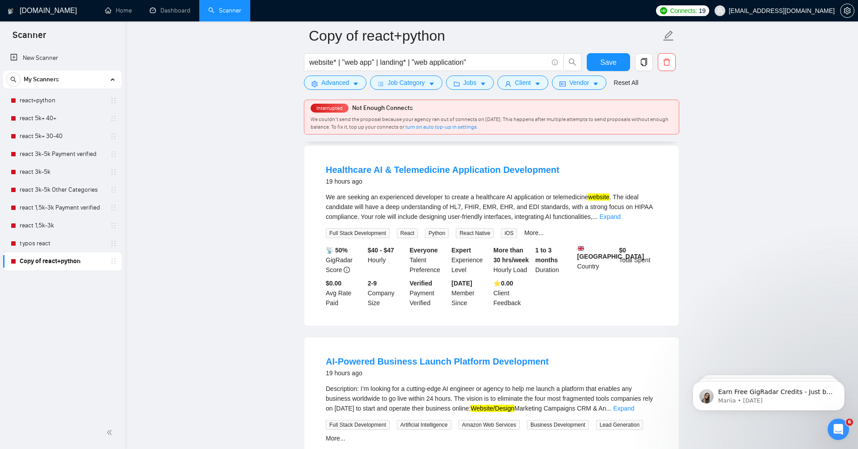
scroll to position [692, 0]
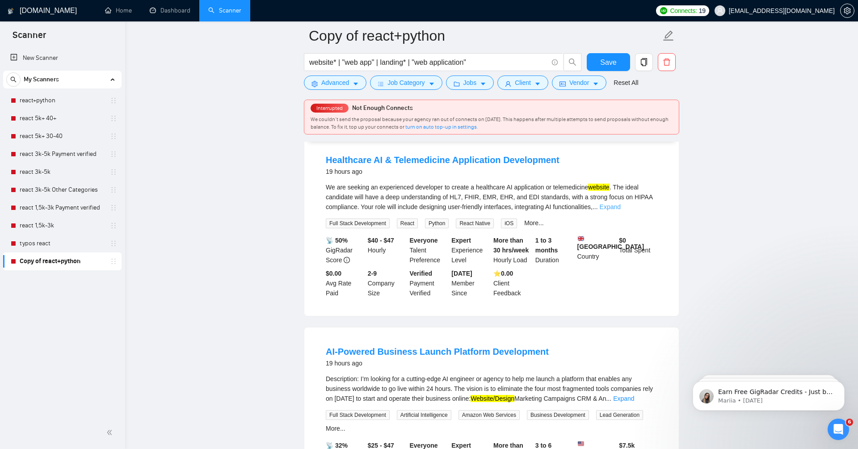
click at [621, 211] on link "Expand" at bounding box center [610, 206] width 21 height 7
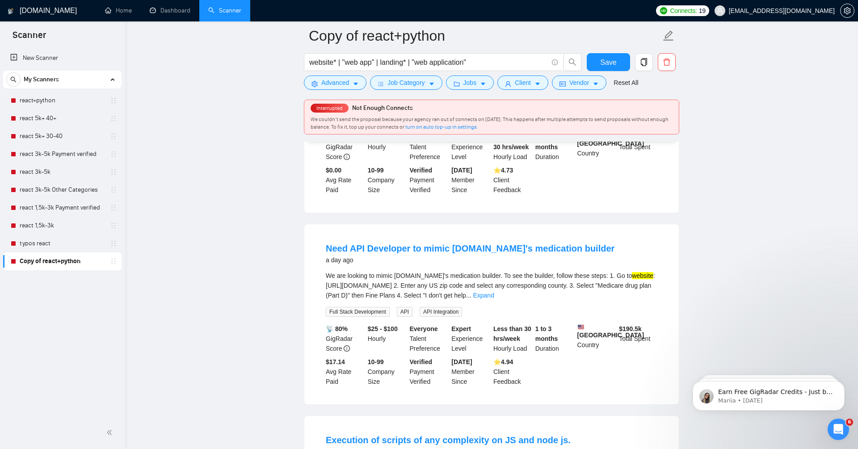
scroll to position [1048, 0]
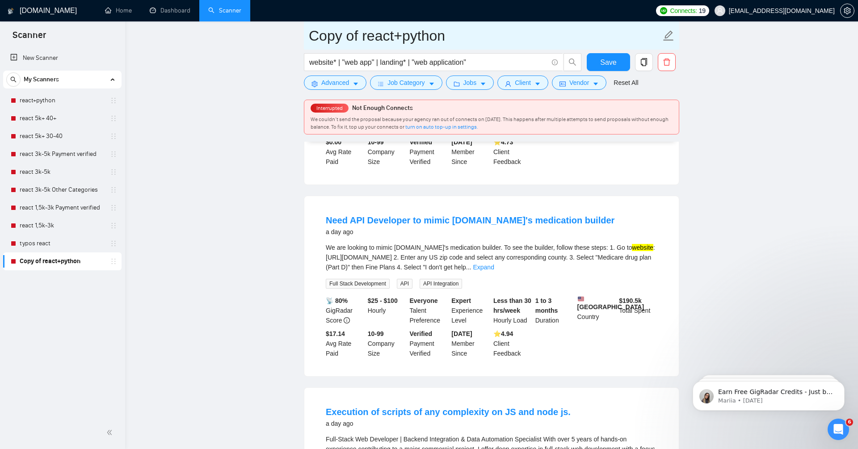
click at [353, 30] on input "Copy of react+python" at bounding box center [485, 36] width 352 height 22
type input "w"
type input "example web app no tech"
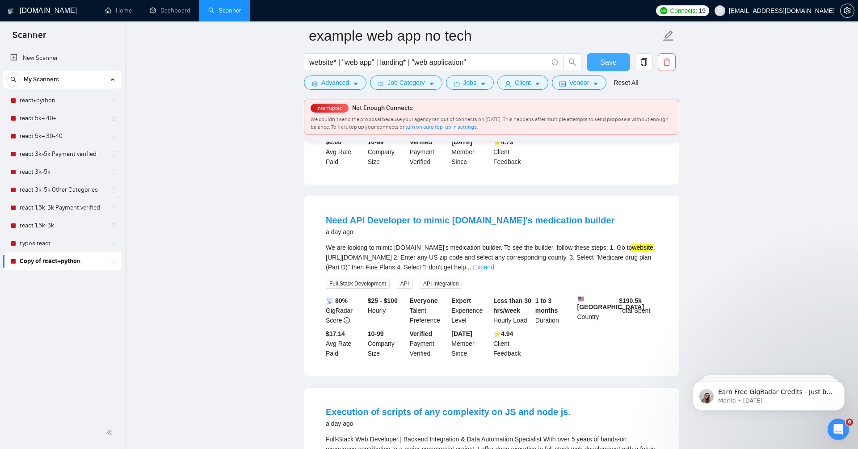
click at [611, 55] on button "Save" at bounding box center [608, 62] width 43 height 18
click at [177, 7] on link "Dashboard" at bounding box center [170, 11] width 41 height 8
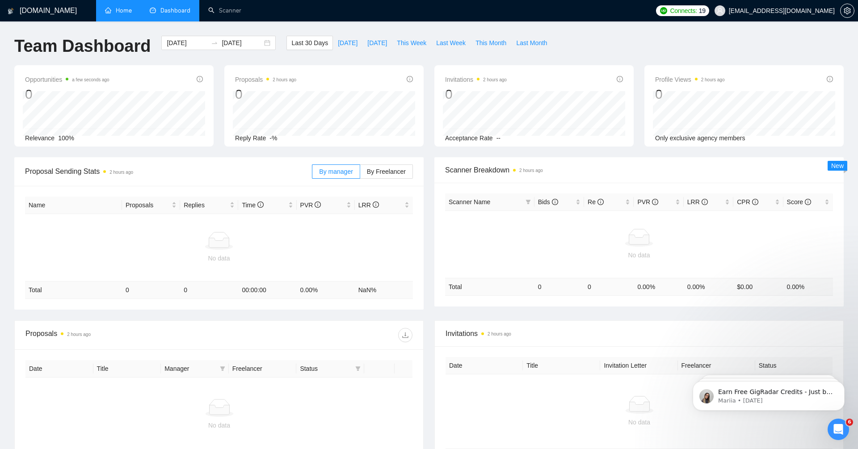
click at [132, 7] on link "Home" at bounding box center [118, 11] width 27 height 8
